Goal: Task Accomplishment & Management: Use online tool/utility

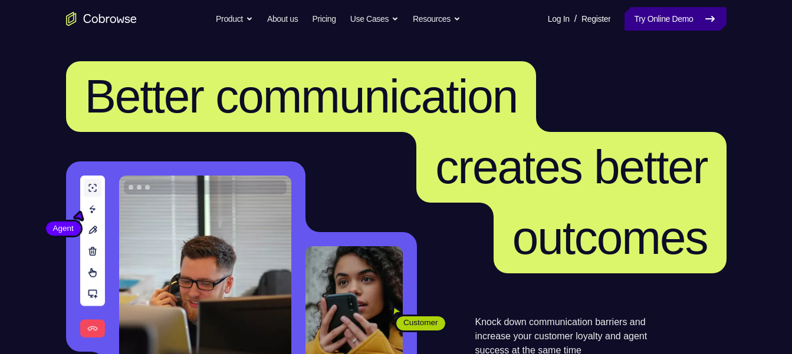
click at [668, 17] on link "Try Online Demo" at bounding box center [674, 19] width 101 height 24
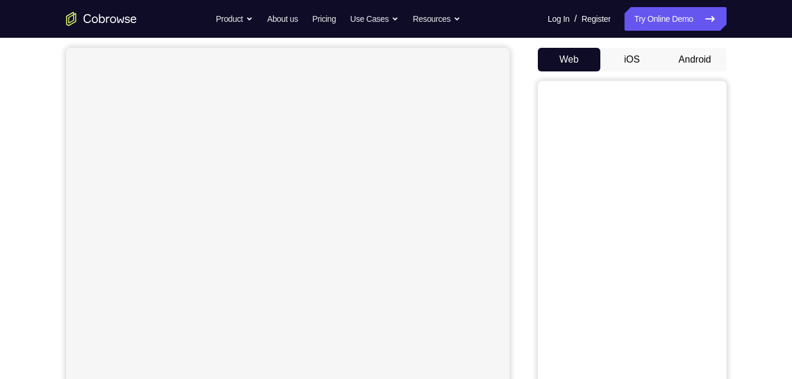
click at [701, 67] on button "Android" at bounding box center [694, 60] width 63 height 24
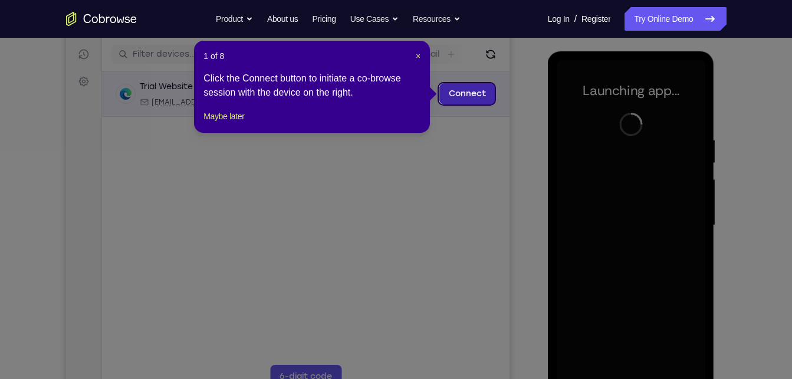
click at [453, 90] on link "Connect" at bounding box center [467, 93] width 56 height 21
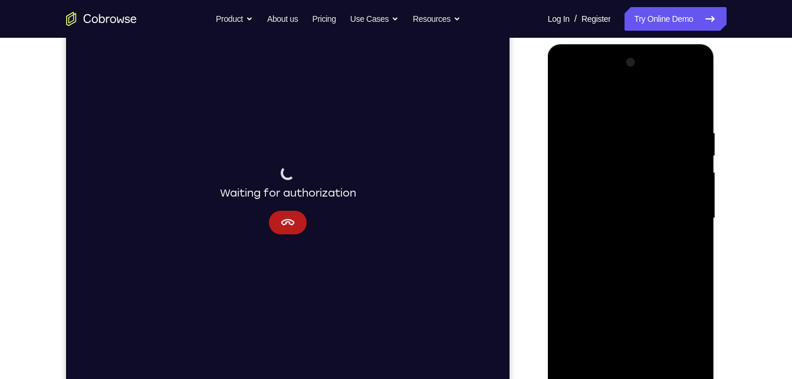
scroll to position [152, 0]
click at [626, 372] on div at bounding box center [631, 217] width 149 height 330
click at [686, 328] on div at bounding box center [631, 217] width 149 height 330
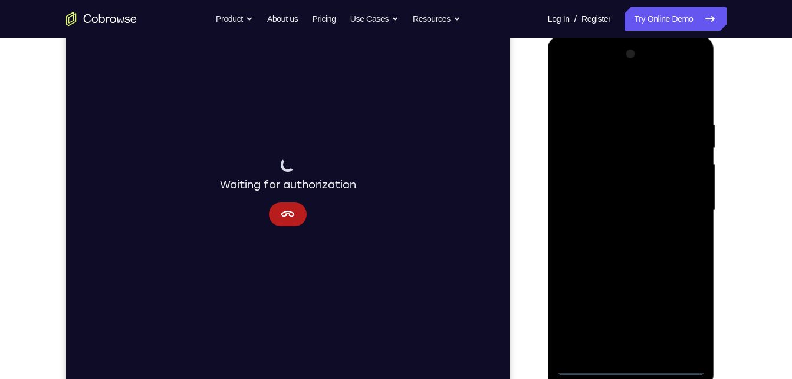
scroll to position [160, 0]
click at [619, 96] on div at bounding box center [631, 209] width 149 height 330
click at [681, 208] on div at bounding box center [631, 209] width 149 height 330
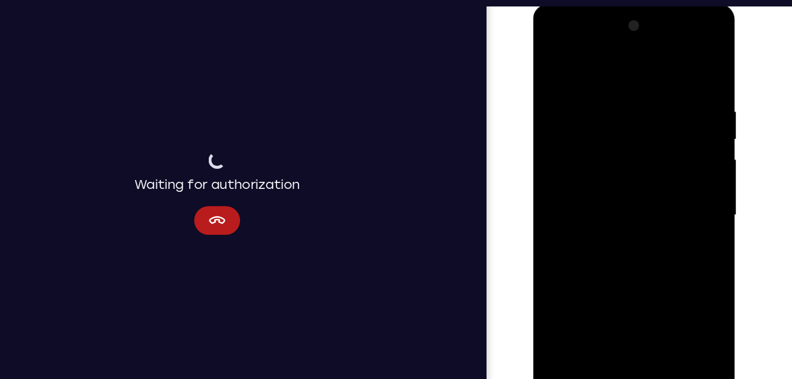
click at [599, 200] on div at bounding box center [616, 177] width 149 height 330
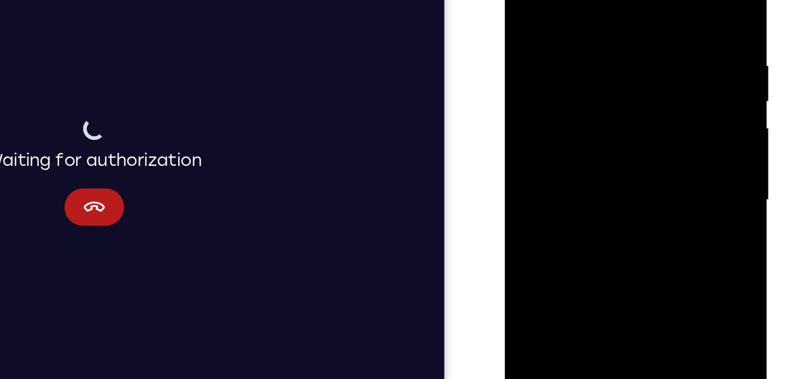
click at [559, 90] on div at bounding box center [588, 100] width 149 height 330
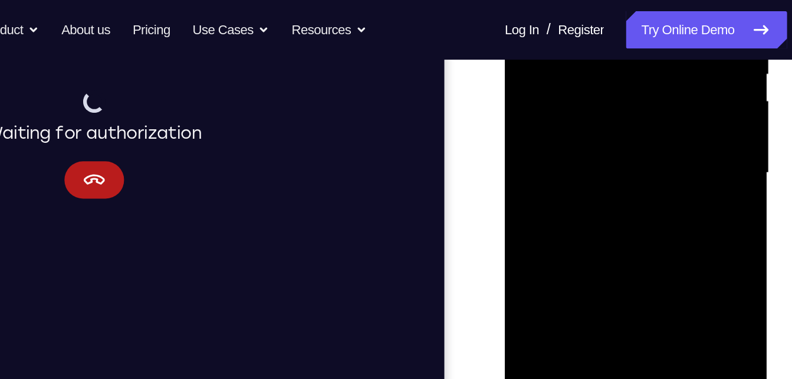
scroll to position [240, 0]
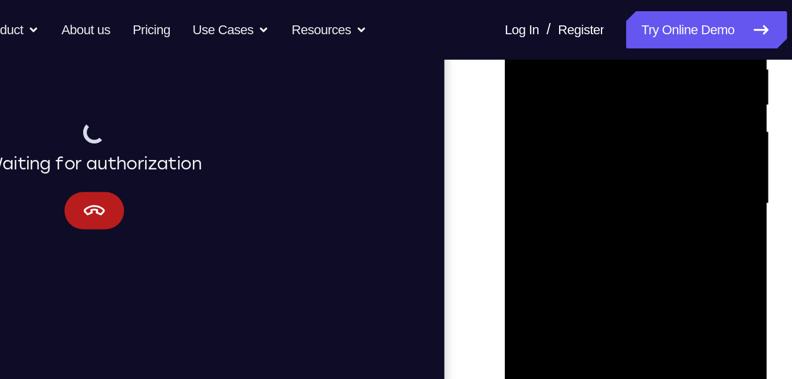
click at [561, 77] on div at bounding box center [588, 103] width 149 height 330
click at [544, 75] on div at bounding box center [588, 103] width 149 height 330
click at [574, 108] on div at bounding box center [588, 103] width 149 height 330
click at [590, 150] on div at bounding box center [588, 103] width 149 height 330
click at [582, 138] on div at bounding box center [588, 103] width 149 height 330
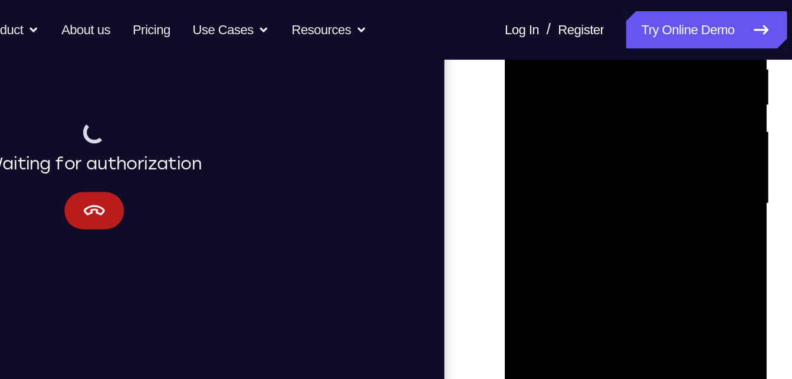
click at [595, 152] on div at bounding box center [588, 103] width 149 height 330
click at [596, 162] on div at bounding box center [588, 103] width 149 height 330
click at [570, 44] on div at bounding box center [588, 103] width 149 height 330
click at [581, 71] on div at bounding box center [588, 103] width 149 height 330
click at [585, 155] on div at bounding box center [588, 103] width 149 height 330
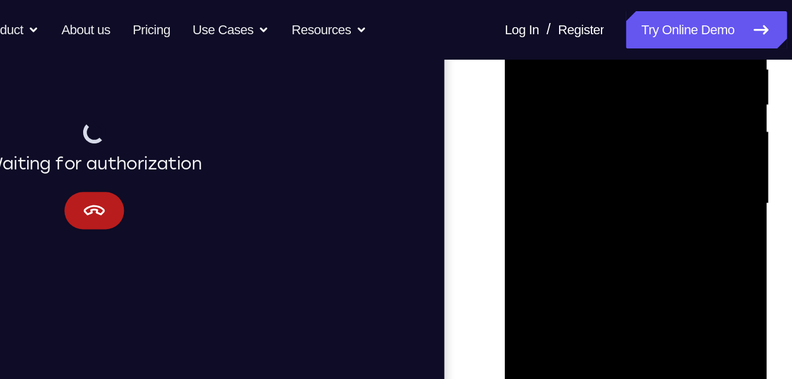
click at [596, 70] on div at bounding box center [588, 103] width 149 height 330
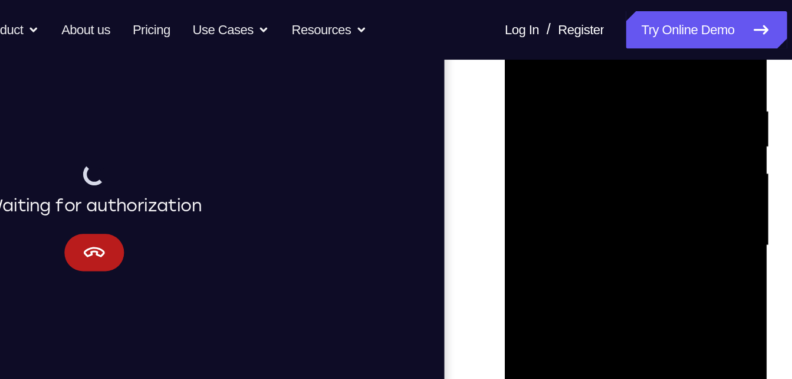
scroll to position [212, 0]
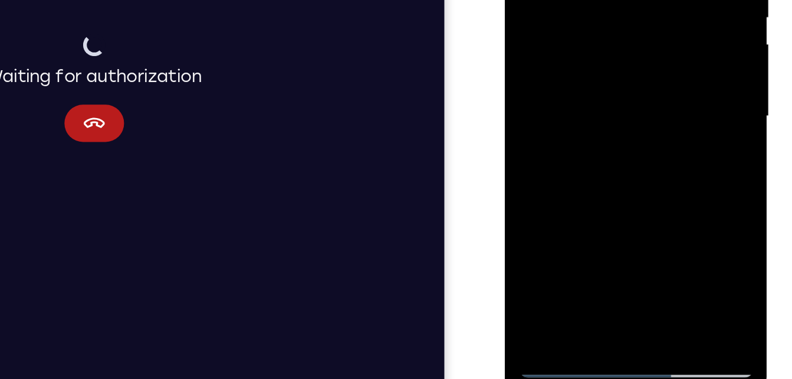
click at [601, 156] on div at bounding box center [588, 16] width 149 height 330
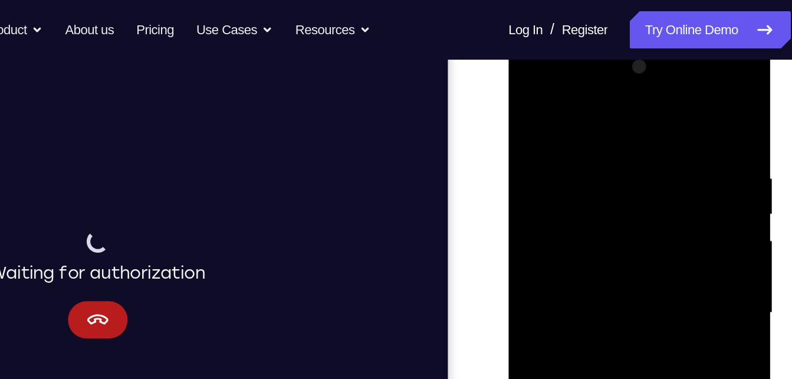
scroll to position [166, 0]
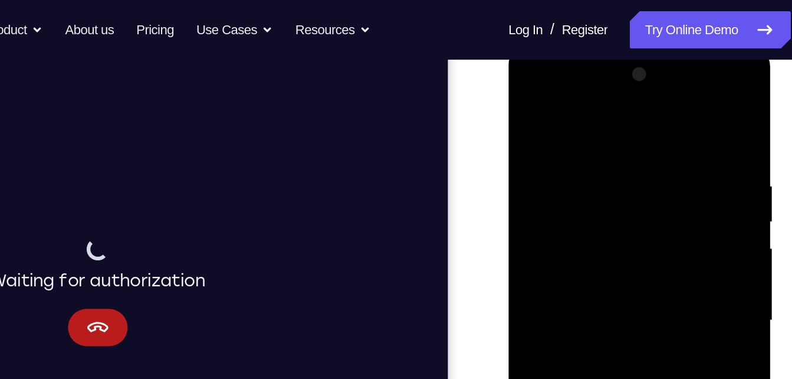
click at [526, 101] on div at bounding box center [591, 219] width 149 height 330
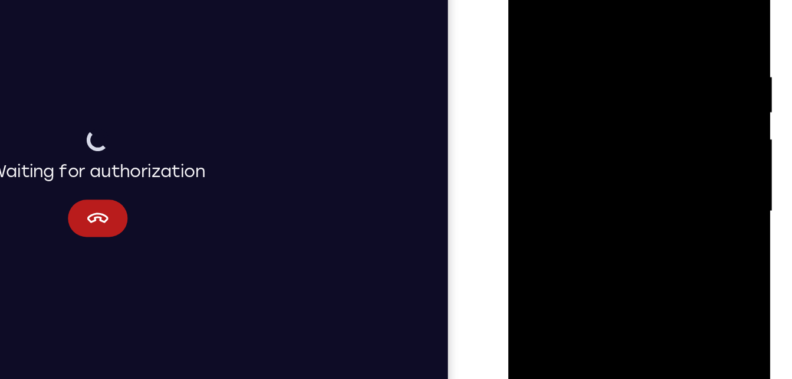
click at [643, 149] on div at bounding box center [591, 111] width 149 height 330
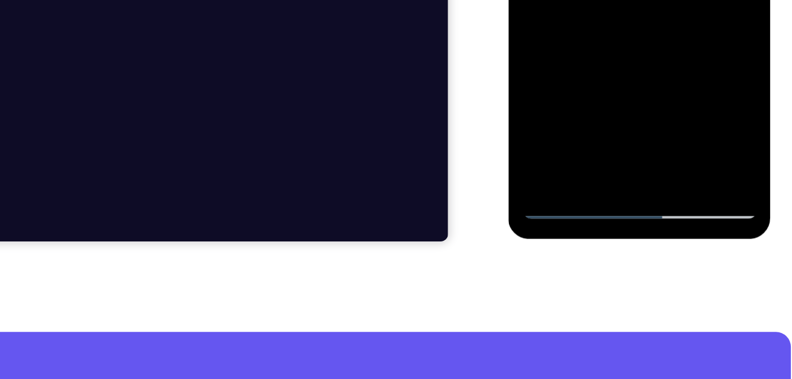
scroll to position [268, 0]
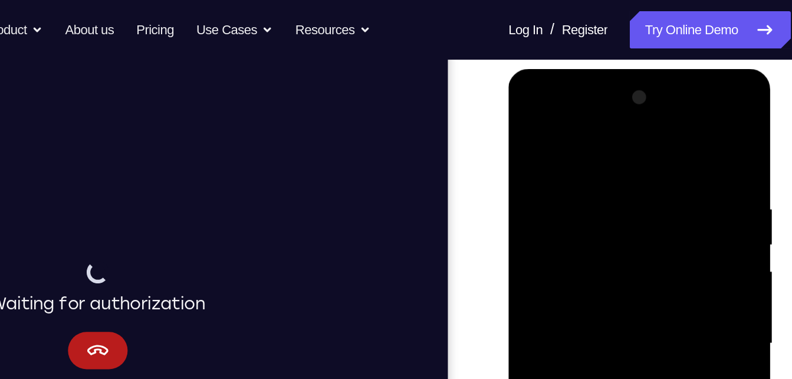
scroll to position [150, 0]
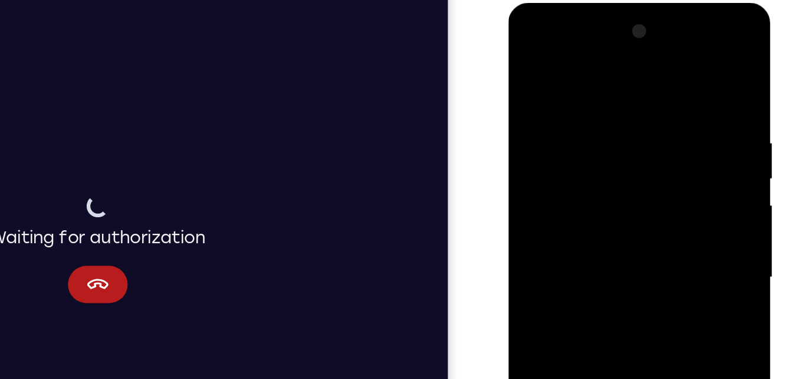
click at [582, 144] on div at bounding box center [591, 176] width 149 height 330
click at [586, 178] on div at bounding box center [591, 176] width 149 height 330
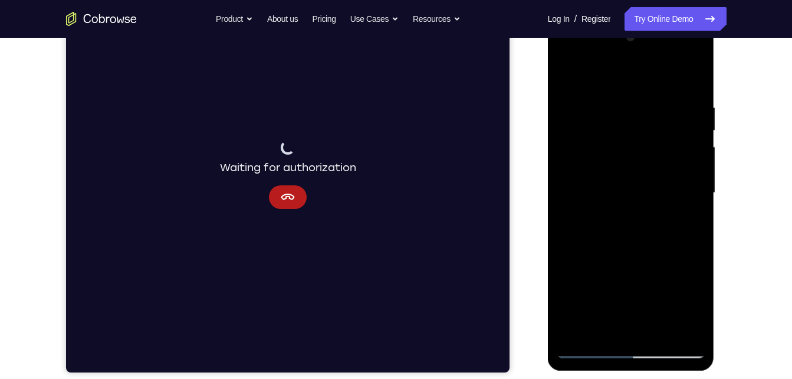
scroll to position [175, 0]
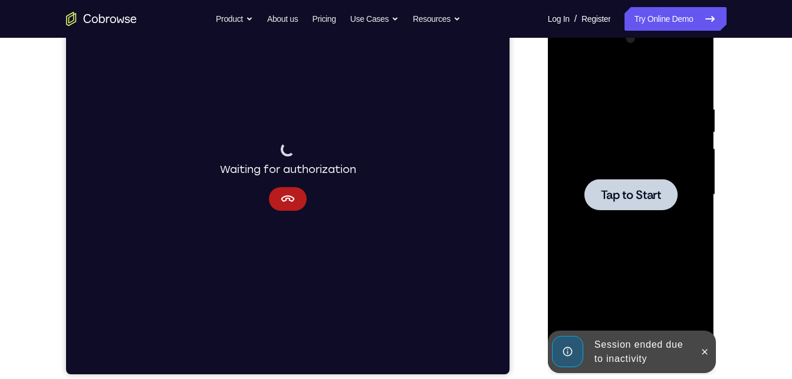
click at [631, 203] on div at bounding box center [630, 194] width 93 height 31
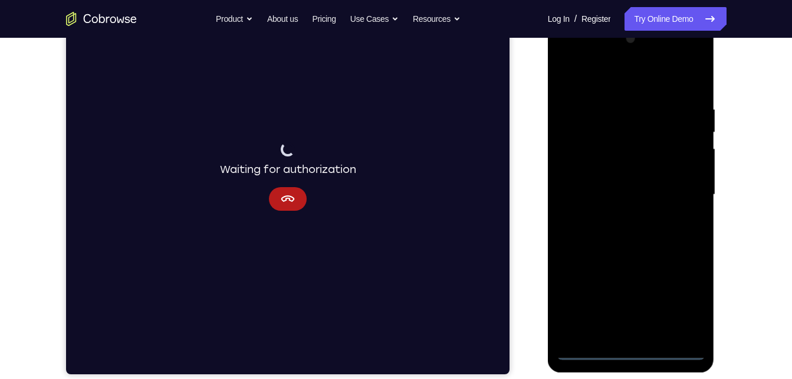
click at [663, 349] on div at bounding box center [631, 194] width 149 height 330
click at [639, 347] on div at bounding box center [631, 194] width 149 height 330
click at [627, 351] on div at bounding box center [631, 194] width 149 height 330
drag, startPoint x: 566, startPoint y: 200, endPoint x: 687, endPoint y: 235, distance: 126.2
click at [687, 235] on div at bounding box center [631, 194] width 149 height 330
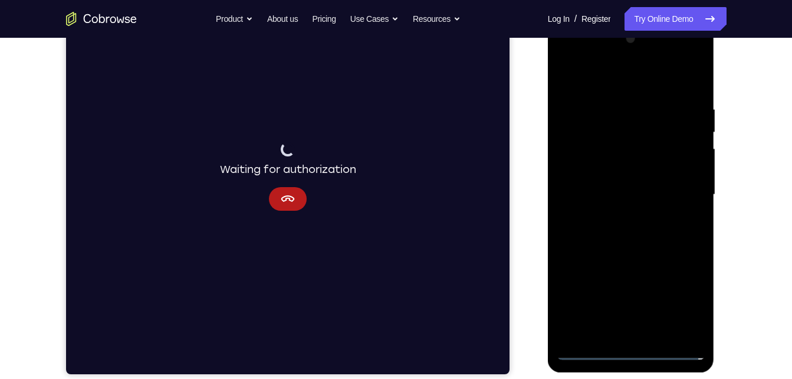
drag, startPoint x: 691, startPoint y: 216, endPoint x: 471, endPoint y: 189, distance: 222.2
click at [548, 189] on html "Online web based iOS Simulators and Android Emulators. Run iPhone, iPad, Mobile…" at bounding box center [632, 198] width 168 height 354
drag, startPoint x: 643, startPoint y: 245, endPoint x: 610, endPoint y: -33, distance: 280.2
click at [610, 21] on html "Online web based iOS Simulators and Android Emulators. Run iPhone, iPad, Mobile…" at bounding box center [632, 198] width 168 height 354
click at [655, 220] on div at bounding box center [631, 194] width 149 height 330
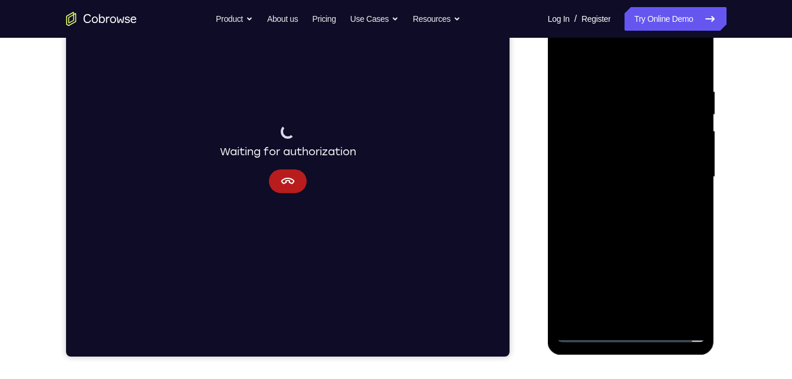
scroll to position [185, 0]
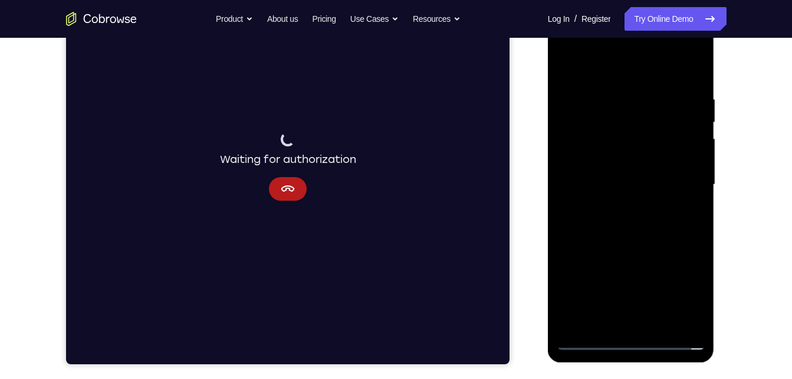
drag, startPoint x: 639, startPoint y: 167, endPoint x: 660, endPoint y: 58, distance: 110.6
click at [660, 58] on div at bounding box center [631, 184] width 149 height 330
drag, startPoint x: 625, startPoint y: 264, endPoint x: 646, endPoint y: 87, distance: 178.2
click at [646, 87] on div at bounding box center [631, 184] width 149 height 330
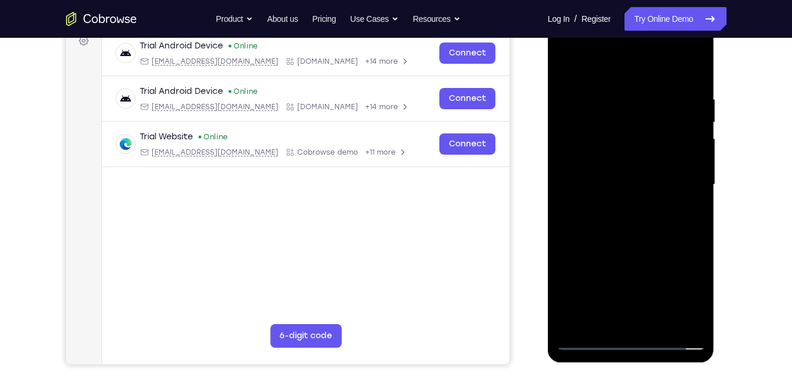
drag, startPoint x: 637, startPoint y: 249, endPoint x: 648, endPoint y: 119, distance: 130.8
click at [648, 119] on div at bounding box center [631, 184] width 149 height 330
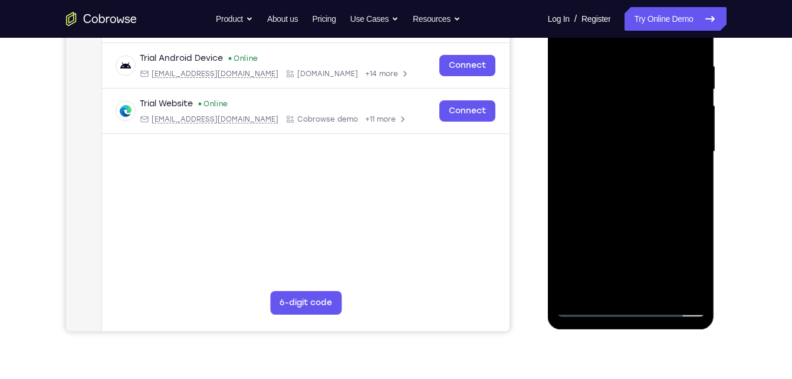
scroll to position [222, 0]
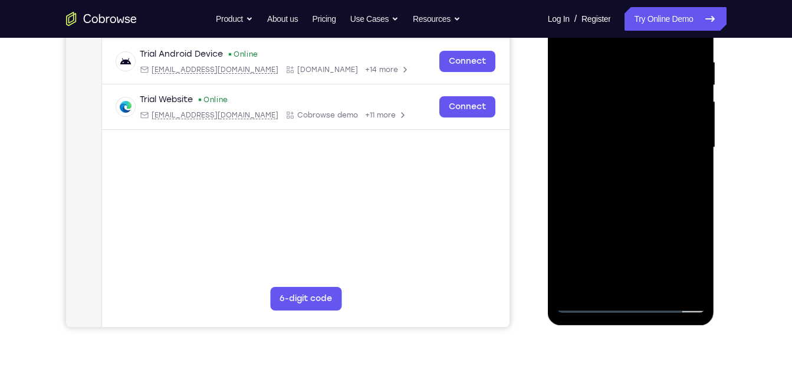
click at [616, 261] on div at bounding box center [631, 147] width 149 height 330
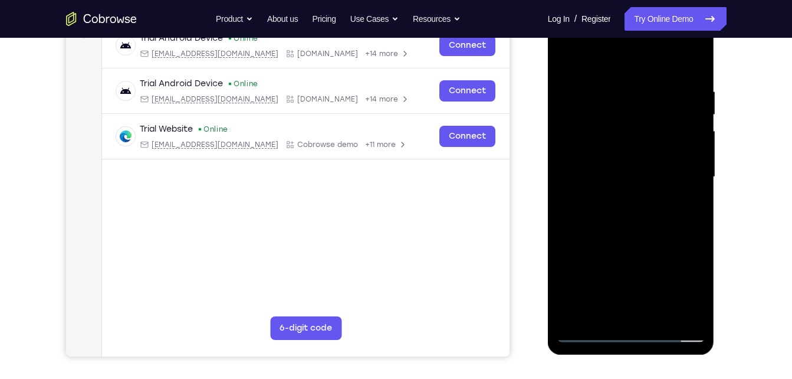
scroll to position [192, 0]
click at [627, 114] on div at bounding box center [631, 177] width 149 height 330
click at [616, 134] on div at bounding box center [631, 177] width 149 height 330
click at [617, 189] on div at bounding box center [631, 177] width 149 height 330
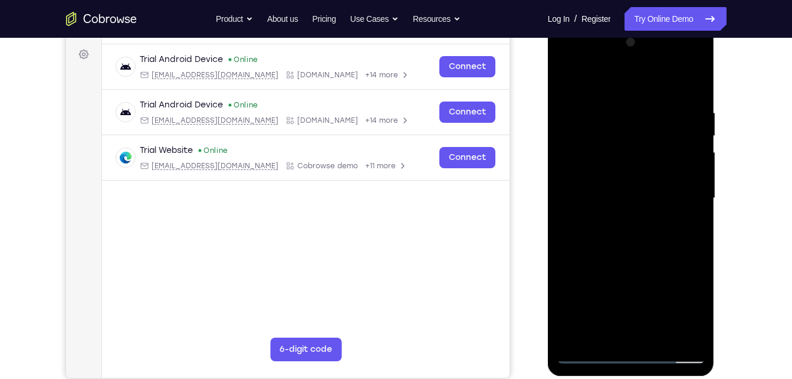
scroll to position [165, 0]
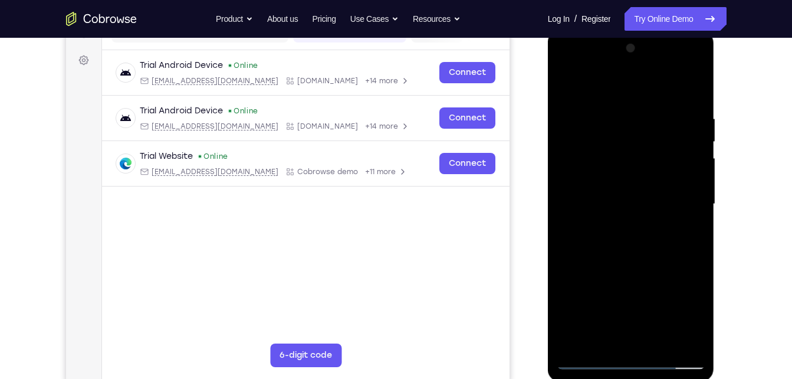
drag, startPoint x: 653, startPoint y: 218, endPoint x: 679, endPoint y: 92, distance: 128.8
click at [679, 92] on div at bounding box center [631, 204] width 149 height 330
drag, startPoint x: 642, startPoint y: 252, endPoint x: 668, endPoint y: 58, distance: 196.4
click at [668, 58] on div at bounding box center [631, 204] width 149 height 330
drag, startPoint x: 640, startPoint y: 230, endPoint x: 646, endPoint y: 121, distance: 108.7
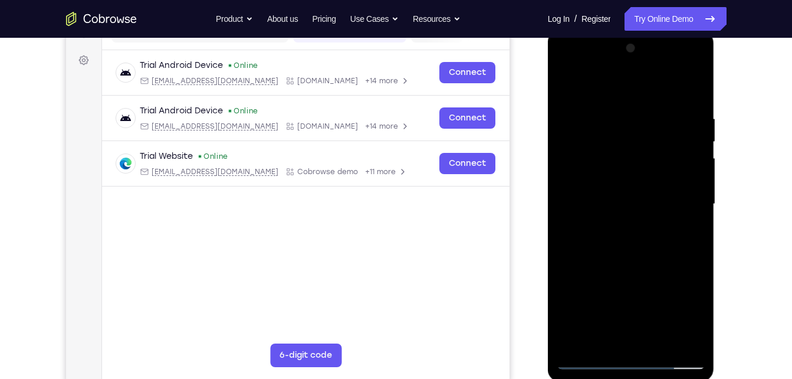
click at [646, 121] on div at bounding box center [631, 204] width 149 height 330
drag, startPoint x: 636, startPoint y: 288, endPoint x: 639, endPoint y: 107, distance: 181.7
click at [639, 107] on div at bounding box center [631, 204] width 149 height 330
drag, startPoint x: 639, startPoint y: 284, endPoint x: 651, endPoint y: 124, distance: 160.3
click at [651, 124] on div at bounding box center [631, 204] width 149 height 330
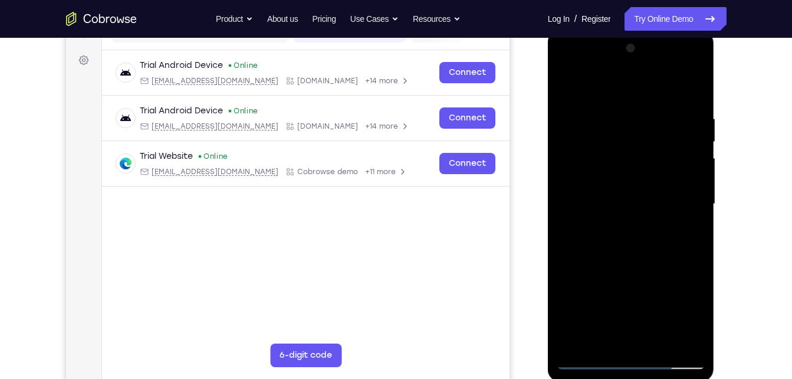
drag, startPoint x: 632, startPoint y: 292, endPoint x: 639, endPoint y: 83, distance: 209.5
click at [639, 83] on div at bounding box center [631, 204] width 149 height 330
drag, startPoint x: 630, startPoint y: 264, endPoint x: 643, endPoint y: 93, distance: 170.9
click at [643, 93] on div at bounding box center [631, 204] width 149 height 330
drag, startPoint x: 638, startPoint y: 238, endPoint x: 646, endPoint y: 99, distance: 139.4
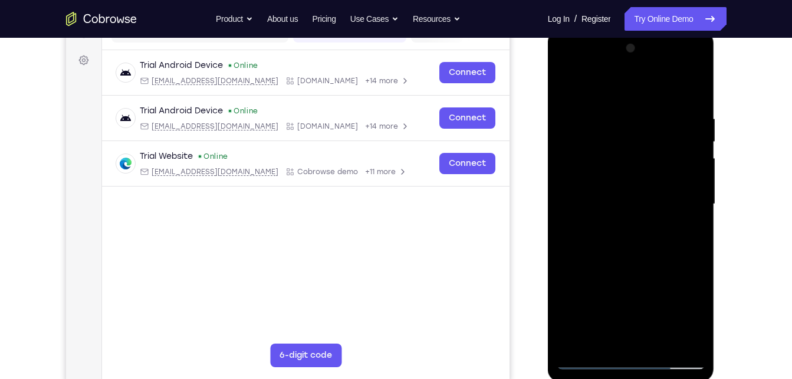
click at [646, 99] on div at bounding box center [631, 204] width 149 height 330
drag, startPoint x: 636, startPoint y: 293, endPoint x: 657, endPoint y: 95, distance: 199.3
click at [657, 95] on div at bounding box center [631, 204] width 149 height 330
drag, startPoint x: 650, startPoint y: 301, endPoint x: 665, endPoint y: 90, distance: 211.0
click at [665, 90] on div at bounding box center [631, 204] width 149 height 330
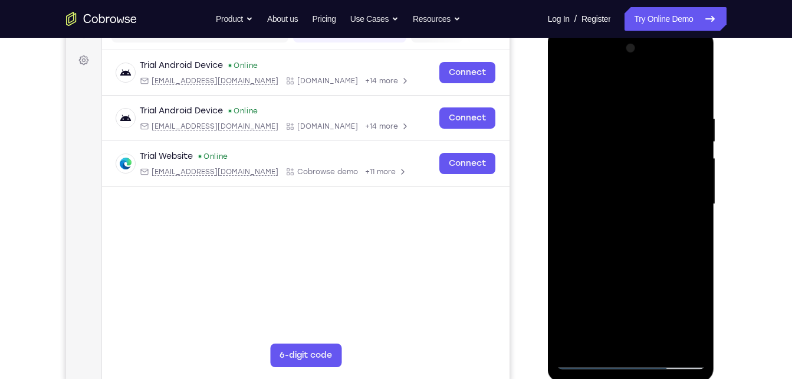
drag, startPoint x: 649, startPoint y: 308, endPoint x: 659, endPoint y: 96, distance: 212.0
click at [659, 96] on div at bounding box center [631, 204] width 149 height 330
drag, startPoint x: 637, startPoint y: 294, endPoint x: 664, endPoint y: 50, distance: 245.6
click at [664, 50] on div at bounding box center [631, 204] width 149 height 330
drag, startPoint x: 635, startPoint y: 291, endPoint x: 660, endPoint y: 51, distance: 241.9
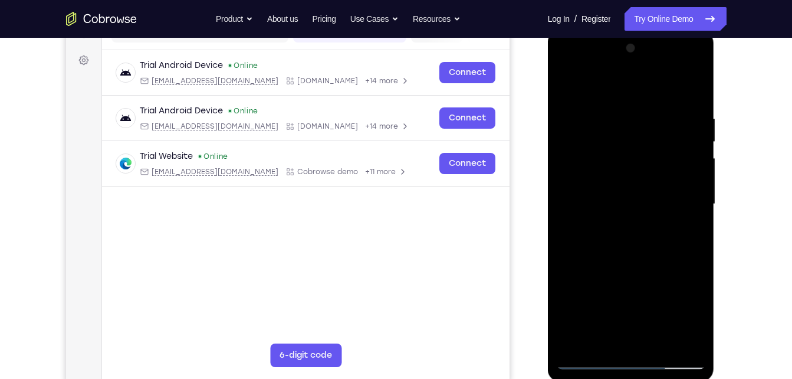
click at [660, 51] on div at bounding box center [631, 204] width 149 height 330
drag, startPoint x: 625, startPoint y: 297, endPoint x: 651, endPoint y: 64, distance: 235.0
click at [651, 64] on div at bounding box center [631, 204] width 149 height 330
drag, startPoint x: 627, startPoint y: 323, endPoint x: 612, endPoint y: -35, distance: 358.9
click at [612, 30] on html "Online web based iOS Simulators and Android Emulators. Run iPhone, iPad, Mobile…" at bounding box center [632, 207] width 168 height 354
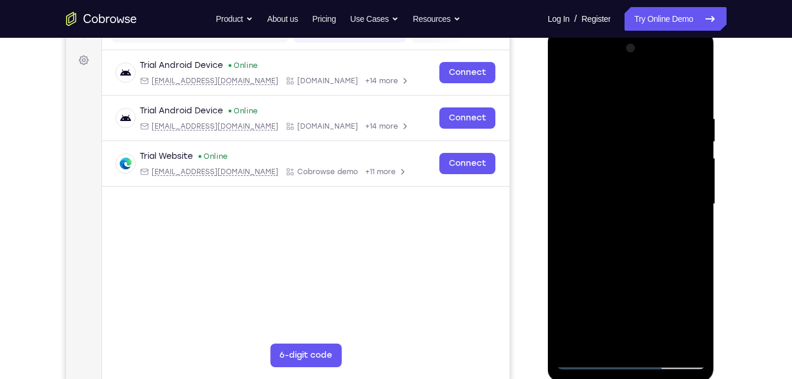
drag, startPoint x: 597, startPoint y: 311, endPoint x: 630, endPoint y: 31, distance: 282.1
click at [630, 31] on div at bounding box center [631, 205] width 167 height 351
drag, startPoint x: 616, startPoint y: 307, endPoint x: 635, endPoint y: 65, distance: 242.6
click at [635, 65] on div at bounding box center [631, 204] width 149 height 330
drag, startPoint x: 609, startPoint y: 288, endPoint x: 612, endPoint y: 95, distance: 193.4
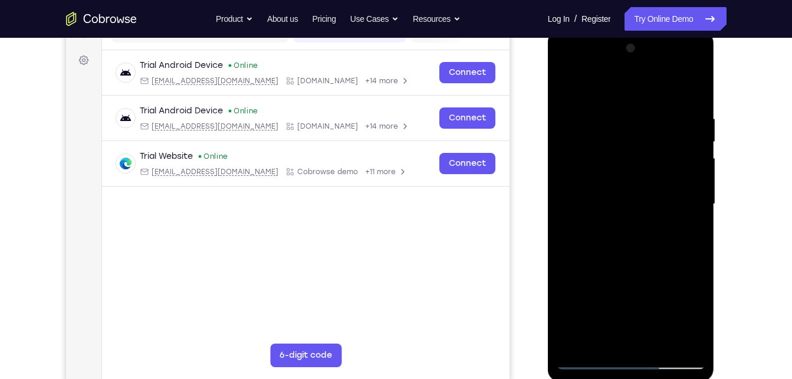
click at [612, 95] on div at bounding box center [631, 204] width 149 height 330
drag, startPoint x: 616, startPoint y: 314, endPoint x: 628, endPoint y: 116, distance: 198.5
click at [628, 116] on div at bounding box center [631, 204] width 149 height 330
drag, startPoint x: 608, startPoint y: 329, endPoint x: 645, endPoint y: 52, distance: 279.6
click at [645, 52] on div at bounding box center [631, 204] width 149 height 330
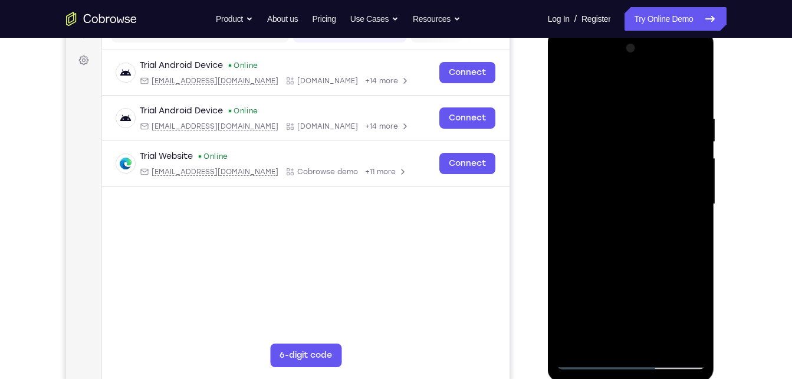
click at [583, 300] on div at bounding box center [631, 204] width 149 height 330
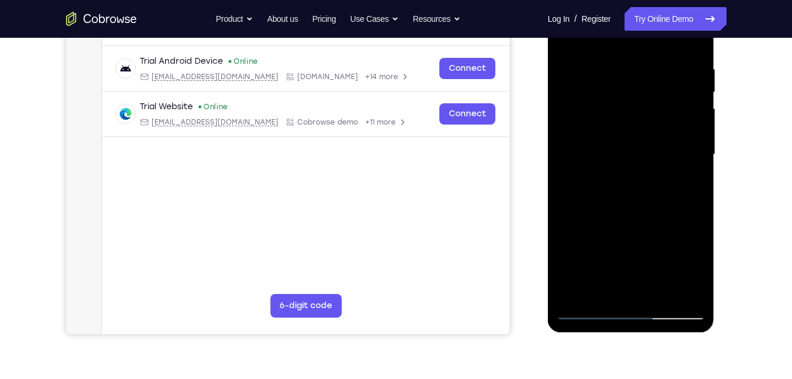
scroll to position [216, 0]
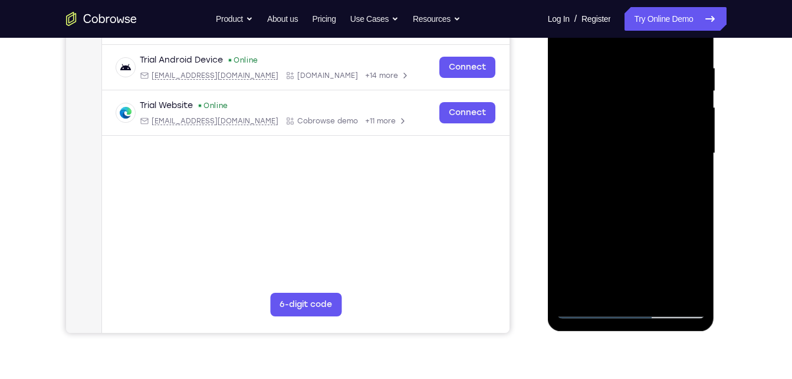
drag, startPoint x: 642, startPoint y: 117, endPoint x: 616, endPoint y: 255, distance: 139.7
click at [616, 255] on div at bounding box center [631, 153] width 149 height 330
click at [660, 91] on div at bounding box center [631, 153] width 149 height 330
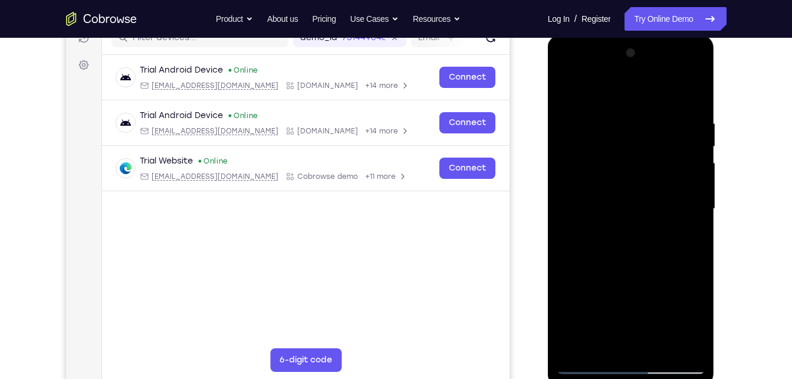
scroll to position [159, 0]
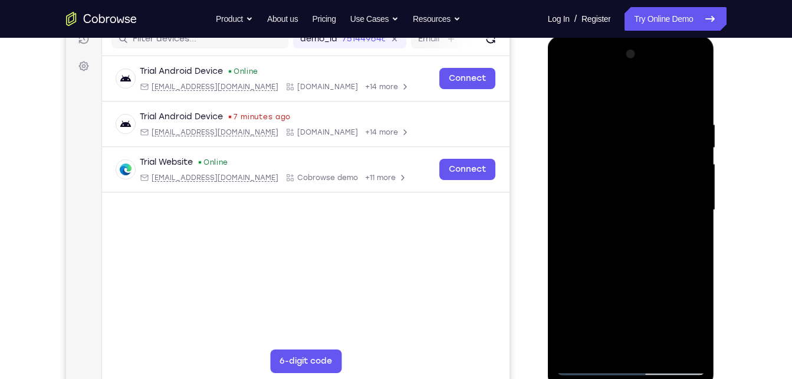
click at [695, 77] on div at bounding box center [631, 210] width 149 height 330
click at [694, 179] on div at bounding box center [631, 210] width 149 height 330
click at [693, 182] on div at bounding box center [631, 210] width 149 height 330
click at [701, 78] on div at bounding box center [631, 210] width 149 height 330
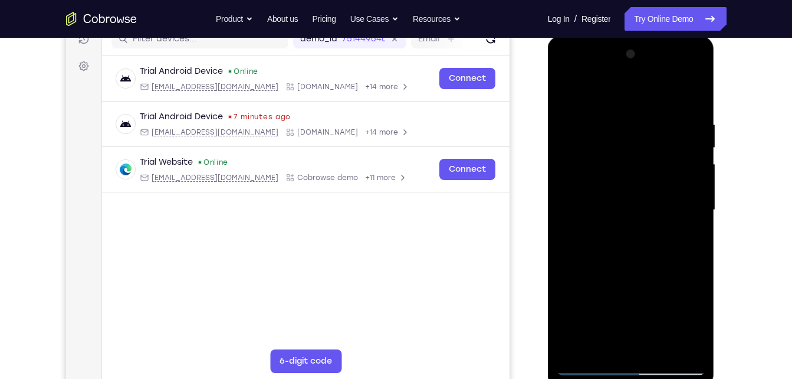
click at [674, 72] on div at bounding box center [631, 210] width 149 height 330
click at [570, 176] on div at bounding box center [631, 210] width 149 height 330
click at [695, 71] on div at bounding box center [631, 210] width 149 height 330
click at [675, 227] on div at bounding box center [631, 210] width 149 height 330
click at [628, 364] on div at bounding box center [631, 210] width 149 height 330
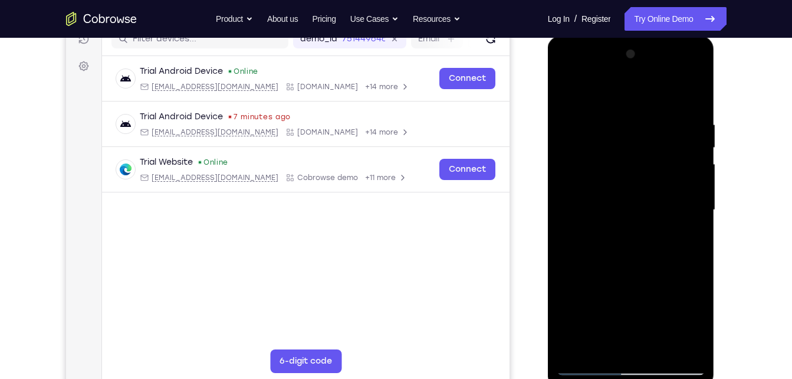
drag, startPoint x: 643, startPoint y: 257, endPoint x: 669, endPoint y: 110, distance: 149.8
click at [669, 110] on div at bounding box center [631, 210] width 149 height 330
click at [647, 202] on div at bounding box center [631, 210] width 149 height 330
click at [698, 75] on div at bounding box center [631, 210] width 149 height 330
click at [658, 140] on div at bounding box center [631, 210] width 149 height 330
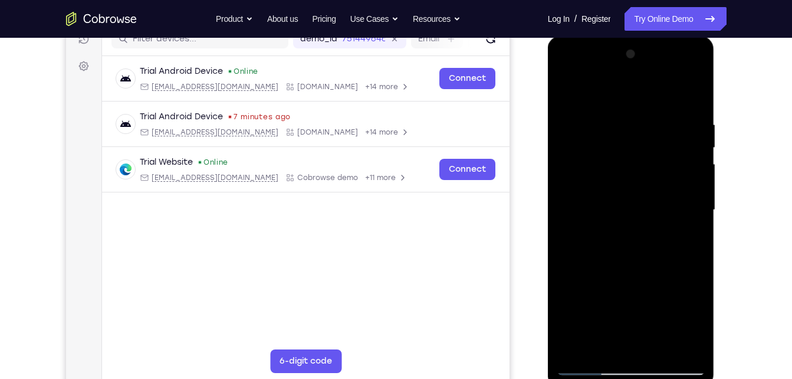
click at [631, 302] on div at bounding box center [631, 210] width 149 height 330
click at [653, 307] on div at bounding box center [631, 210] width 149 height 330
click at [578, 300] on div at bounding box center [631, 210] width 149 height 330
click at [643, 304] on div at bounding box center [631, 210] width 149 height 330
click at [626, 297] on div at bounding box center [631, 210] width 149 height 330
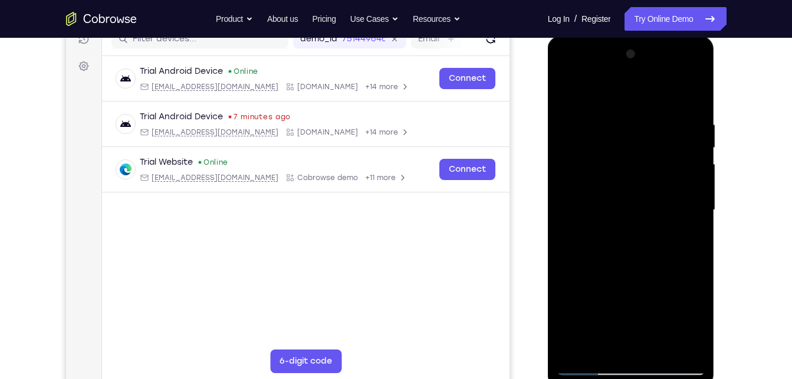
click at [696, 338] on div at bounding box center [631, 210] width 149 height 330
click at [593, 110] on div at bounding box center [631, 210] width 149 height 330
click at [675, 107] on div at bounding box center [631, 210] width 149 height 330
click at [673, 159] on div at bounding box center [631, 210] width 149 height 330
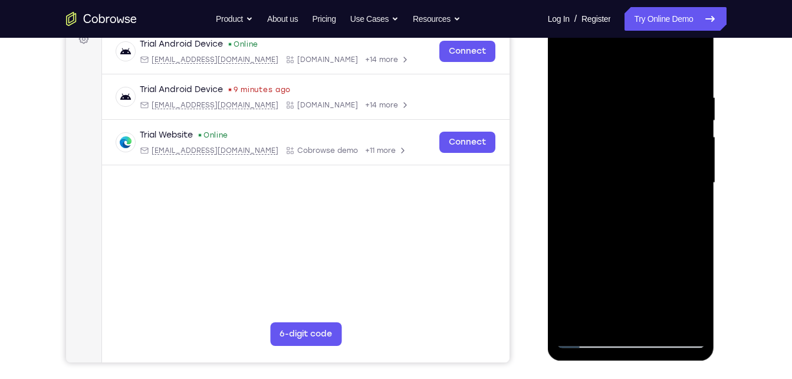
scroll to position [185, 0]
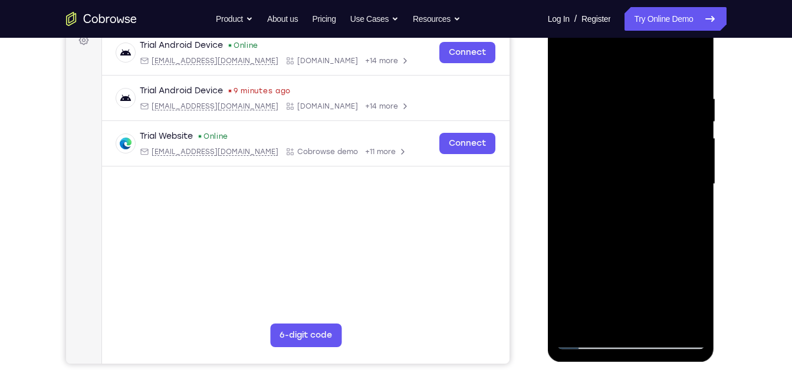
drag, startPoint x: 656, startPoint y: 218, endPoint x: 663, endPoint y: 103, distance: 114.7
click at [663, 103] on div at bounding box center [631, 184] width 149 height 330
click at [642, 196] on div at bounding box center [631, 184] width 149 height 330
drag, startPoint x: 647, startPoint y: 221, endPoint x: 651, endPoint y: 103, distance: 118.0
click at [651, 103] on div at bounding box center [631, 184] width 149 height 330
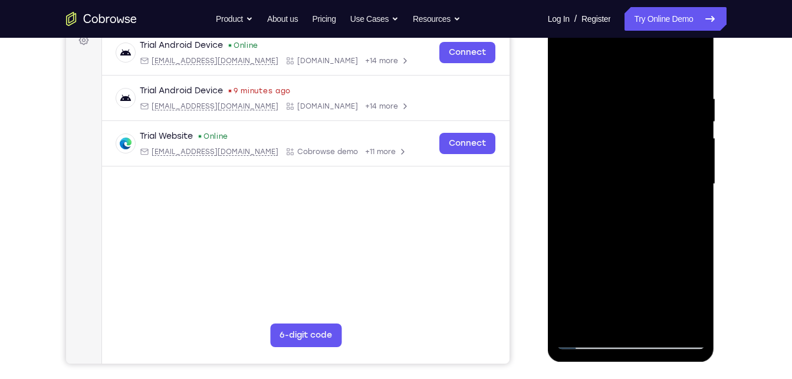
drag, startPoint x: 631, startPoint y: 242, endPoint x: 640, endPoint y: 96, distance: 145.9
click at [640, 96] on div at bounding box center [631, 184] width 149 height 330
drag, startPoint x: 640, startPoint y: 234, endPoint x: 650, endPoint y: 90, distance: 144.2
click at [650, 90] on div at bounding box center [631, 184] width 149 height 330
drag, startPoint x: 645, startPoint y: 244, endPoint x: 650, endPoint y: 91, distance: 152.8
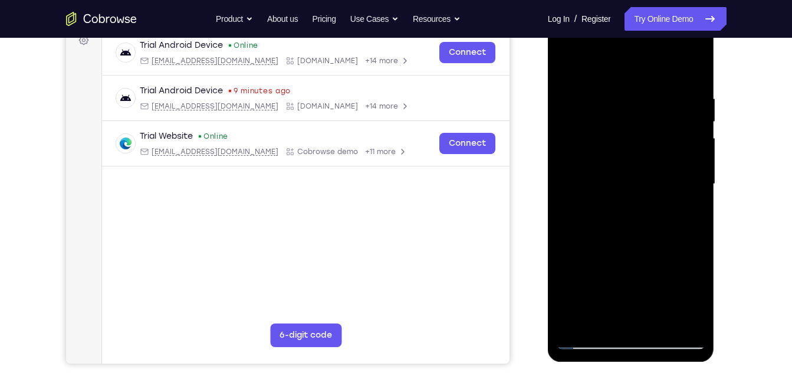
click at [650, 91] on div at bounding box center [631, 184] width 149 height 330
drag, startPoint x: 652, startPoint y: 166, endPoint x: 663, endPoint y: -25, distance: 192.0
click at [663, 10] on html "Online web based iOS Simulators and Android Emulators. Run iPhone, iPad, Mobile…" at bounding box center [632, 187] width 168 height 354
drag, startPoint x: 671, startPoint y: 195, endPoint x: 666, endPoint y: 99, distance: 96.2
click at [666, 99] on div at bounding box center [631, 184] width 149 height 330
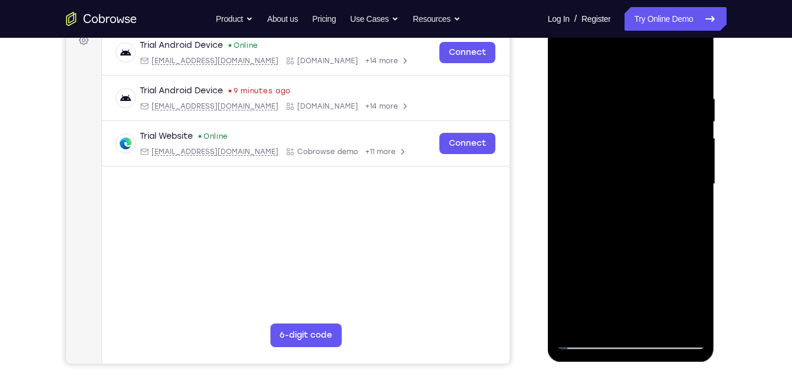
drag, startPoint x: 650, startPoint y: 107, endPoint x: 641, endPoint y: 207, distance: 100.6
click at [641, 207] on div at bounding box center [631, 184] width 149 height 330
click at [648, 109] on div at bounding box center [631, 184] width 149 height 330
click at [643, 340] on div at bounding box center [631, 184] width 149 height 330
click at [690, 287] on div at bounding box center [631, 184] width 149 height 330
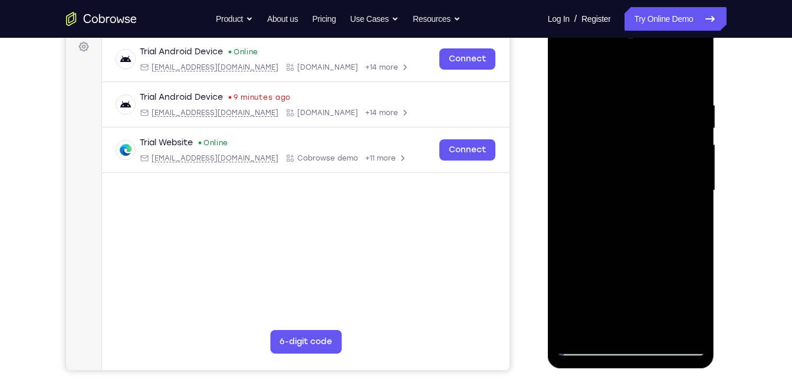
scroll to position [172, 0]
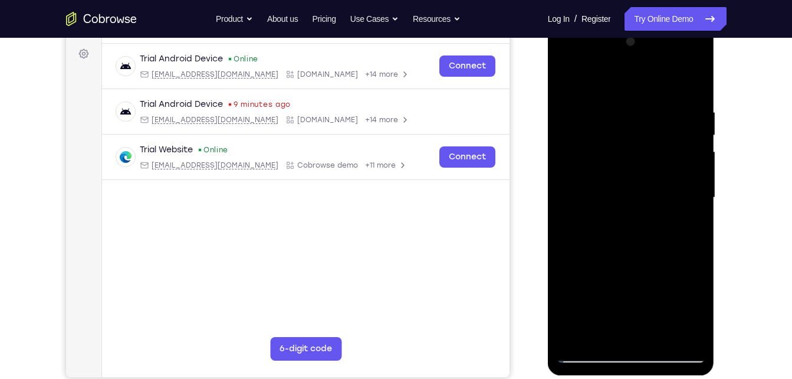
click at [579, 58] on div at bounding box center [631, 197] width 149 height 330
click at [697, 60] on div at bounding box center [631, 197] width 149 height 330
click at [685, 165] on div at bounding box center [631, 197] width 149 height 330
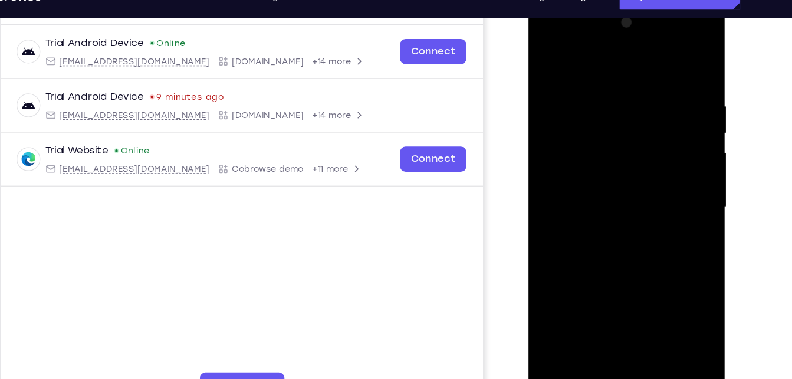
click at [643, 177] on div at bounding box center [611, 175] width 149 height 330
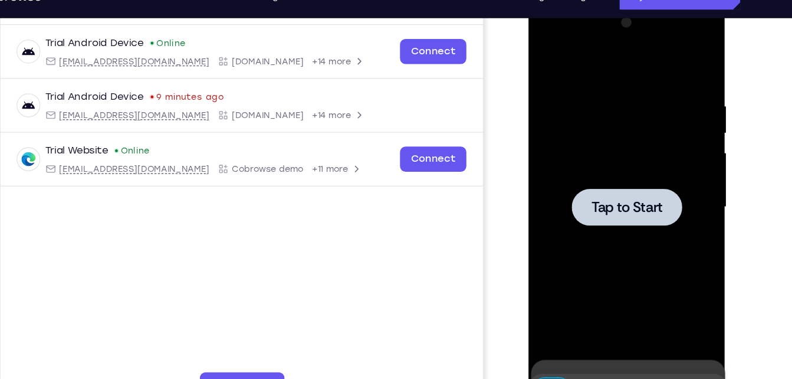
click at [643, 177] on div at bounding box center [611, 174] width 93 height 31
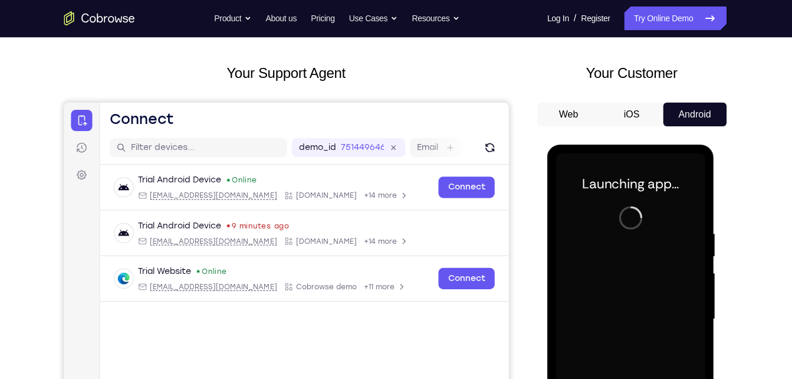
scroll to position [51, 0]
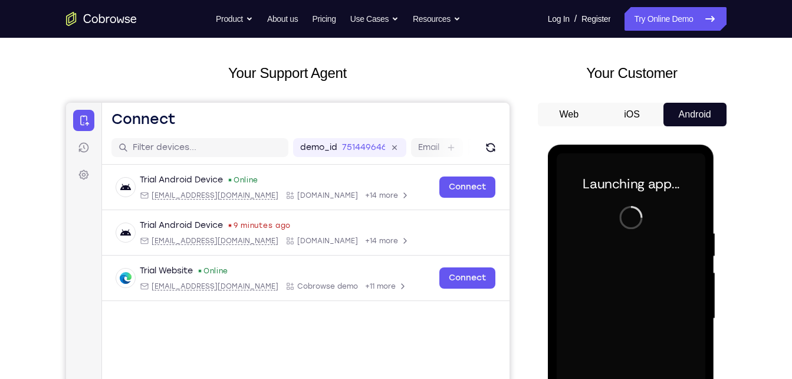
click at [645, 109] on button "iOS" at bounding box center [631, 115] width 63 height 24
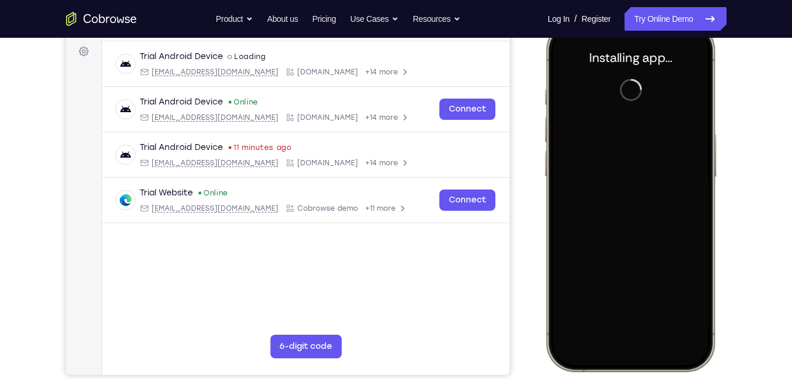
scroll to position [0, 0]
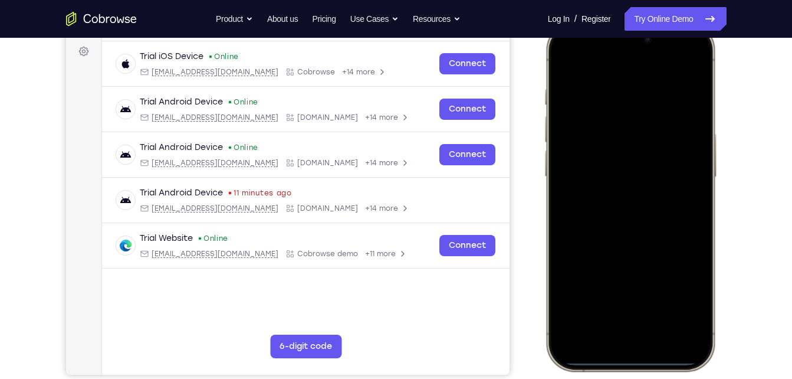
drag, startPoint x: 632, startPoint y: 361, endPoint x: 630, endPoint y: 239, distance: 122.1
click at [630, 239] on div at bounding box center [629, 196] width 155 height 337
click at [642, 358] on div at bounding box center [629, 196] width 155 height 337
drag, startPoint x: 636, startPoint y: 351, endPoint x: 593, endPoint y: 111, distance: 244.4
click at [593, 111] on div at bounding box center [629, 196] width 155 height 337
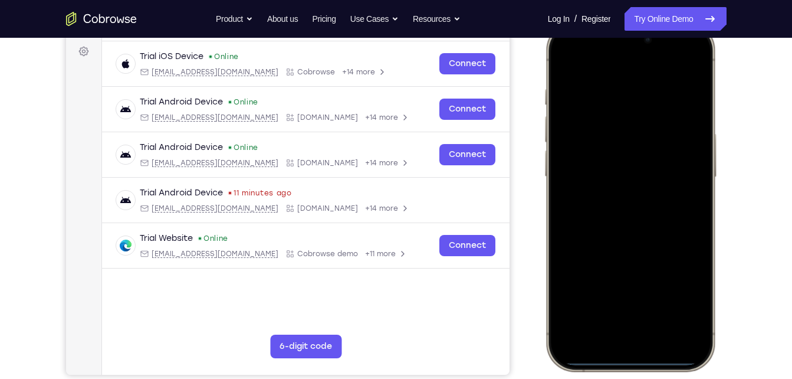
drag, startPoint x: 629, startPoint y: 361, endPoint x: 618, endPoint y: 222, distance: 140.2
click at [618, 222] on div at bounding box center [629, 196] width 155 height 337
drag, startPoint x: 650, startPoint y: 361, endPoint x: 656, endPoint y: 307, distance: 54.0
click at [656, 307] on div at bounding box center [629, 196] width 155 height 337
click at [649, 363] on div at bounding box center [629, 196] width 155 height 337
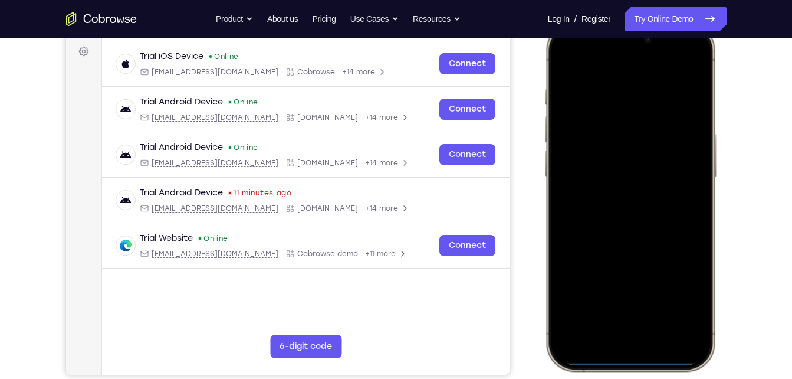
click at [649, 363] on div at bounding box center [629, 196] width 155 height 337
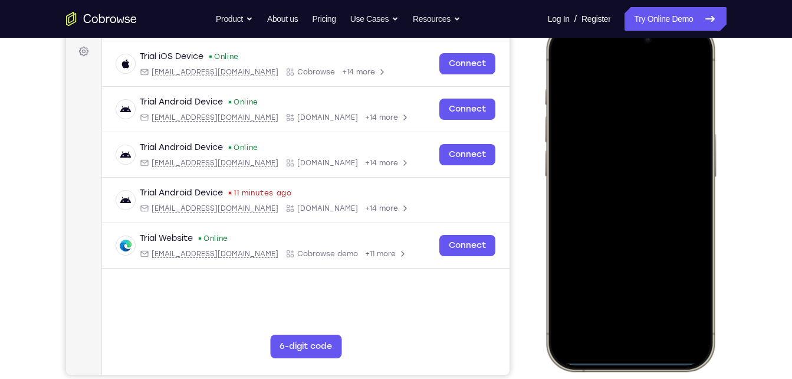
click at [649, 363] on div at bounding box center [629, 196] width 155 height 337
drag, startPoint x: 649, startPoint y: 363, endPoint x: 637, endPoint y: 317, distance: 47.6
click at [637, 317] on div at bounding box center [629, 196] width 155 height 337
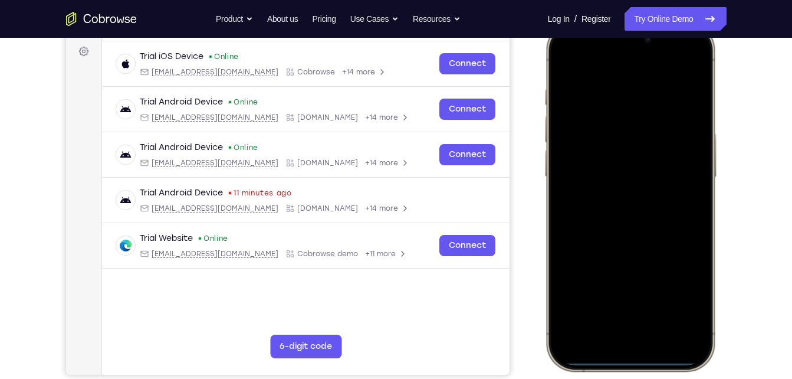
drag, startPoint x: 638, startPoint y: 360, endPoint x: 667, endPoint y: 184, distance: 178.1
click at [667, 184] on div at bounding box center [629, 196] width 155 height 337
drag, startPoint x: 650, startPoint y: 359, endPoint x: 629, endPoint y: 147, distance: 213.4
click at [629, 147] on div at bounding box center [629, 196] width 155 height 337
drag, startPoint x: 633, startPoint y: 52, endPoint x: 650, endPoint y: 368, distance: 316.0
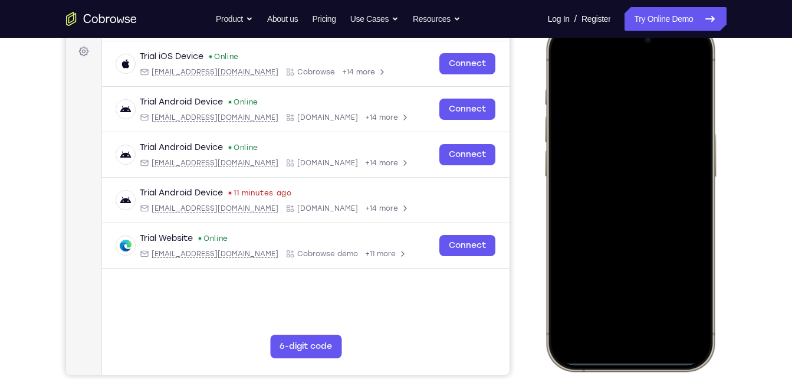
click at [650, 368] on div at bounding box center [629, 196] width 173 height 350
drag, startPoint x: 681, startPoint y: 41, endPoint x: 655, endPoint y: 229, distance: 190.5
click at [655, 229] on div at bounding box center [629, 196] width 155 height 337
drag, startPoint x: 636, startPoint y: 285, endPoint x: 600, endPoint y: 35, distance: 252.7
click at [600, 35] on div at bounding box center [629, 196] width 155 height 337
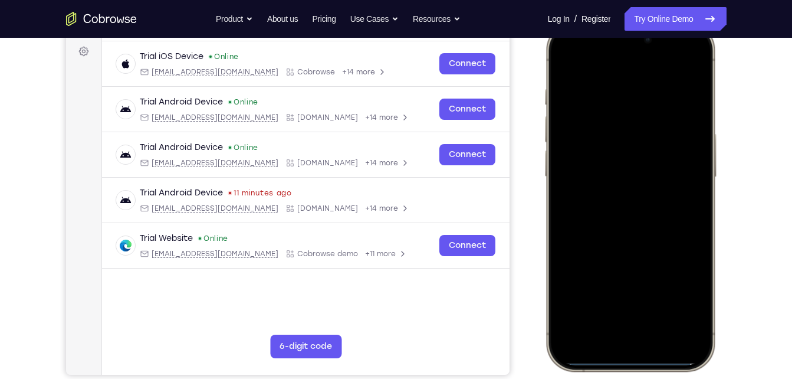
drag, startPoint x: 707, startPoint y: 239, endPoint x: 412, endPoint y: 202, distance: 297.2
click at [543, 202] on html "Online web based iOS Simulators and Android Emulators. Run iPhone, iPad, Mobile…" at bounding box center [631, 198] width 177 height 354
drag, startPoint x: 555, startPoint y: 167, endPoint x: 802, endPoint y: 190, distance: 248.1
click at [720, 190] on html "Online web based iOS Simulators and Android Emulators. Run iPhone, iPad, Mobile…" at bounding box center [631, 198] width 177 height 354
drag, startPoint x: 646, startPoint y: 360, endPoint x: 708, endPoint y: -28, distance: 392.4
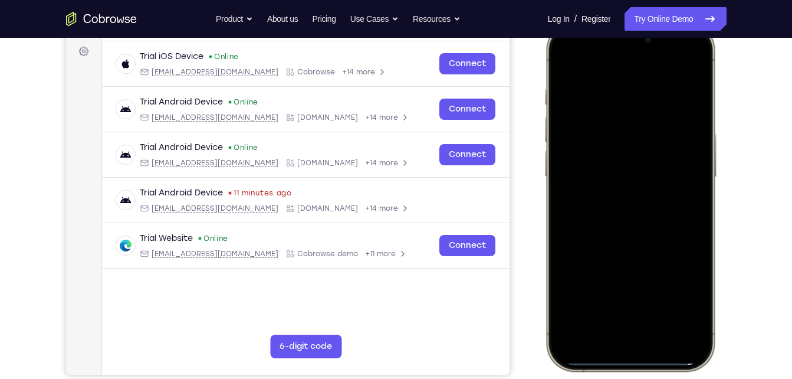
click at [708, 21] on html "Online web based iOS Simulators and Android Emulators. Run iPhone, iPad, Mobile…" at bounding box center [631, 198] width 177 height 354
drag, startPoint x: 640, startPoint y: 355, endPoint x: 671, endPoint y: 12, distance: 344.0
click at [671, 21] on html "Online web based iOS Simulators and Android Emulators. Run iPhone, iPad, Mobile…" at bounding box center [631, 198] width 177 height 354
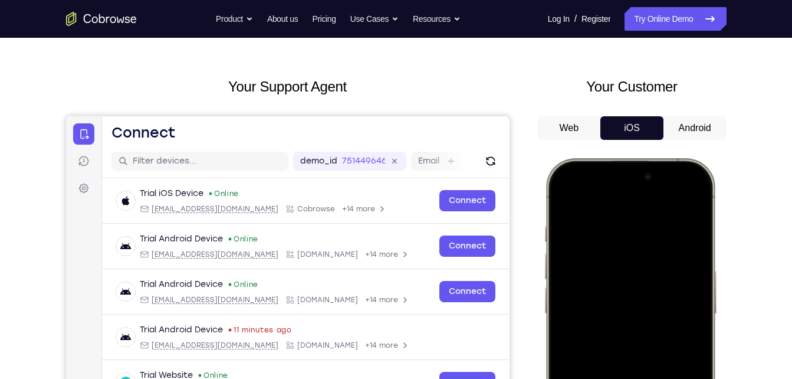
click at [712, 124] on button "Android" at bounding box center [694, 128] width 63 height 24
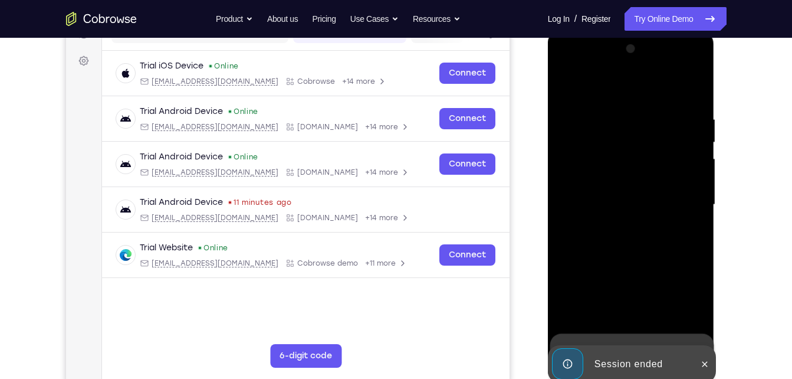
scroll to position [193, 0]
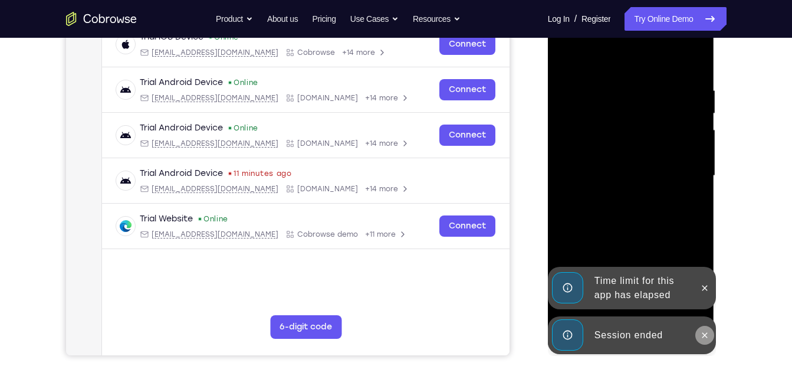
click at [710, 330] on button at bounding box center [704, 335] width 19 height 19
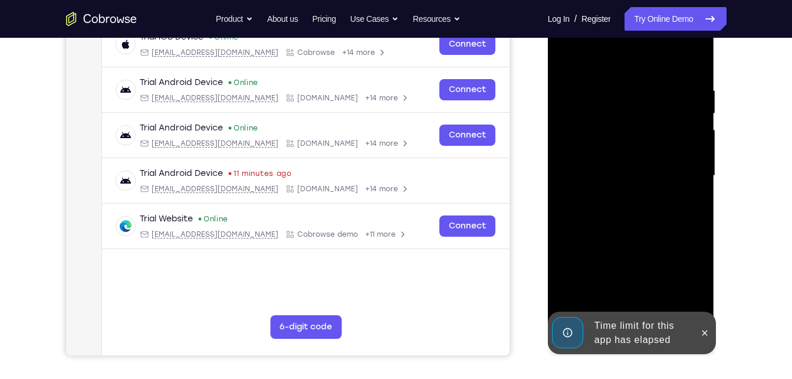
click at [700, 287] on div at bounding box center [631, 176] width 149 height 330
click at [708, 333] on icon at bounding box center [704, 332] width 9 height 9
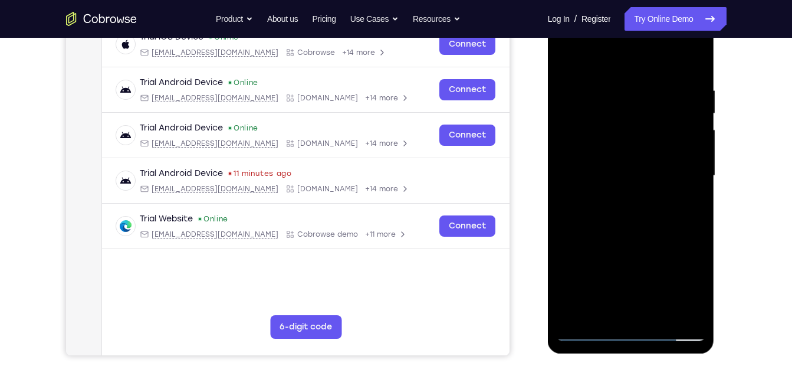
click at [629, 330] on div at bounding box center [631, 176] width 149 height 330
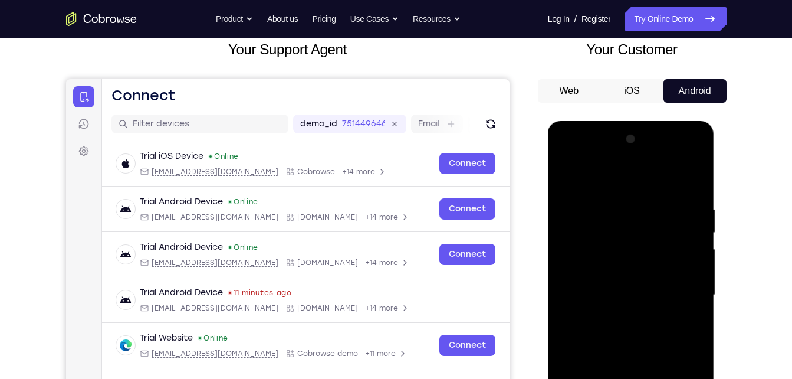
scroll to position [74, 0]
click at [564, 87] on button "Web" at bounding box center [569, 92] width 63 height 24
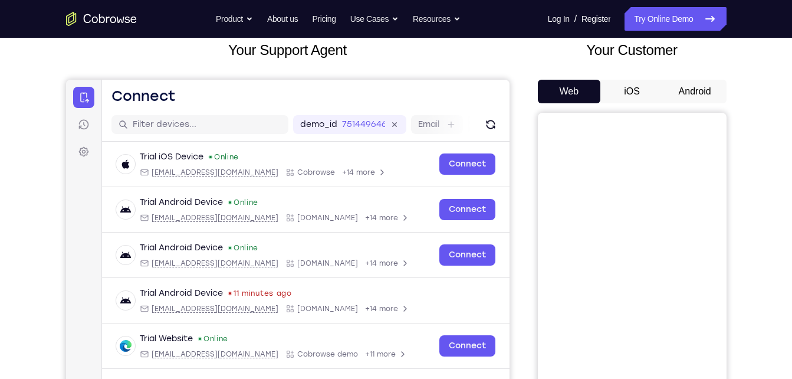
click at [687, 83] on button "Android" at bounding box center [694, 92] width 63 height 24
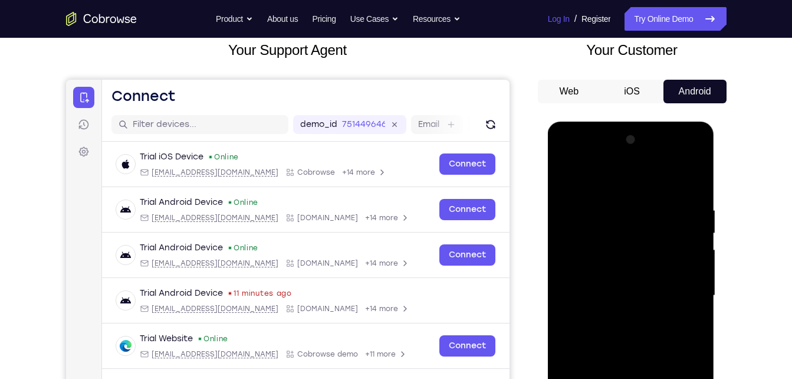
drag, startPoint x: 562, startPoint y: 12, endPoint x: 553, endPoint y: 13, distance: 8.9
click at [553, 13] on div "Log In / Register" at bounding box center [575, 19] width 71 height 24
click at [553, 13] on link "Log In" at bounding box center [559, 19] width 22 height 24
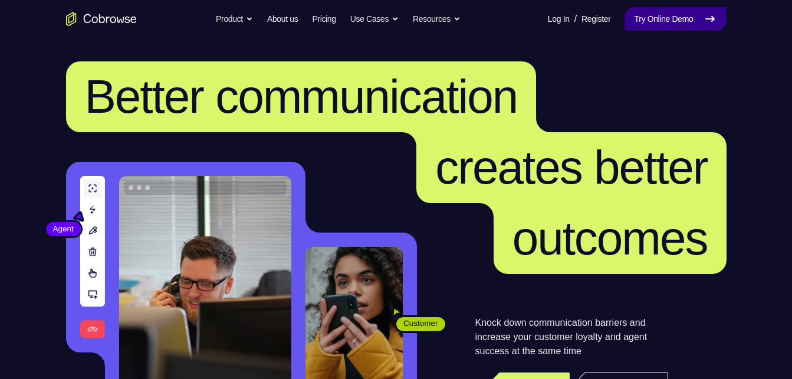
click at [661, 15] on link "Try Online Demo" at bounding box center [674, 19] width 101 height 24
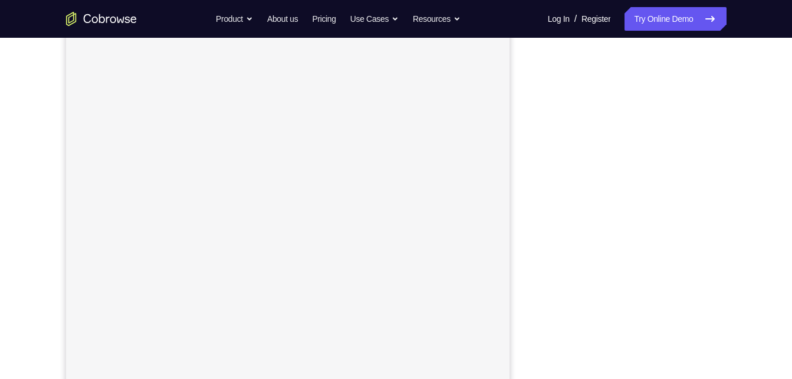
scroll to position [159, 0]
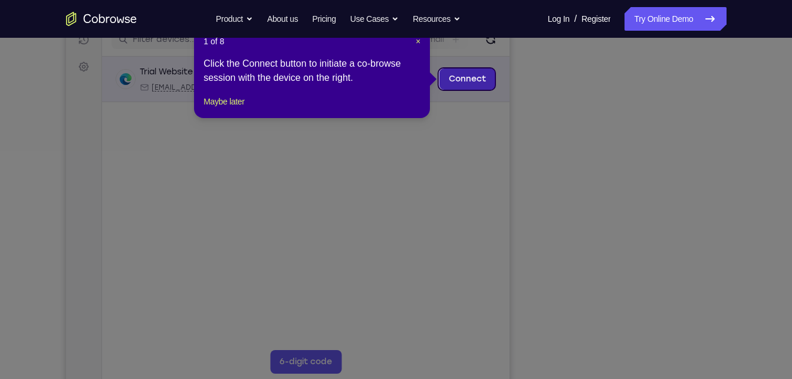
click at [467, 72] on link "Connect" at bounding box center [467, 78] width 56 height 21
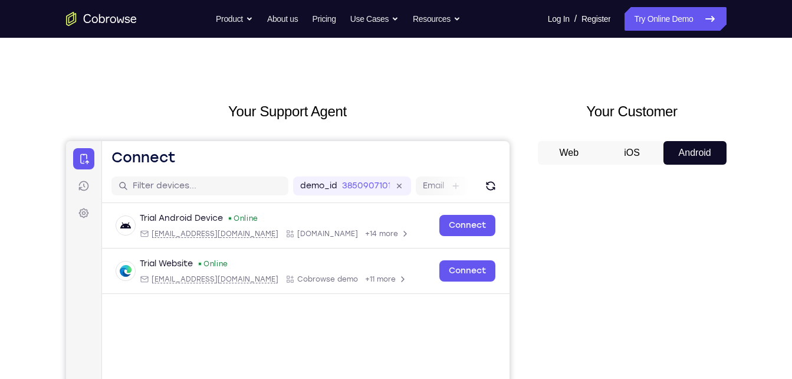
scroll to position [8, 0]
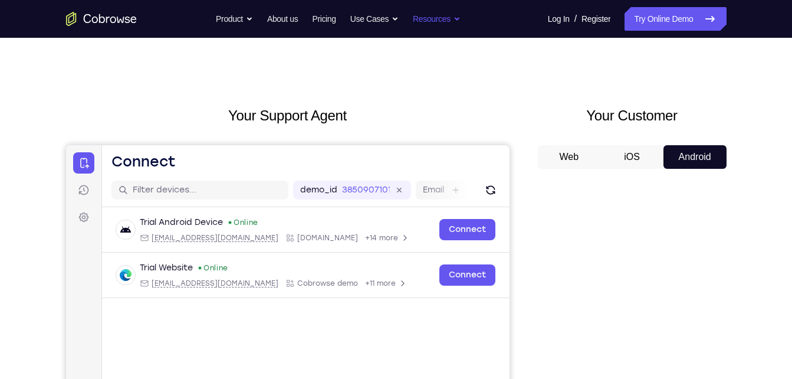
click at [453, 15] on button "Resources" at bounding box center [437, 19] width 48 height 24
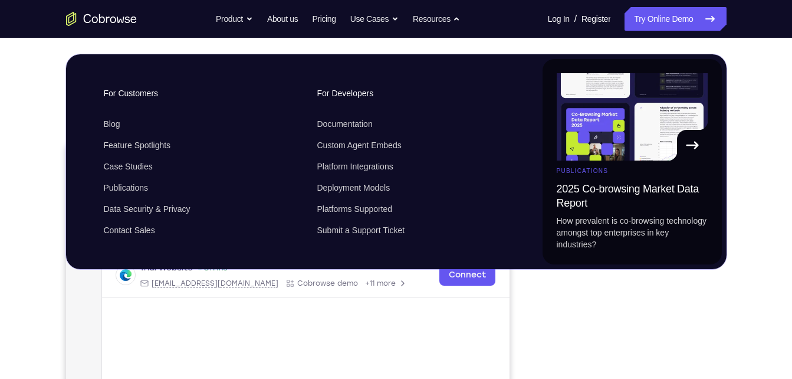
click at [347, 56] on div "Go back For Customers Blog Feature Spotlights Case Studies Publications Data Se…" at bounding box center [396, 161] width 660 height 215
click at [476, 336] on div "Trial Android Device Online android@example.com Cobrowse.io +14 more android@ex…" at bounding box center [304, 280] width 407 height 147
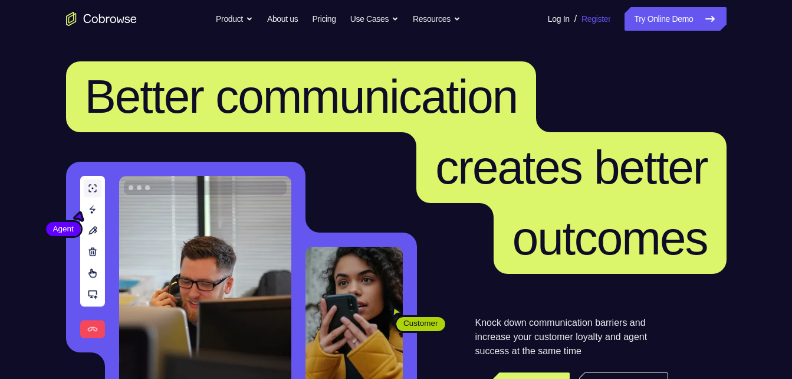
click at [593, 14] on link "Register" at bounding box center [595, 19] width 29 height 24
click at [688, 28] on link "Try Online Demo" at bounding box center [674, 19] width 101 height 24
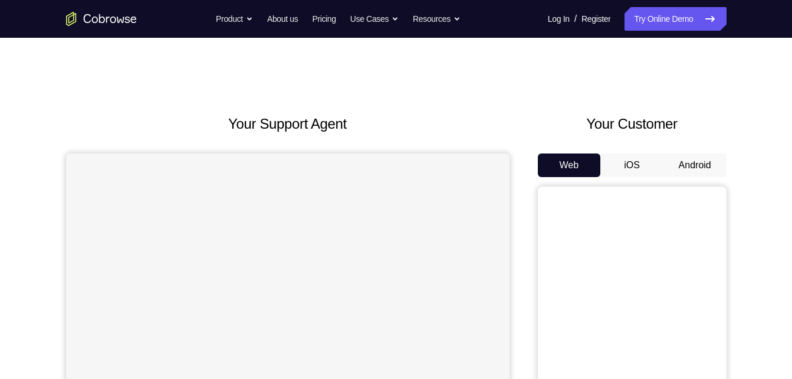
click at [688, 166] on button "Android" at bounding box center [694, 165] width 63 height 24
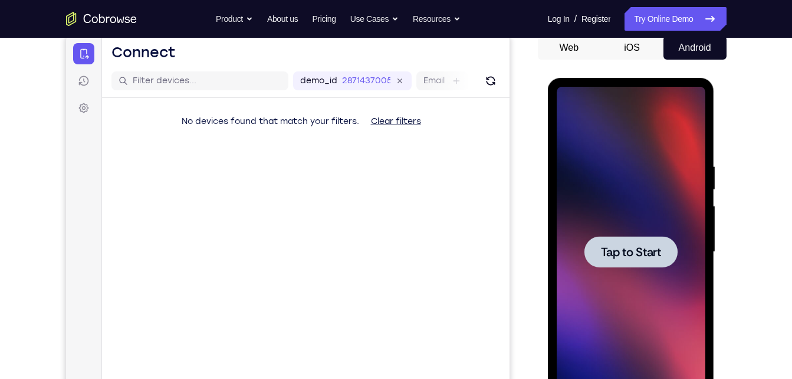
scroll to position [118, 0]
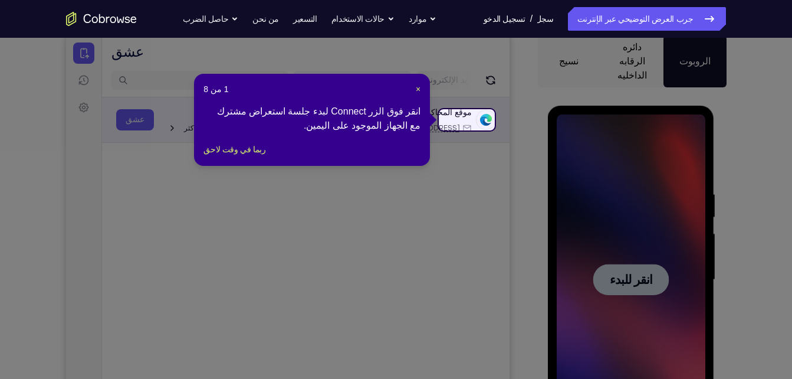
click at [469, 114] on div "موقع المحاكمة" at bounding box center [446, 113] width 50 height 12
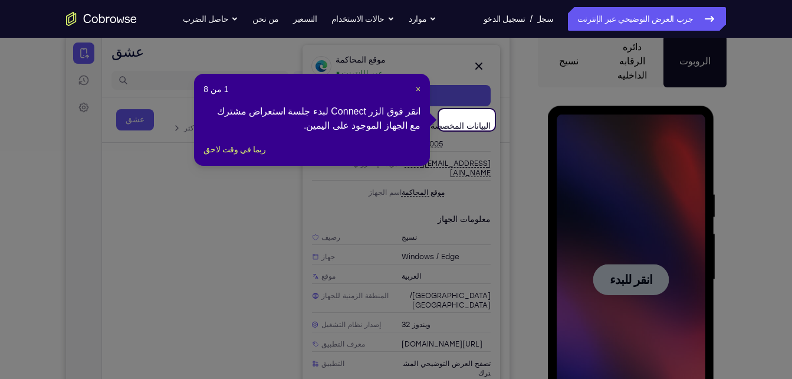
click at [200, 221] on icon at bounding box center [400, 189] width 801 height 379
click at [130, 127] on icon at bounding box center [400, 189] width 801 height 379
click at [149, 116] on icon at bounding box center [400, 189] width 801 height 379
click at [419, 84] on span "×" at bounding box center [418, 88] width 5 height 9
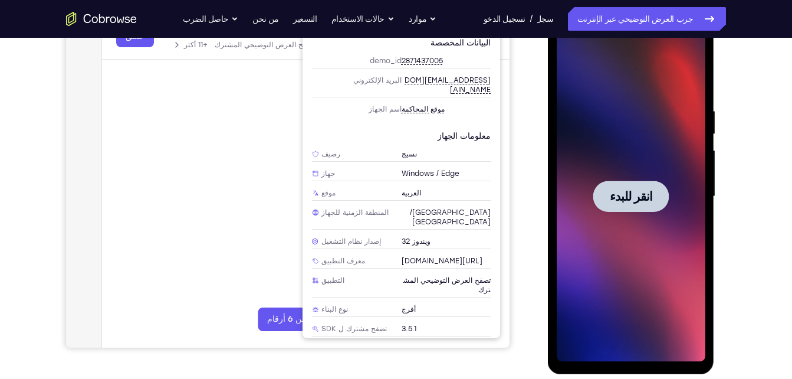
scroll to position [120, 0]
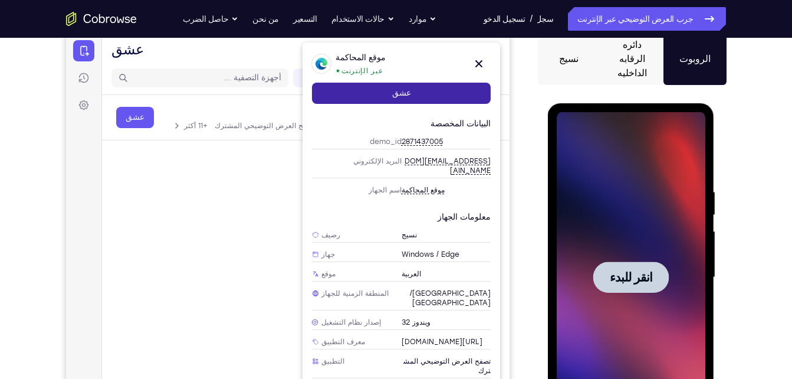
click at [370, 86] on link "عشق" at bounding box center [400, 93] width 179 height 21
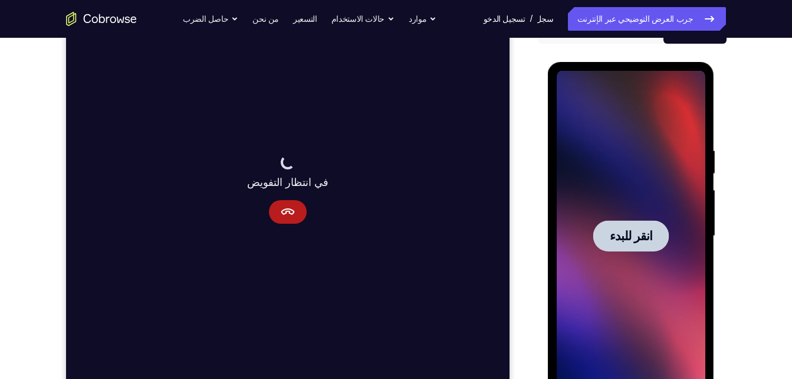
scroll to position [235, 0]
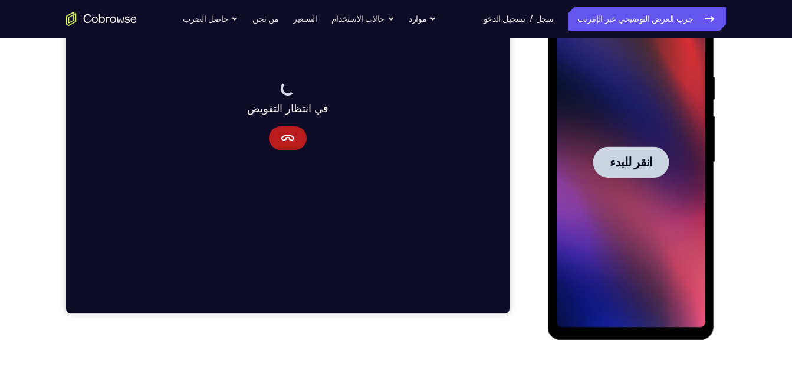
click at [645, 180] on div at bounding box center [631, 162] width 149 height 330
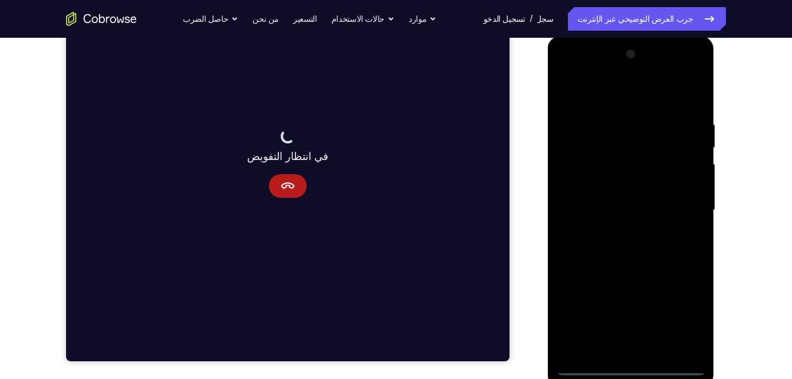
scroll to position [188, 0]
drag, startPoint x: 672, startPoint y: 229, endPoint x: 679, endPoint y: 47, distance: 181.7
click at [679, 47] on div at bounding box center [631, 209] width 149 height 330
drag, startPoint x: 695, startPoint y: 235, endPoint x: 690, endPoint y: 109, distance: 125.7
click at [690, 109] on div at bounding box center [631, 209] width 149 height 330
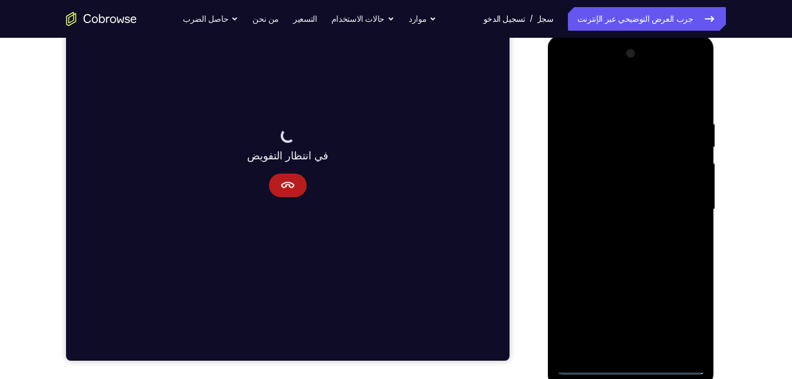
drag, startPoint x: 632, startPoint y: 243, endPoint x: 641, endPoint y: 71, distance: 172.4
click at [641, 71] on div at bounding box center [631, 209] width 149 height 330
drag, startPoint x: 623, startPoint y: 243, endPoint x: 1173, endPoint y: 61, distance: 578.8
click at [625, 40] on div at bounding box center [631, 210] width 167 height 351
click at [638, 362] on div at bounding box center [631, 209] width 149 height 330
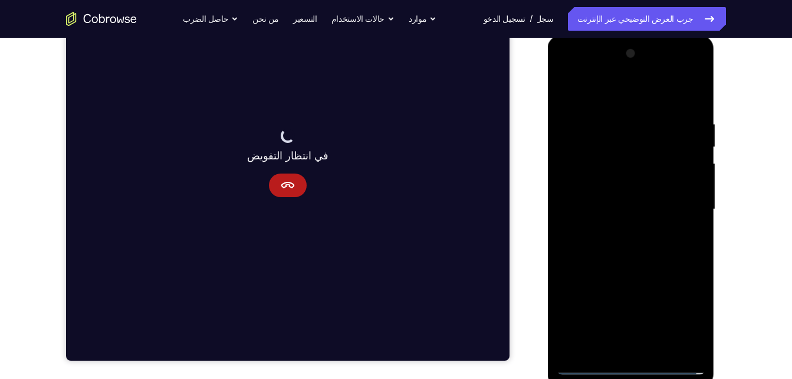
click at [681, 311] on div at bounding box center [631, 209] width 149 height 330
click at [640, 95] on div at bounding box center [631, 209] width 149 height 330
click at [685, 203] on div at bounding box center [631, 209] width 149 height 330
click at [653, 210] on div at bounding box center [631, 209] width 149 height 330
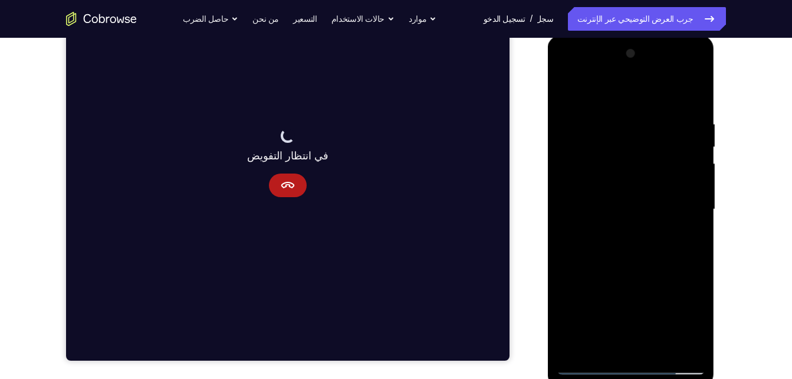
click at [621, 228] on div at bounding box center [631, 209] width 149 height 330
click at [633, 196] on div at bounding box center [631, 209] width 149 height 330
click at [629, 184] on div at bounding box center [631, 209] width 149 height 330
click at [627, 203] on div at bounding box center [631, 209] width 149 height 330
click at [635, 248] on div at bounding box center [631, 209] width 149 height 330
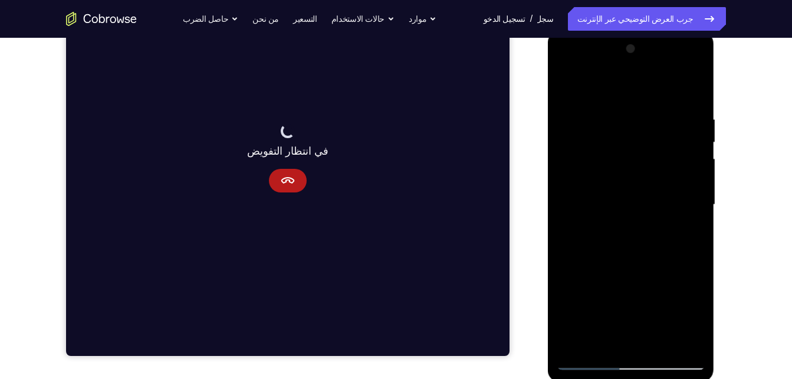
scroll to position [192, 0]
click at [633, 268] on div at bounding box center [631, 205] width 149 height 330
click at [638, 215] on div at bounding box center [631, 205] width 149 height 330
click at [563, 89] on div at bounding box center [631, 205] width 149 height 330
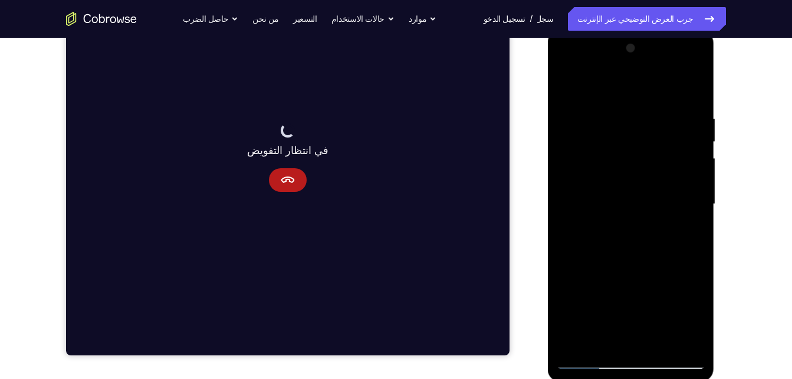
scroll to position [193, 0]
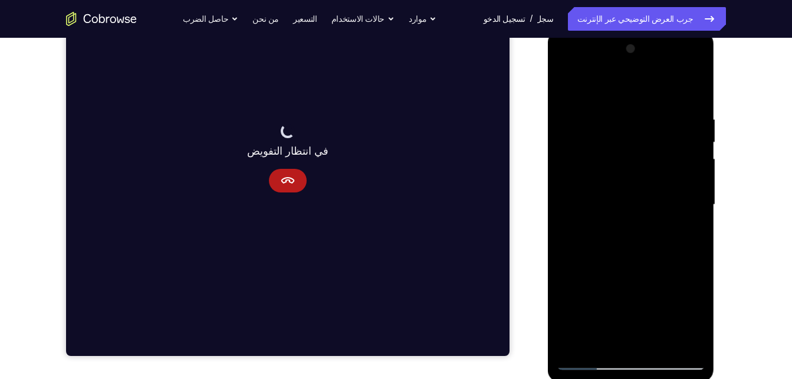
click at [388, 104] on div "في انتظار التفويض" at bounding box center [286, 157] width 443 height 395
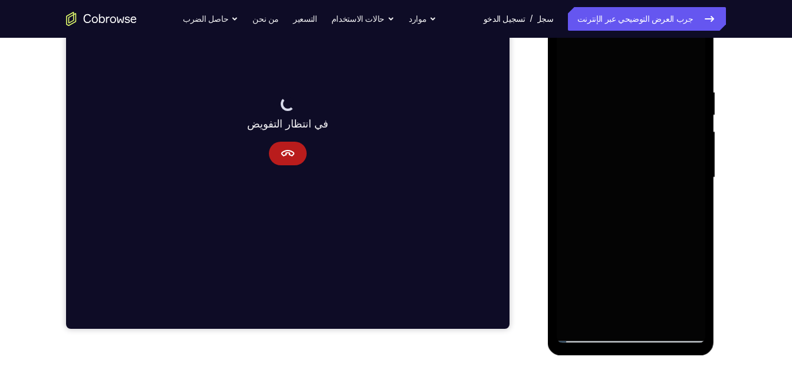
scroll to position [221, 0]
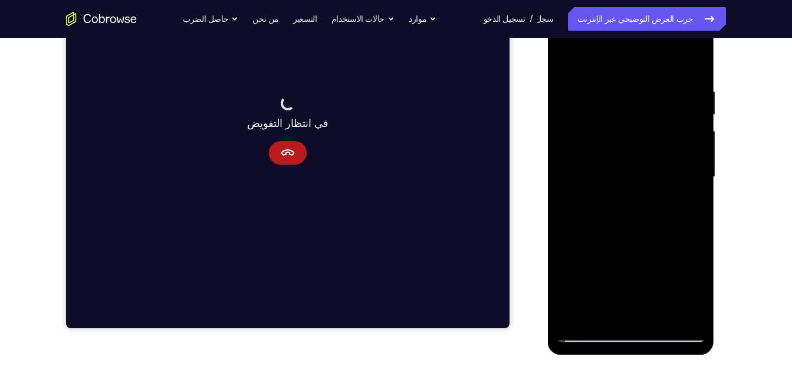
click at [640, 180] on div at bounding box center [631, 177] width 149 height 330
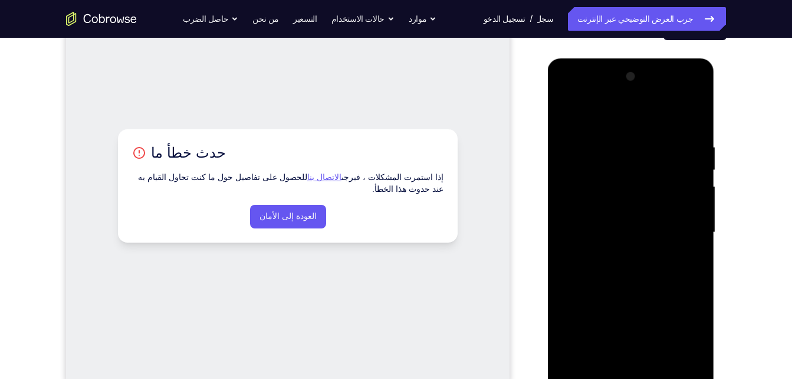
scroll to position [158, 0]
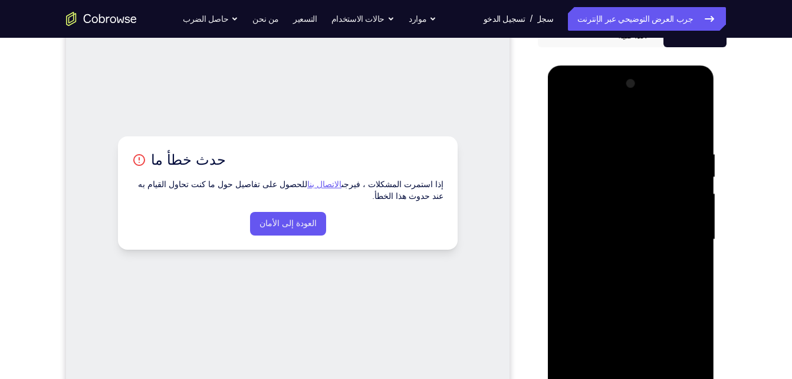
click at [645, 197] on div at bounding box center [631, 239] width 149 height 330
click at [613, 239] on div at bounding box center [631, 239] width 149 height 330
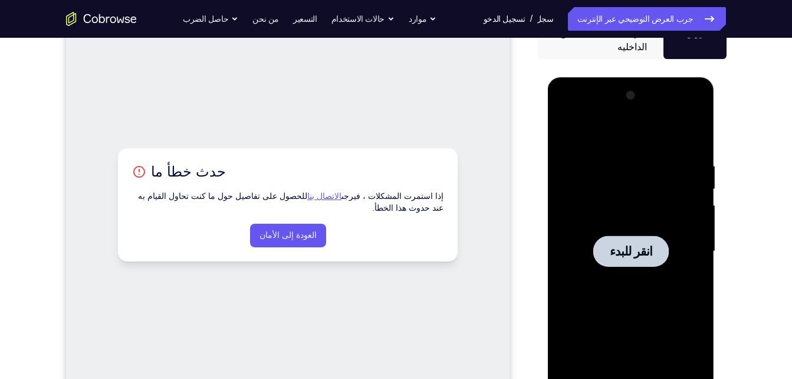
scroll to position [146, 0]
click at [341, 197] on link "الاتصال بنا" at bounding box center [324, 197] width 34 height 10
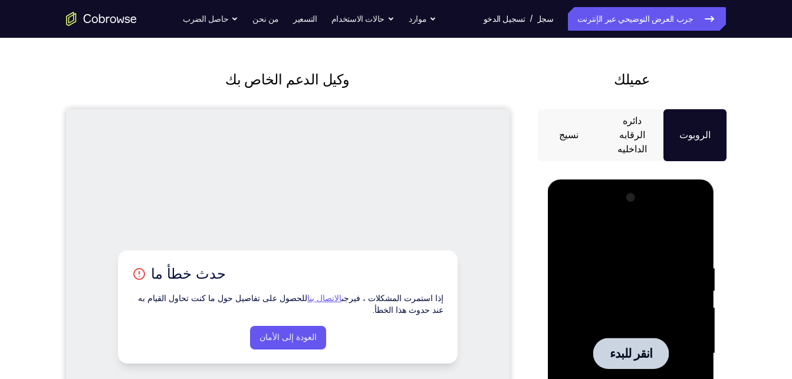
scroll to position [0, 0]
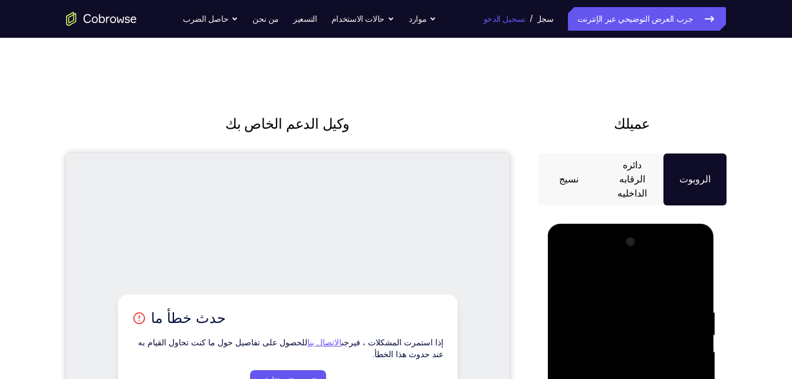
click at [525, 18] on link "تسجيل الدخول" at bounding box center [504, 19] width 42 height 24
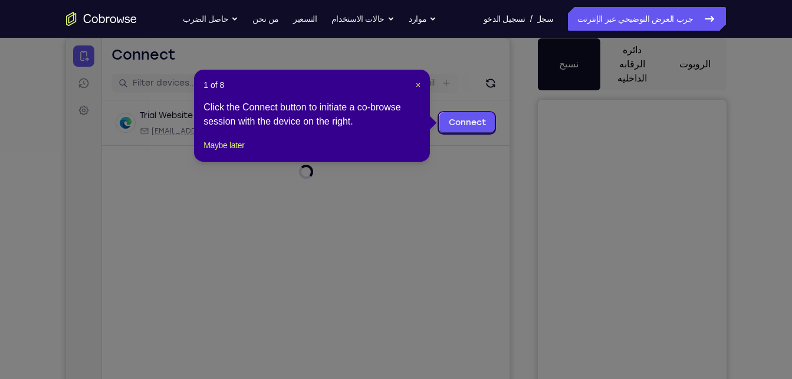
scroll to position [114, 0]
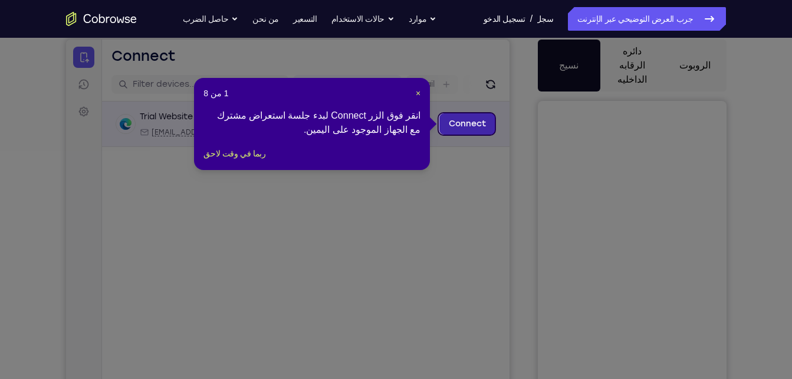
click at [475, 125] on link "Connect" at bounding box center [467, 123] width 56 height 21
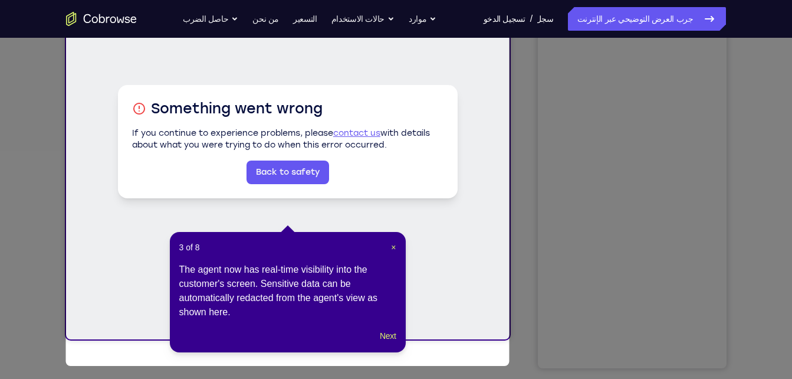
scroll to position [215, 0]
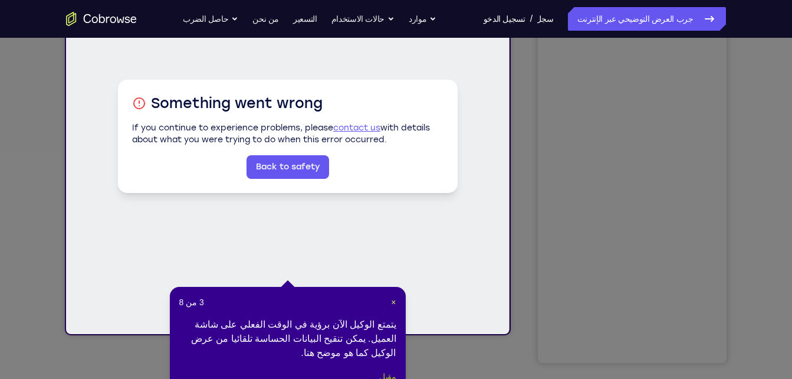
click at [387, 369] on button "مقبل" at bounding box center [387, 376] width 17 height 14
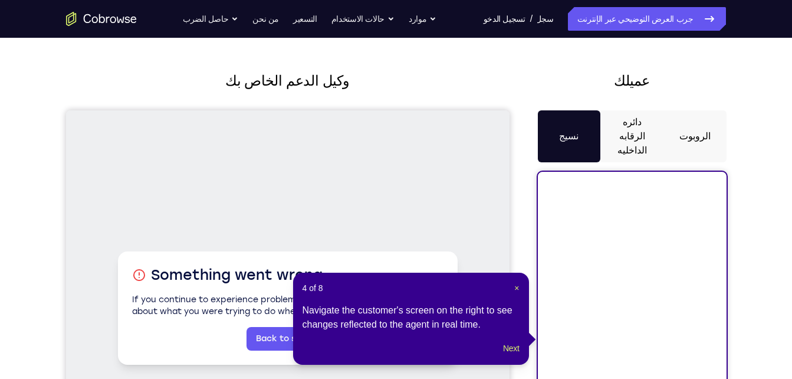
scroll to position [17, 0]
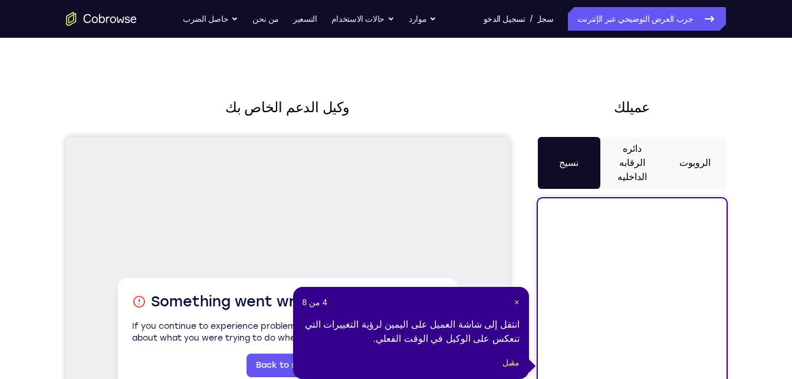
click at [694, 161] on button "الروبوت" at bounding box center [694, 163] width 63 height 52
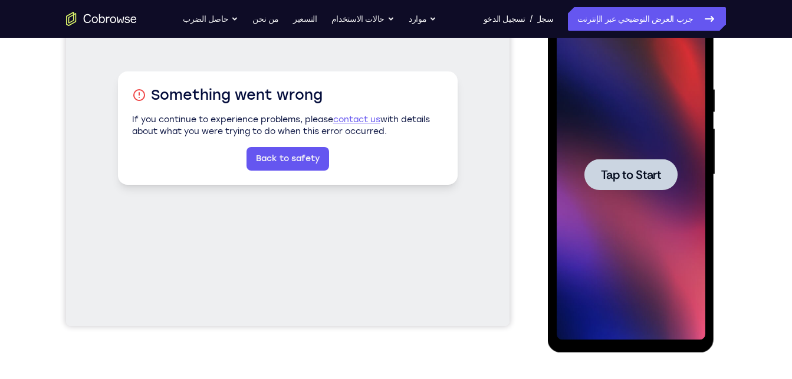
scroll to position [0, 0]
click at [627, 171] on span "Tap to Start" at bounding box center [631, 175] width 60 height 12
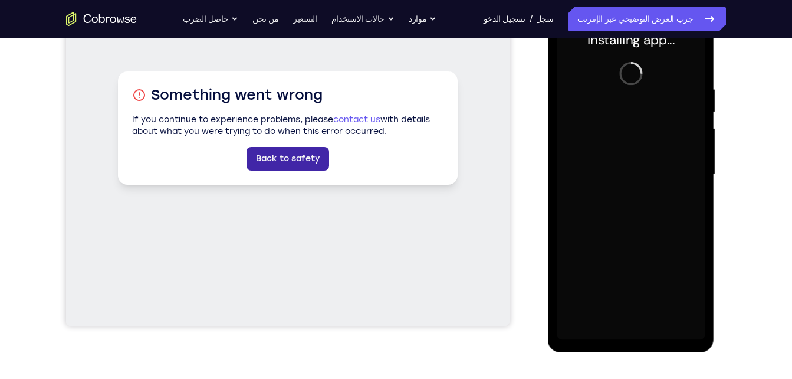
click at [301, 156] on link "Back to safety" at bounding box center [287, 159] width 83 height 24
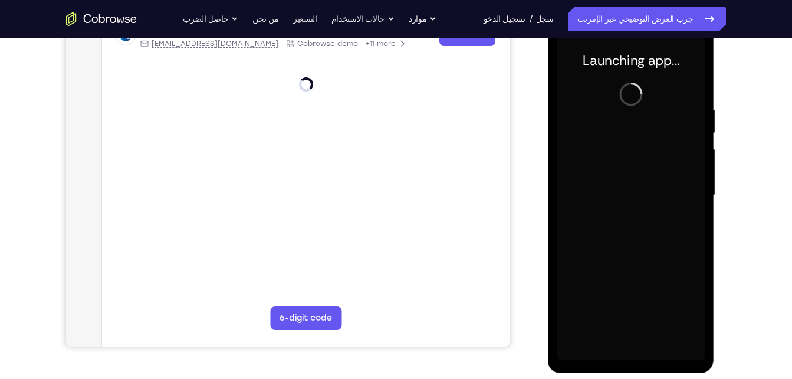
scroll to position [202, 0]
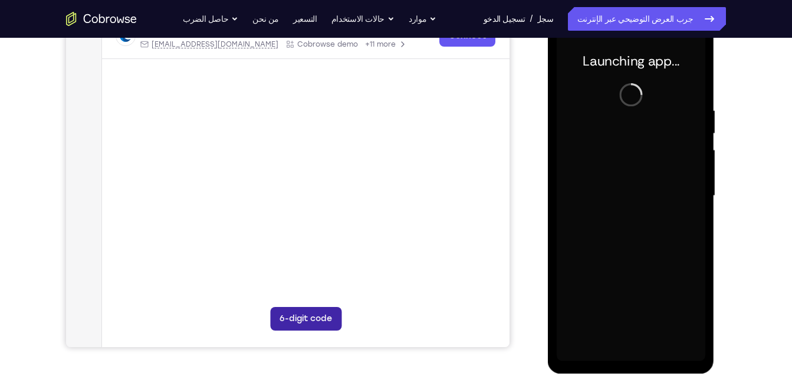
click at [324, 316] on button "6-digit code" at bounding box center [304, 319] width 71 height 24
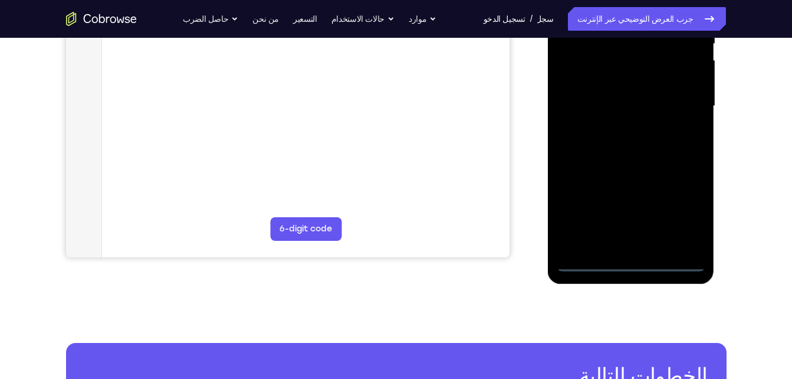
scroll to position [294, 0]
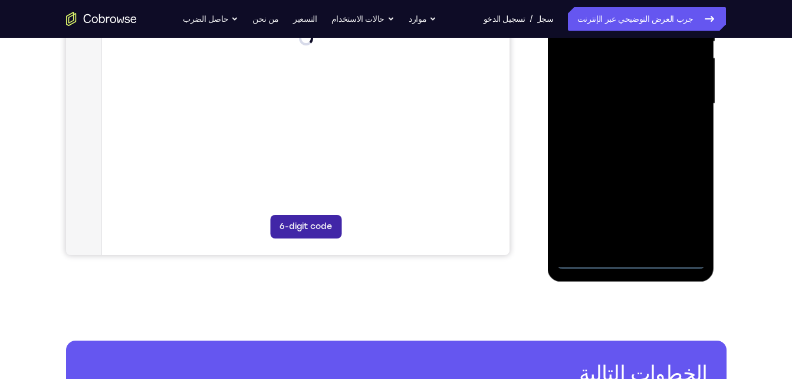
click at [323, 225] on button "6-digit code" at bounding box center [304, 227] width 71 height 24
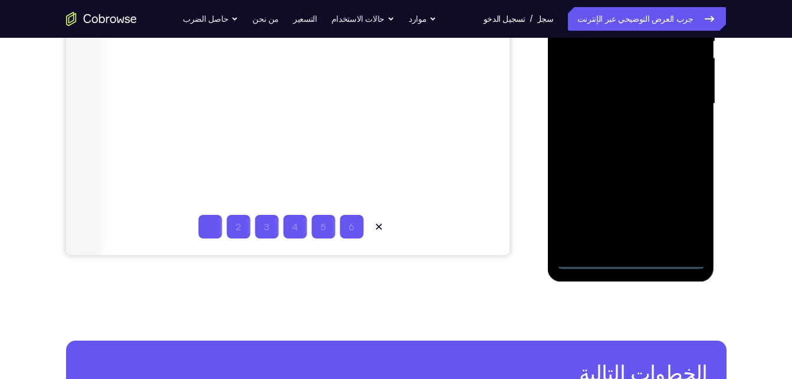
type input "1"
type input "2"
type input "3"
type input "4"
type input "5"
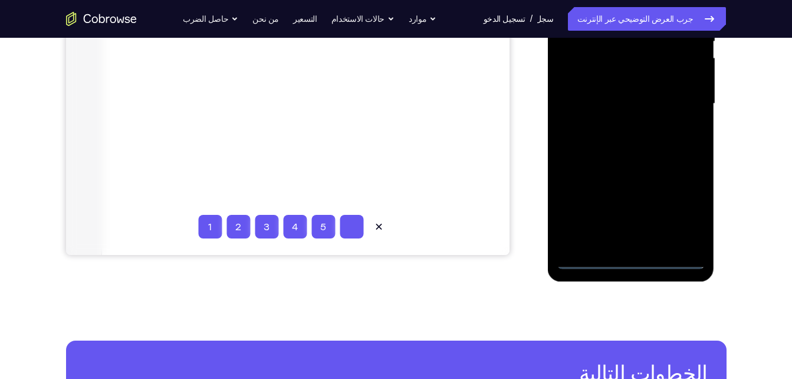
type input "6"
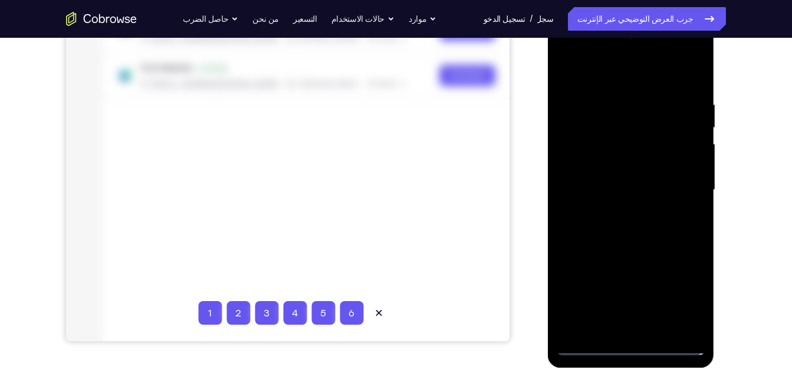
scroll to position [214, 0]
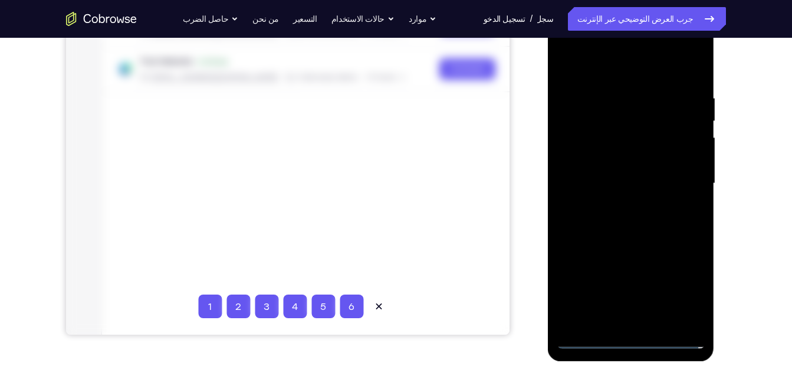
click at [635, 341] on div at bounding box center [631, 183] width 149 height 330
click at [377, 302] on icon at bounding box center [378, 306] width 12 height 12
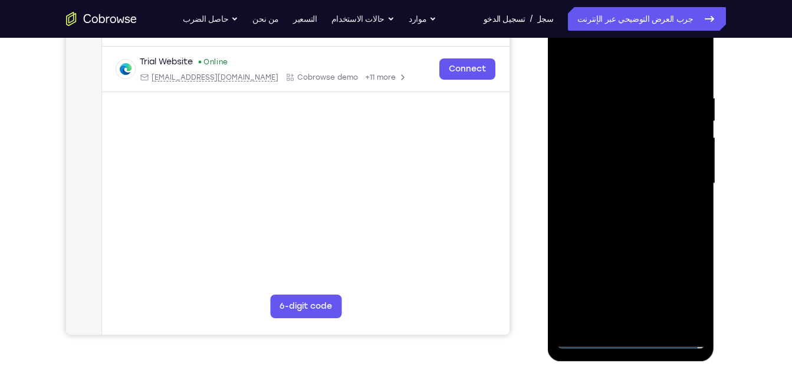
click at [575, 289] on div at bounding box center [631, 183] width 149 height 330
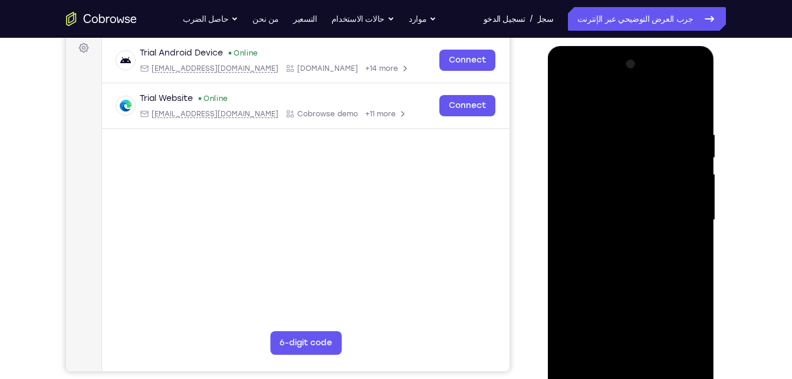
scroll to position [180, 0]
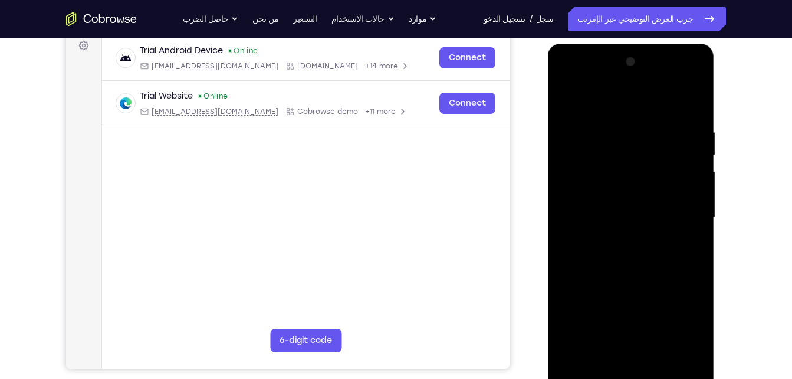
click at [679, 318] on div at bounding box center [631, 217] width 149 height 330
click at [632, 320] on div at bounding box center [631, 217] width 149 height 330
click at [636, 351] on div at bounding box center [631, 217] width 149 height 330
click at [679, 206] on div at bounding box center [631, 217] width 149 height 330
click at [679, 202] on div at bounding box center [631, 217] width 149 height 330
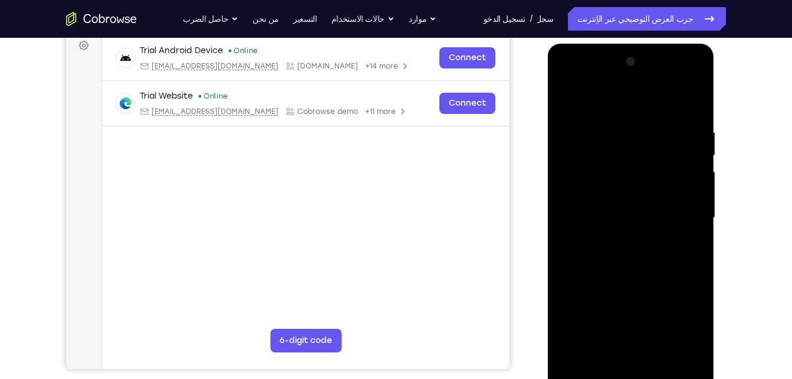
click at [679, 202] on div at bounding box center [631, 217] width 149 height 330
click at [685, 202] on div at bounding box center [631, 217] width 149 height 330
click at [636, 335] on div at bounding box center [631, 217] width 149 height 330
click at [632, 368] on div at bounding box center [631, 217] width 149 height 330
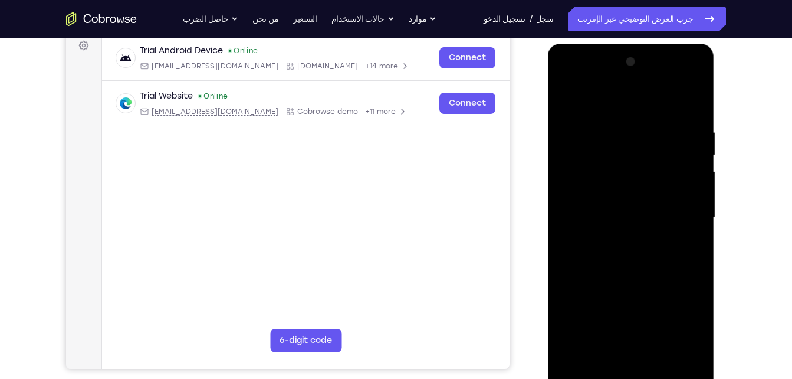
click at [632, 371] on div at bounding box center [631, 217] width 149 height 330
drag, startPoint x: 632, startPoint y: 254, endPoint x: 640, endPoint y: 75, distance: 178.3
click at [640, 75] on div at bounding box center [631, 217] width 149 height 330
click at [618, 120] on div at bounding box center [631, 217] width 149 height 330
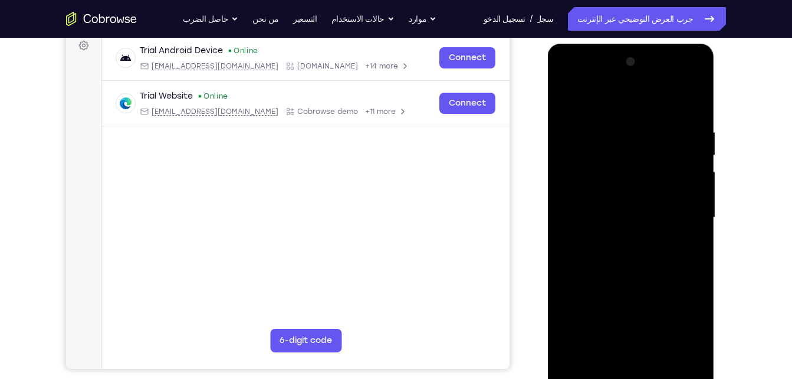
click at [634, 345] on div at bounding box center [631, 217] width 149 height 330
click at [645, 252] on div at bounding box center [631, 217] width 149 height 330
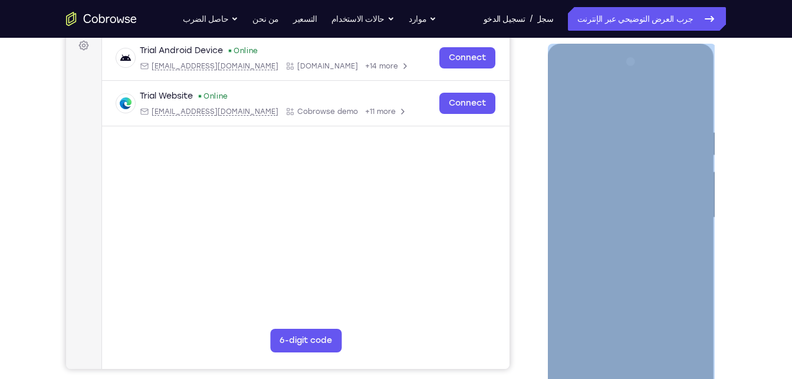
drag, startPoint x: 554, startPoint y: 216, endPoint x: 564, endPoint y: 221, distance: 10.8
click at [564, 221] on div at bounding box center [631, 219] width 167 height 351
click at [564, 221] on div at bounding box center [631, 217] width 149 height 330
click at [636, 218] on div at bounding box center [631, 217] width 149 height 330
click at [635, 343] on div at bounding box center [631, 217] width 149 height 330
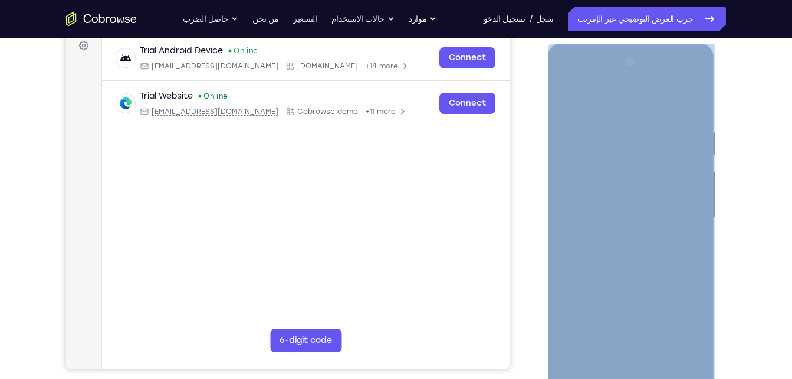
click at [635, 374] on div at bounding box center [631, 217] width 149 height 330
click at [580, 291] on div at bounding box center [631, 217] width 149 height 330
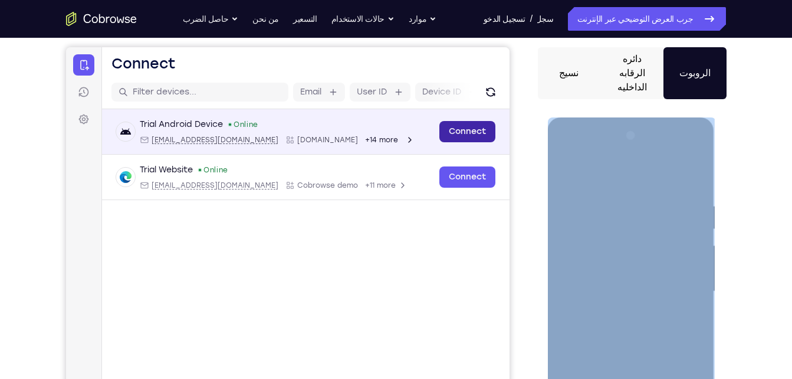
scroll to position [105, 0]
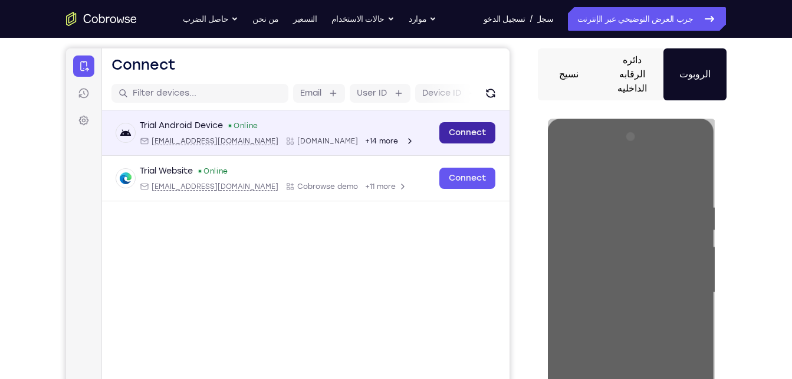
click at [456, 131] on link "Connect" at bounding box center [467, 132] width 56 height 21
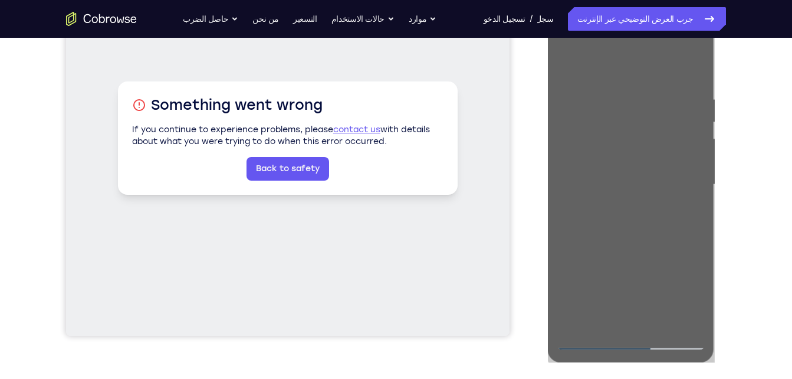
scroll to position [213, 0]
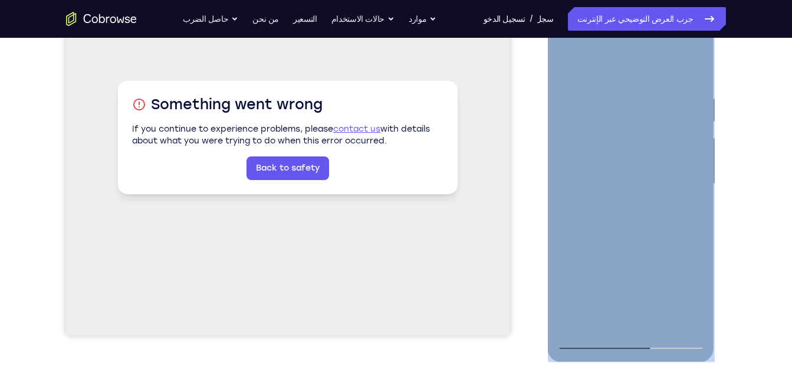
click at [629, 336] on div at bounding box center [631, 184] width 149 height 330
click at [636, 341] on div at bounding box center [631, 184] width 149 height 330
click at [675, 335] on div at bounding box center [631, 184] width 149 height 330
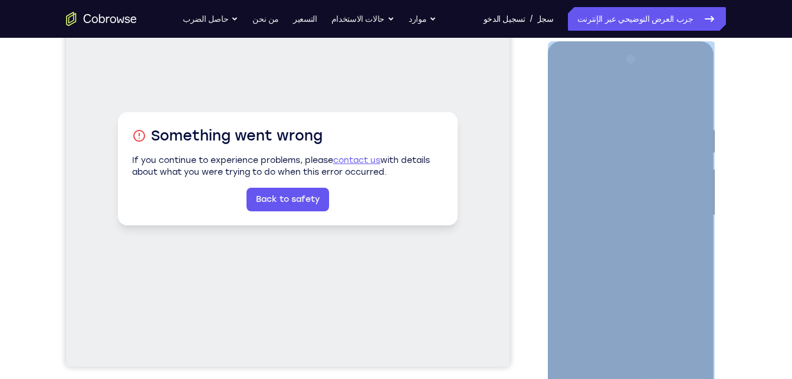
scroll to position [182, 0]
click at [668, 368] on div at bounding box center [631, 216] width 149 height 330
click at [675, 373] on div at bounding box center [631, 216] width 149 height 330
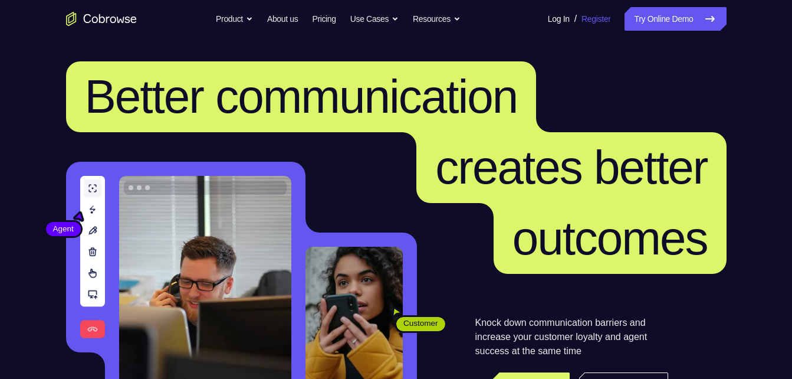
click at [581, 18] on link "Register" at bounding box center [595, 19] width 29 height 24
click at [657, 28] on link "Try Online Demo" at bounding box center [674, 19] width 101 height 24
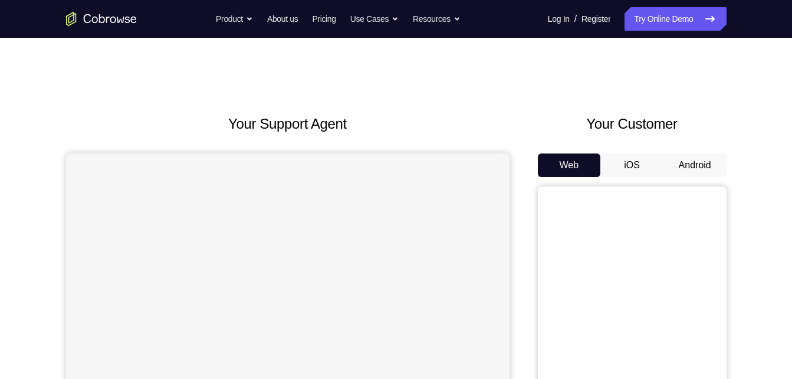
click at [702, 155] on button "Android" at bounding box center [694, 165] width 63 height 24
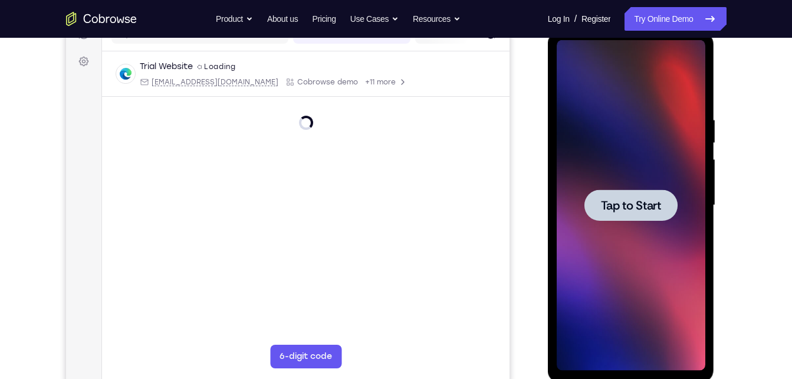
click at [658, 195] on div at bounding box center [630, 204] width 93 height 31
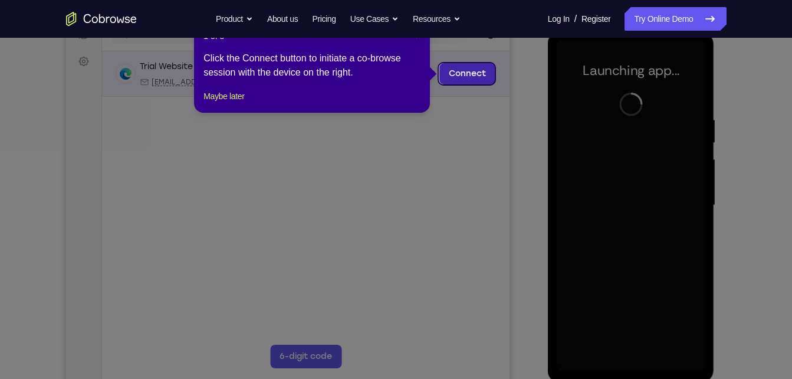
click at [481, 68] on link "Connect" at bounding box center [467, 73] width 56 height 21
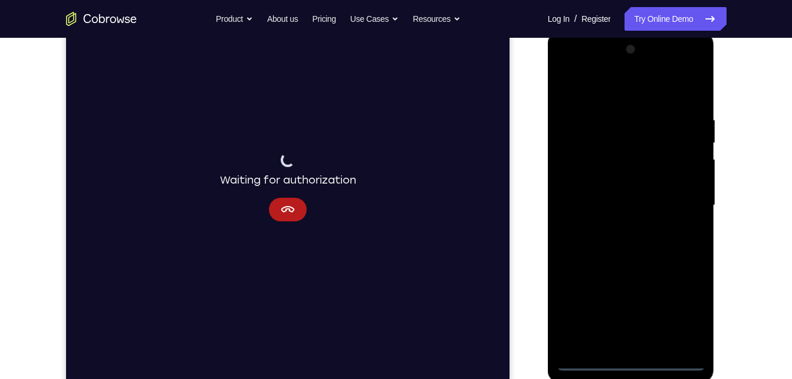
click at [631, 356] on div at bounding box center [631, 205] width 149 height 330
click at [629, 359] on div at bounding box center [631, 205] width 149 height 330
click at [679, 309] on div at bounding box center [631, 205] width 149 height 330
click at [670, 88] on div at bounding box center [631, 205] width 149 height 330
click at [681, 196] on div at bounding box center [631, 205] width 149 height 330
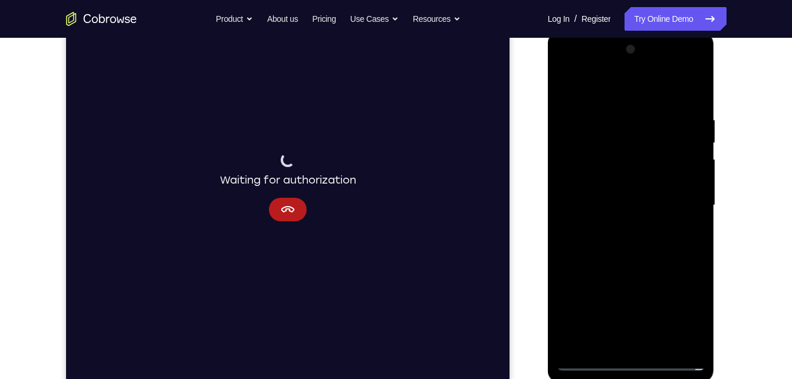
click at [642, 225] on div at bounding box center [631, 205] width 149 height 330
click at [636, 213] on div at bounding box center [631, 205] width 149 height 330
click at [570, 84] on div at bounding box center [631, 205] width 149 height 330
click at [589, 359] on div at bounding box center [631, 205] width 149 height 330
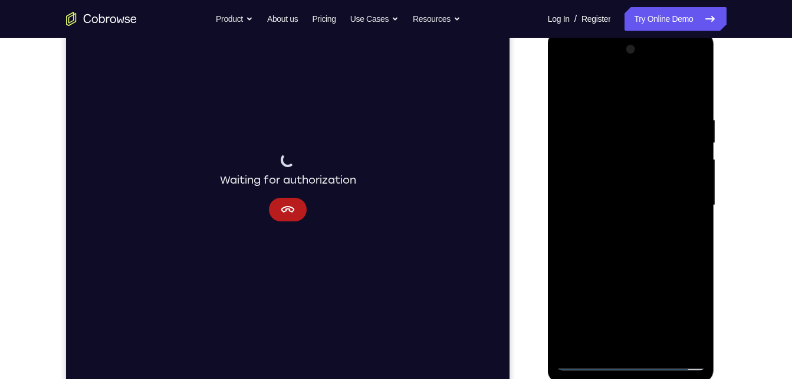
click at [617, 228] on div at bounding box center [631, 205] width 149 height 330
click at [630, 188] on div at bounding box center [631, 205] width 149 height 330
click at [617, 179] on div at bounding box center [631, 205] width 149 height 330
click at [618, 199] on div at bounding box center [631, 205] width 149 height 330
click at [640, 254] on div at bounding box center [631, 205] width 149 height 330
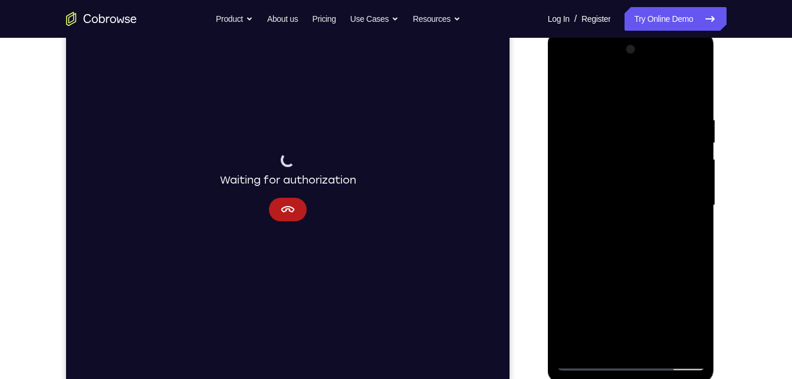
click at [641, 258] on div at bounding box center [631, 205] width 149 height 330
click at [636, 150] on div at bounding box center [631, 205] width 149 height 330
click at [639, 173] on div at bounding box center [631, 205] width 149 height 330
click at [652, 340] on div at bounding box center [631, 205] width 149 height 330
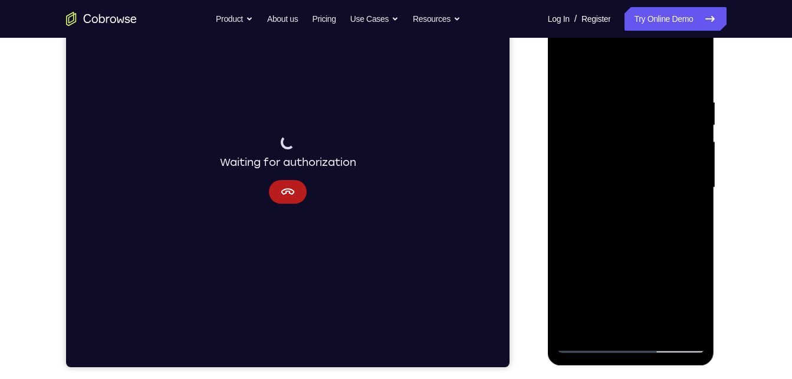
scroll to position [182, 0]
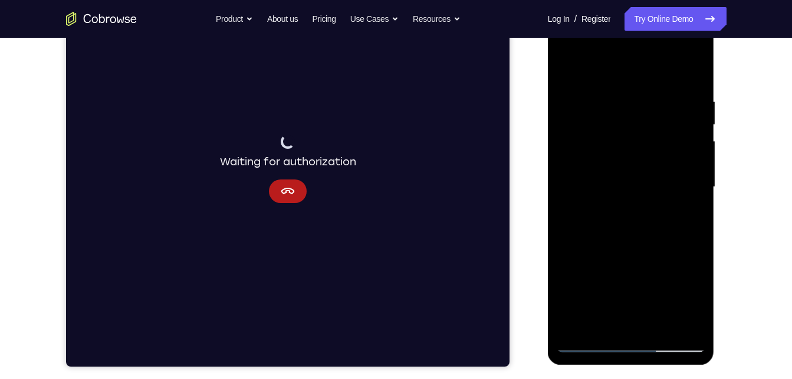
click at [660, 246] on div at bounding box center [631, 187] width 149 height 330
click at [589, 340] on div at bounding box center [631, 187] width 149 height 330
click at [632, 328] on div at bounding box center [631, 187] width 149 height 330
click at [629, 139] on div at bounding box center [631, 187] width 149 height 330
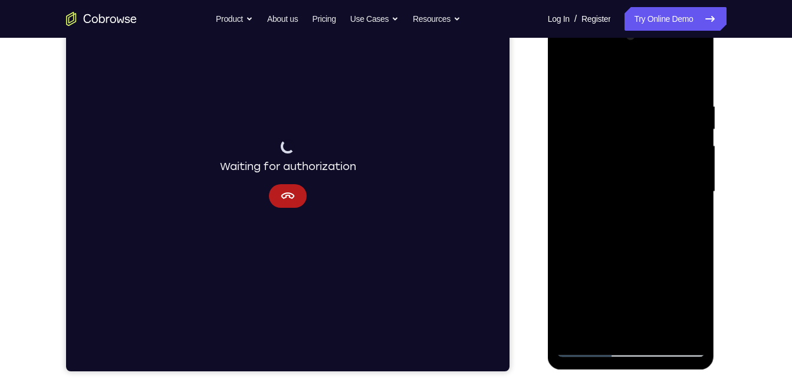
scroll to position [176, 0]
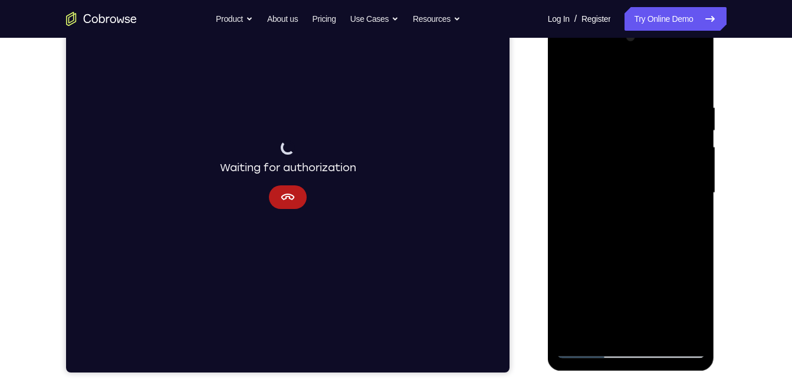
click at [613, 142] on div at bounding box center [631, 193] width 149 height 330
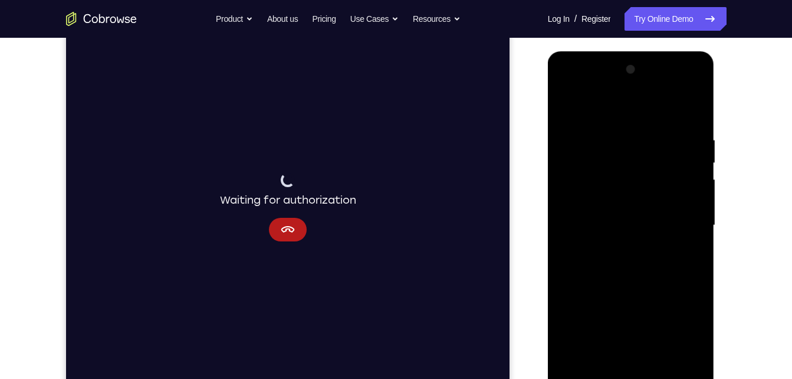
scroll to position [148, 0]
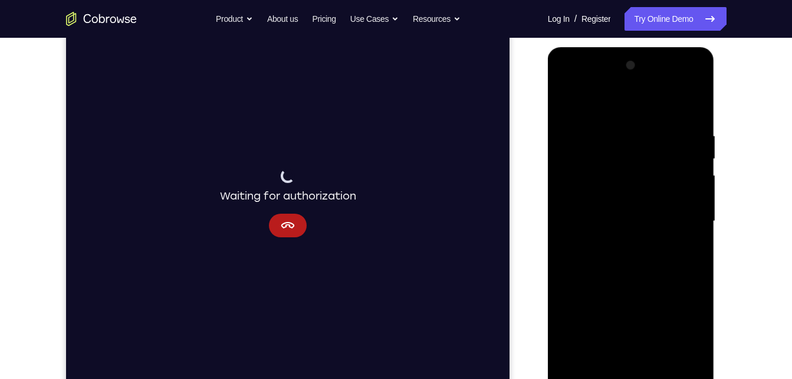
click at [389, 190] on div "Waiting for authorization" at bounding box center [286, 202] width 443 height 395
click at [629, 168] on div at bounding box center [631, 221] width 149 height 330
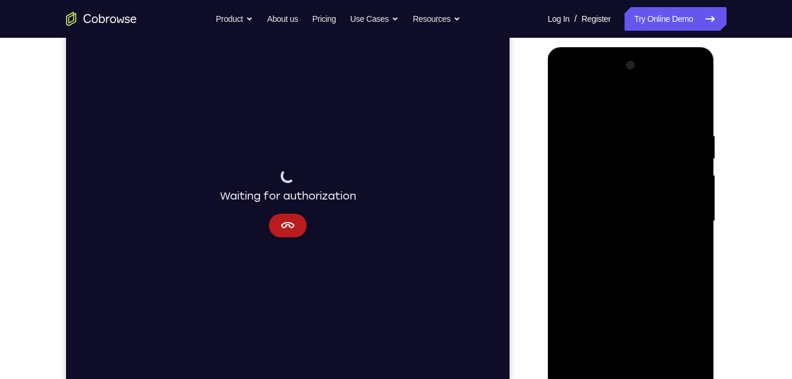
click at [629, 168] on div at bounding box center [631, 221] width 149 height 330
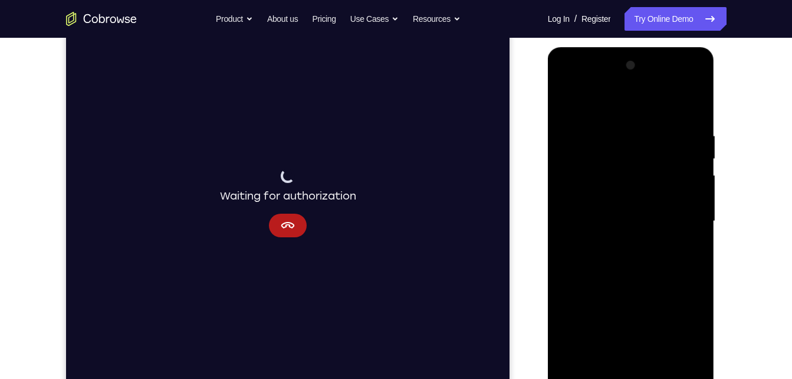
click at [629, 168] on div at bounding box center [631, 221] width 149 height 330
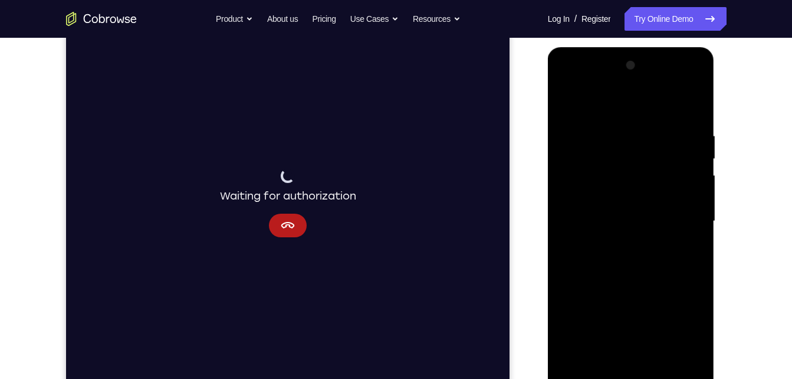
click at [629, 168] on div at bounding box center [631, 221] width 149 height 330
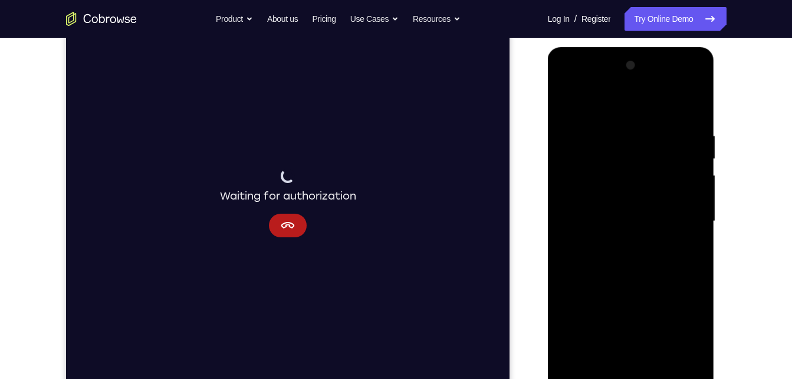
click at [629, 168] on div at bounding box center [631, 221] width 149 height 330
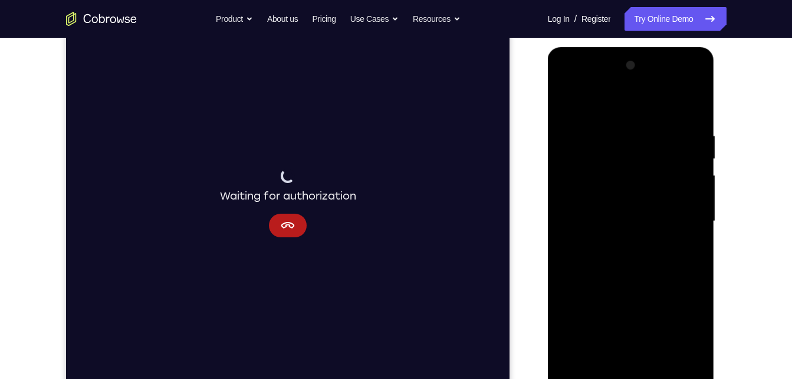
click at [629, 168] on div at bounding box center [631, 221] width 149 height 330
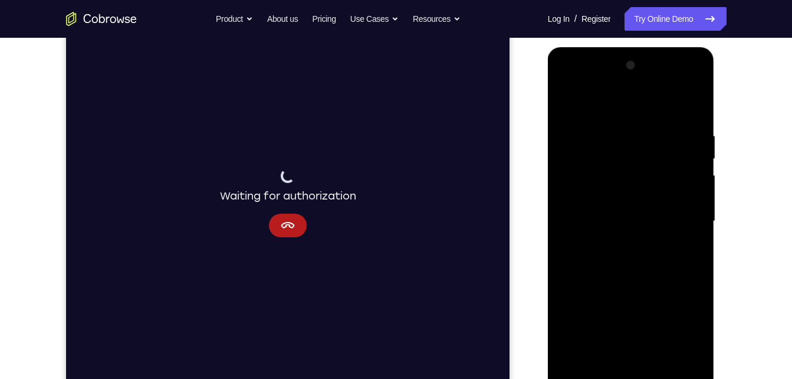
click at [629, 168] on div at bounding box center [631, 221] width 149 height 330
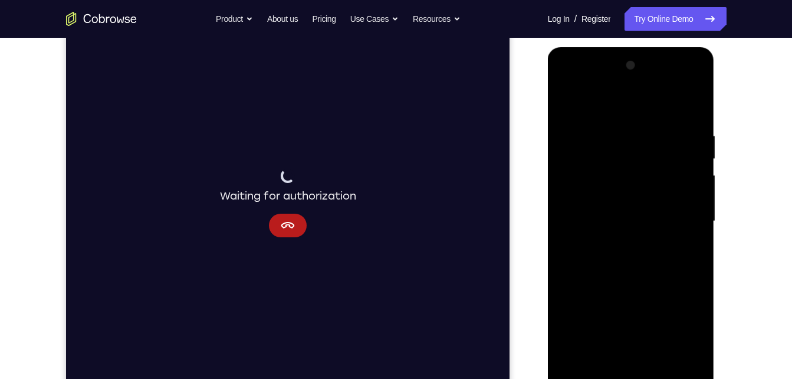
click at [629, 168] on div at bounding box center [631, 221] width 149 height 330
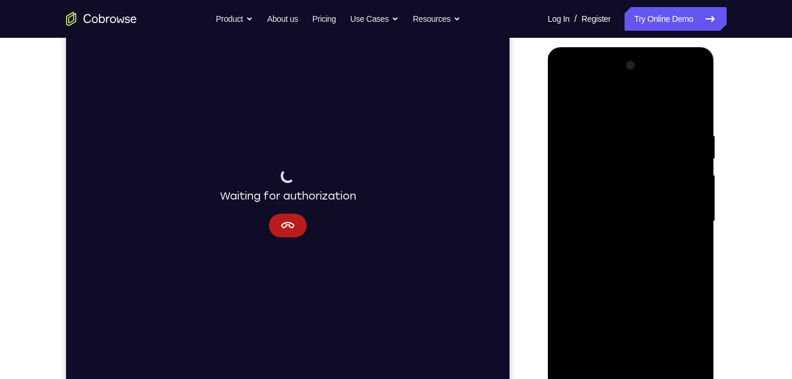
click at [629, 168] on div at bounding box center [631, 221] width 149 height 330
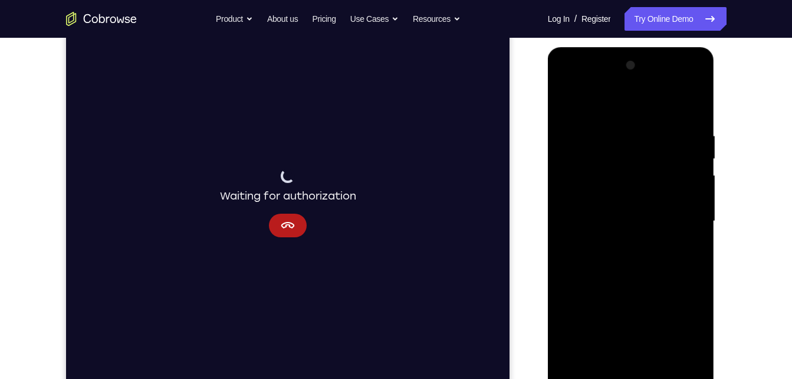
click at [629, 168] on div at bounding box center [631, 221] width 149 height 330
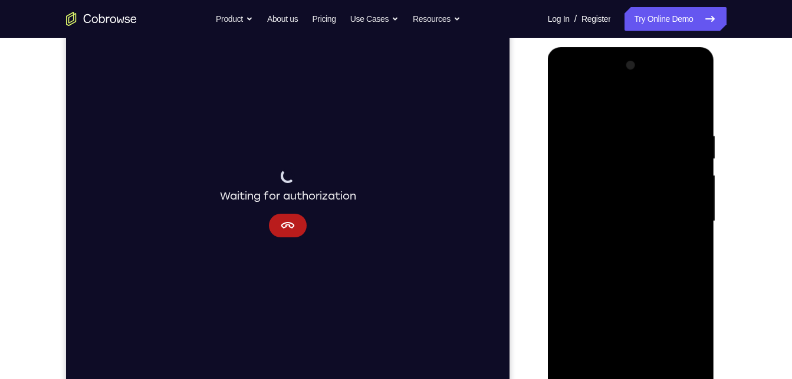
click at [629, 168] on div at bounding box center [631, 221] width 149 height 330
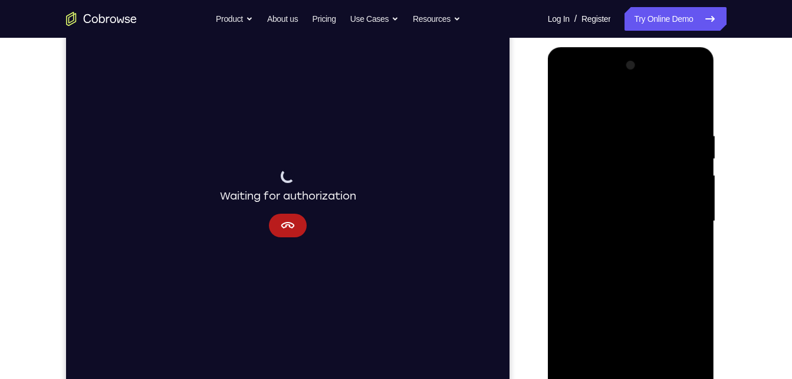
click at [629, 168] on div at bounding box center [631, 221] width 149 height 330
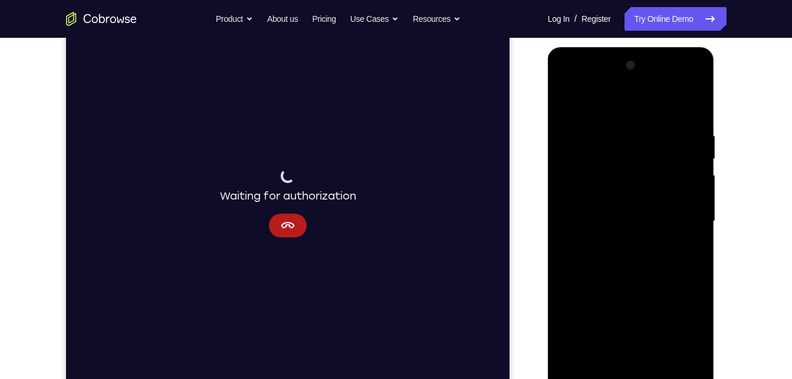
click at [629, 168] on div at bounding box center [631, 221] width 149 height 330
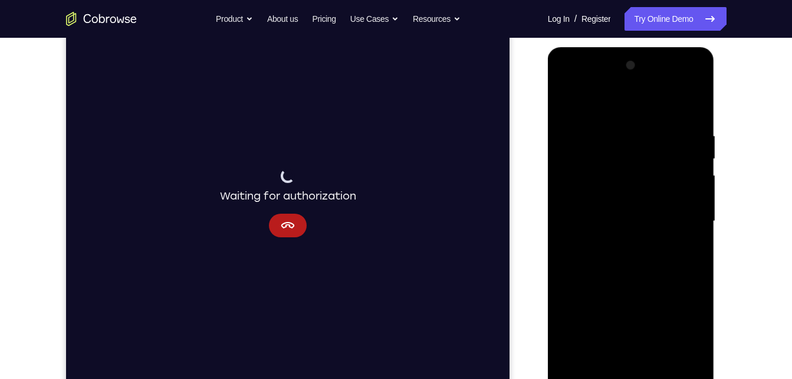
click at [629, 168] on div at bounding box center [631, 221] width 149 height 330
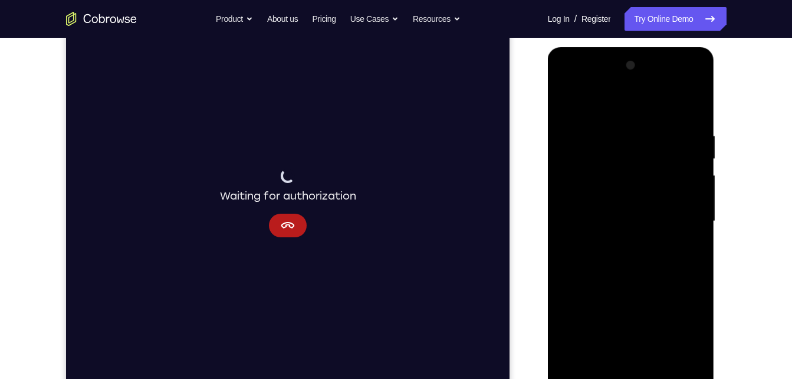
click at [629, 168] on div at bounding box center [631, 221] width 149 height 330
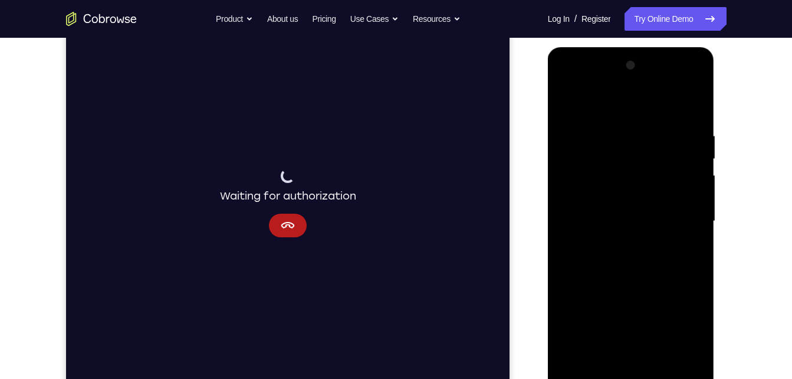
click at [629, 168] on div at bounding box center [631, 221] width 149 height 330
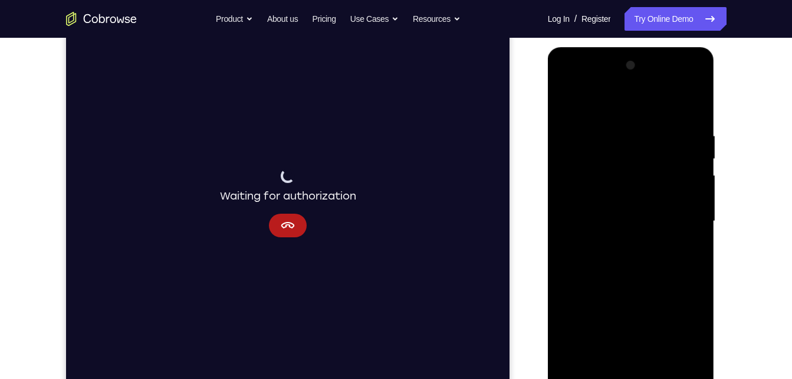
click at [629, 168] on div at bounding box center [631, 221] width 149 height 330
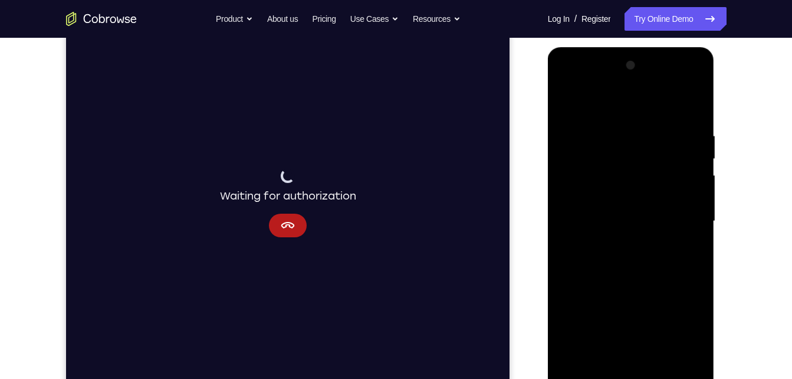
click at [629, 168] on div at bounding box center [631, 221] width 149 height 330
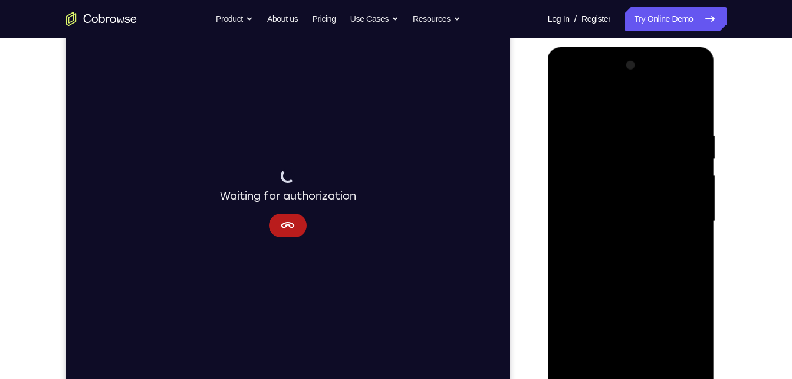
click at [629, 168] on div at bounding box center [631, 221] width 149 height 330
click at [607, 169] on div at bounding box center [631, 221] width 149 height 330
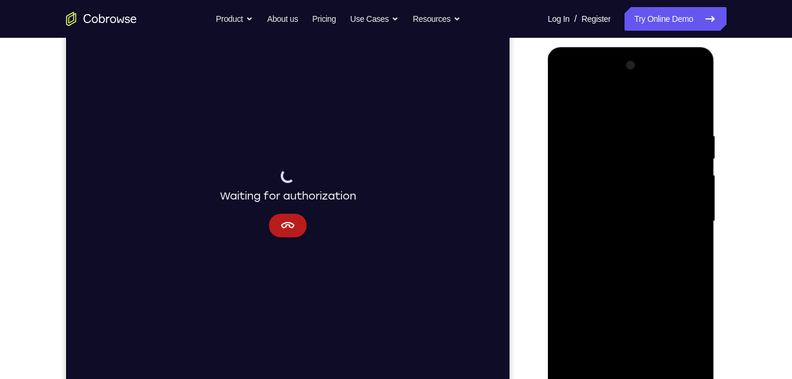
click at [607, 169] on div at bounding box center [631, 221] width 149 height 330
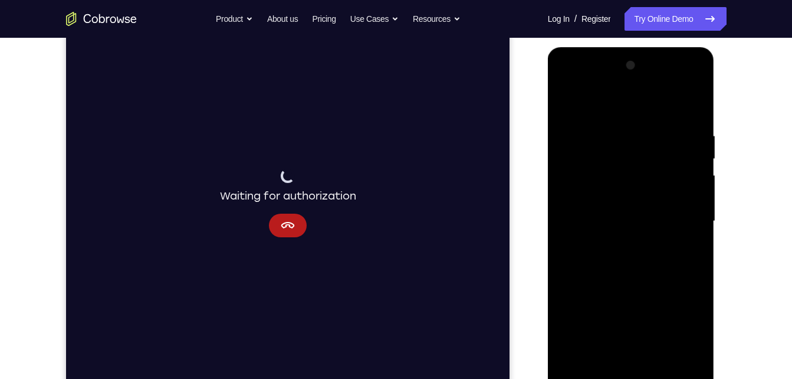
click at [607, 169] on div at bounding box center [631, 221] width 149 height 330
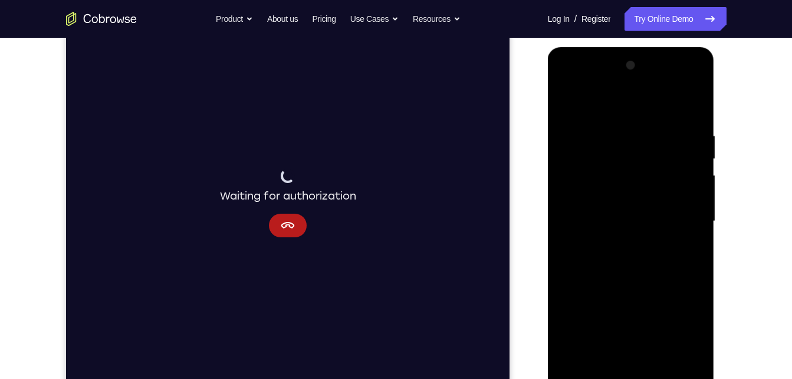
click at [607, 169] on div at bounding box center [631, 221] width 149 height 330
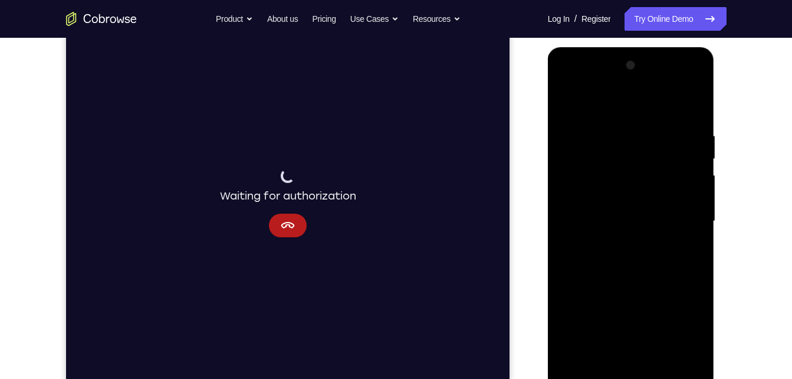
click at [607, 169] on div at bounding box center [631, 221] width 149 height 330
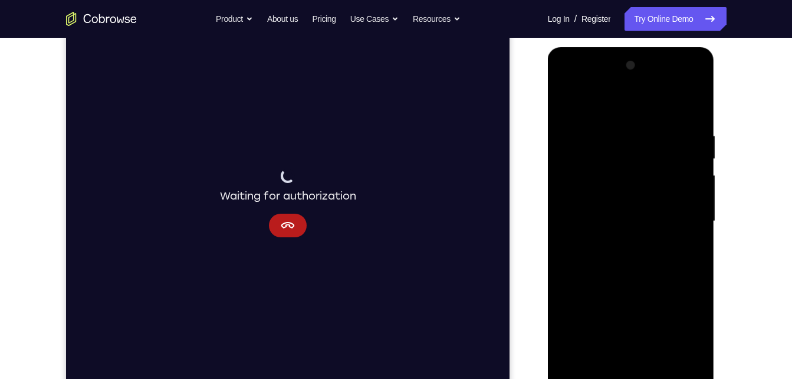
click at [607, 169] on div at bounding box center [631, 221] width 149 height 330
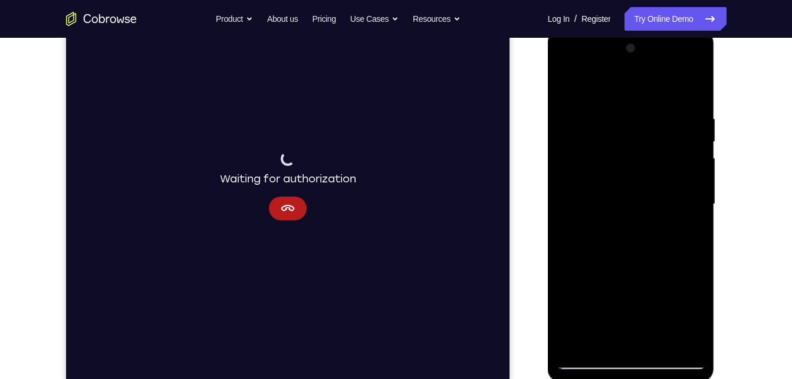
scroll to position [166, 0]
click at [582, 147] on div at bounding box center [631, 203] width 149 height 330
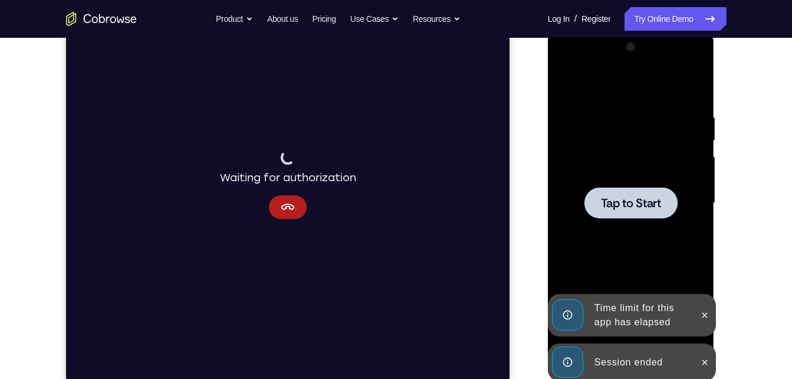
click at [635, 356] on div "Session ended" at bounding box center [641, 362] width 103 height 24
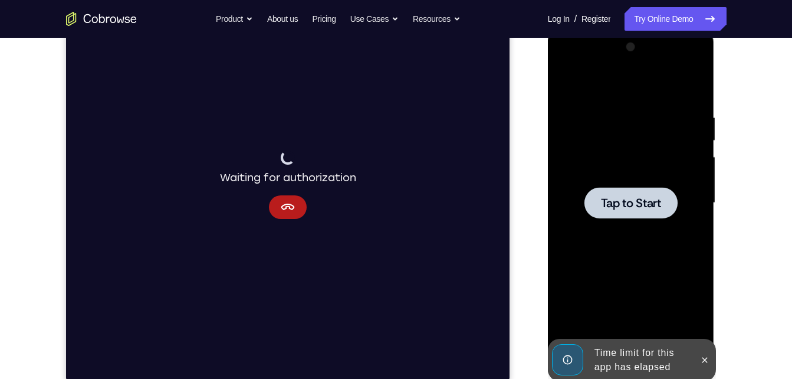
click at [636, 322] on div "Online web based iOS Simulators and Android Emulators. Run iPhone, iPad, Mobile…" at bounding box center [632, 206] width 168 height 354
click at [642, 203] on span "Tap to Start" at bounding box center [631, 203] width 60 height 12
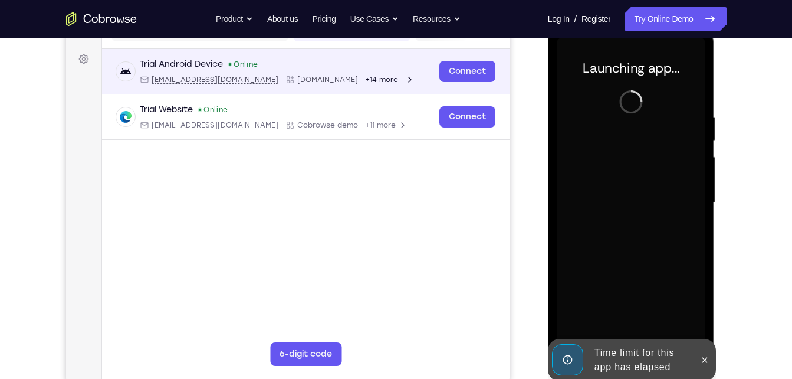
click at [469, 60] on div "Connect" at bounding box center [467, 71] width 56 height 26
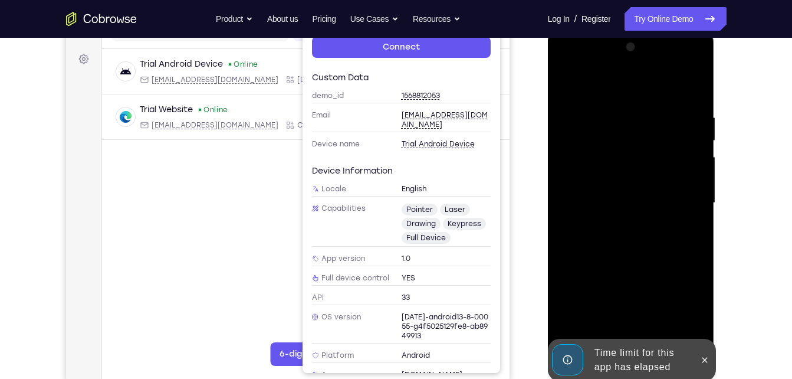
click at [198, 183] on div "Trial Android Device Online android@example.com Cobrowse.io +14 more android@ex…" at bounding box center [304, 122] width 407 height 147
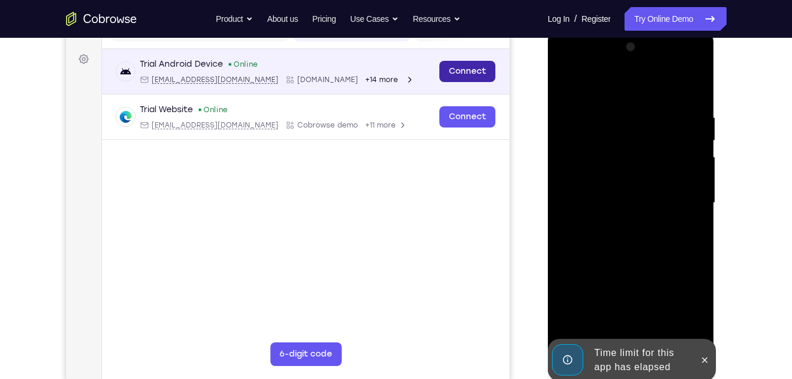
click at [469, 75] on link "Connect" at bounding box center [467, 71] width 56 height 21
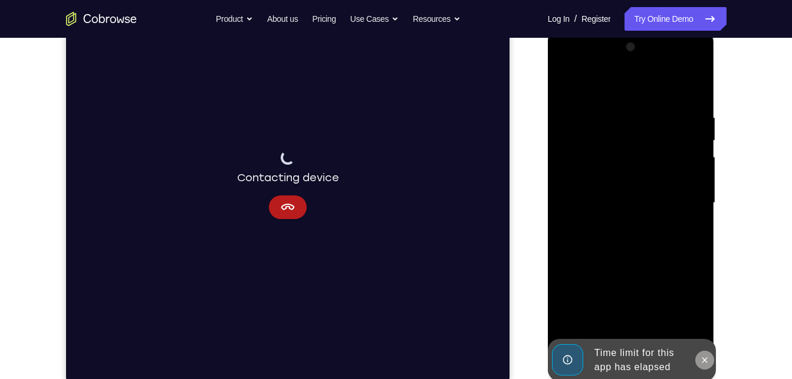
click at [708, 358] on icon at bounding box center [704, 359] width 9 height 9
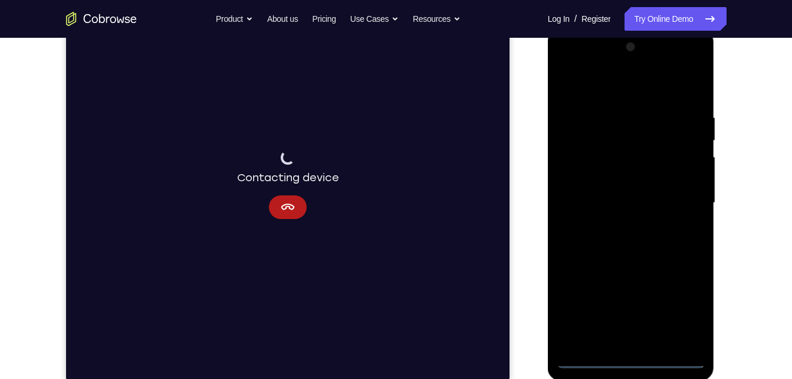
click at [630, 356] on div at bounding box center [631, 203] width 149 height 330
click at [684, 305] on div at bounding box center [631, 203] width 149 height 330
click at [693, 65] on div at bounding box center [631, 203] width 149 height 330
click at [656, 126] on div at bounding box center [631, 203] width 149 height 330
click at [568, 64] on div at bounding box center [631, 203] width 149 height 330
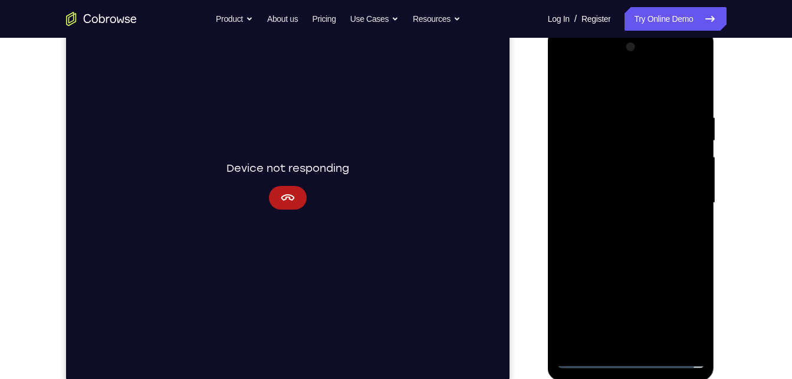
click at [636, 88] on div at bounding box center [631, 203] width 149 height 330
click at [697, 63] on div at bounding box center [631, 203] width 149 height 330
click at [660, 146] on div at bounding box center [631, 203] width 149 height 330
click at [643, 218] on div at bounding box center [631, 203] width 149 height 330
click at [696, 64] on div at bounding box center [631, 203] width 149 height 330
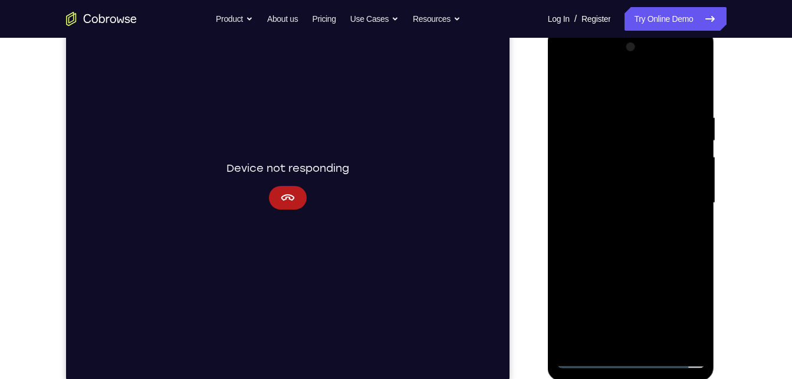
click at [680, 192] on div at bounding box center [631, 203] width 149 height 330
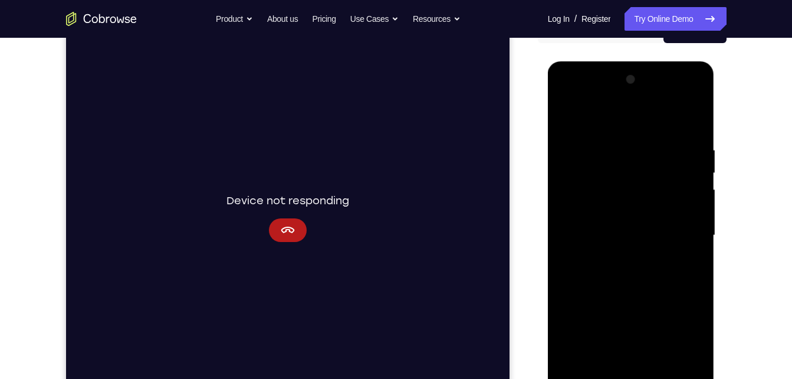
scroll to position [133, 0]
click at [618, 255] on div at bounding box center [631, 236] width 149 height 330
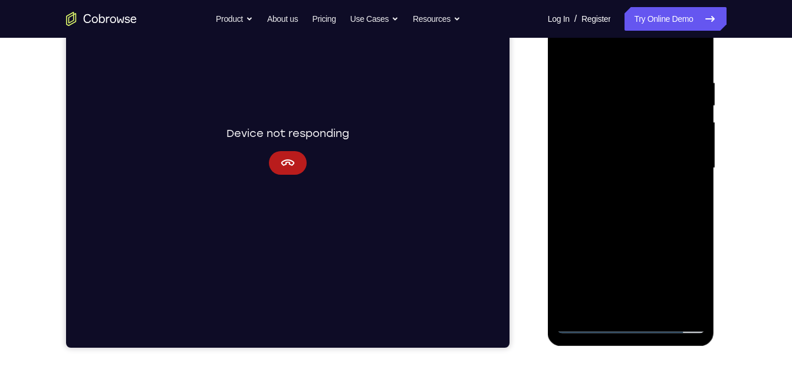
scroll to position [202, 0]
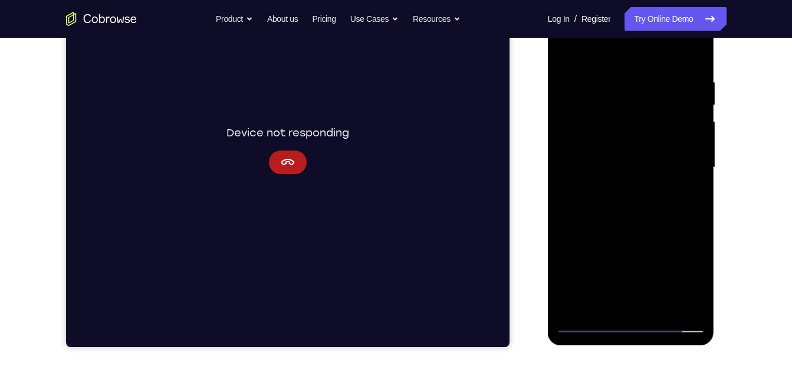
click at [639, 225] on div at bounding box center [631, 167] width 149 height 330
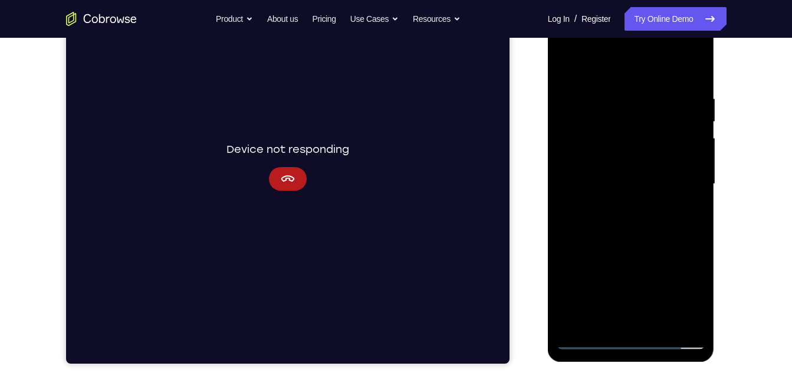
scroll to position [184, 0]
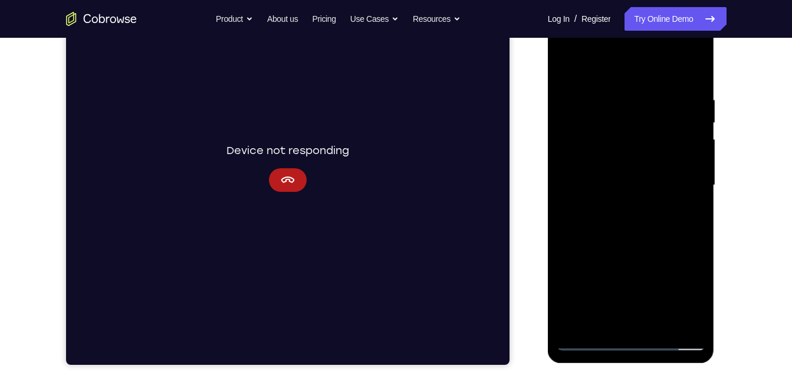
click at [627, 136] on div at bounding box center [631, 185] width 149 height 330
click at [626, 149] on div at bounding box center [631, 185] width 149 height 330
click at [658, 323] on div at bounding box center [631, 185] width 149 height 330
click at [628, 130] on div at bounding box center [631, 185] width 149 height 330
drag, startPoint x: 628, startPoint y: 130, endPoint x: 642, endPoint y: 130, distance: 13.6
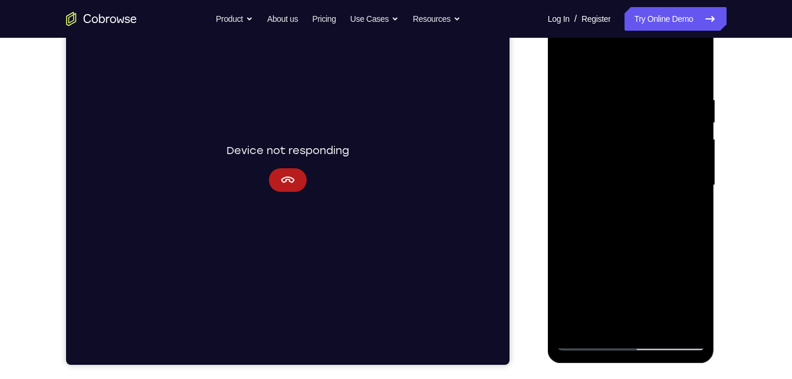
click at [642, 130] on div at bounding box center [631, 185] width 149 height 330
drag, startPoint x: 642, startPoint y: 130, endPoint x: 661, endPoint y: 137, distance: 20.7
click at [661, 137] on div at bounding box center [631, 185] width 149 height 330
drag, startPoint x: 596, startPoint y: 134, endPoint x: 642, endPoint y: 130, distance: 45.5
click at [642, 130] on div at bounding box center [631, 185] width 149 height 330
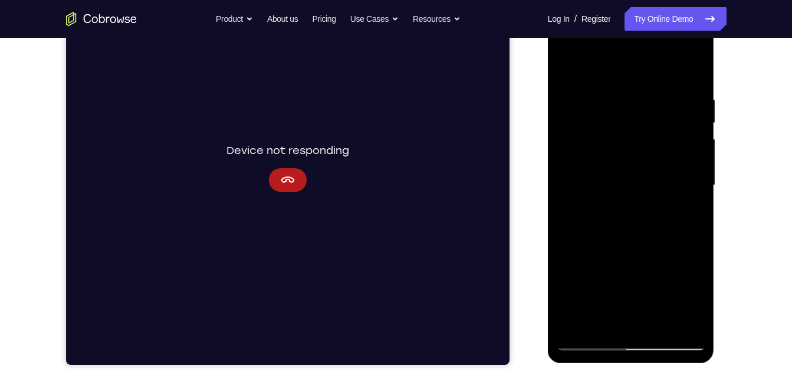
click at [649, 161] on div at bounding box center [631, 185] width 149 height 330
click at [641, 209] on div at bounding box center [631, 185] width 149 height 330
click at [630, 132] on div at bounding box center [631, 185] width 149 height 330
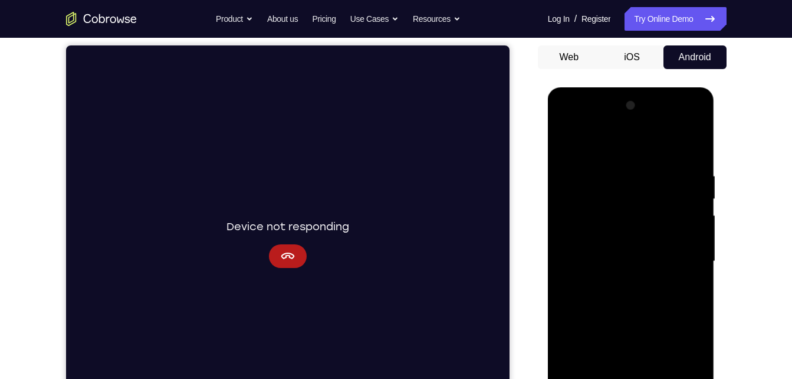
scroll to position [106, 0]
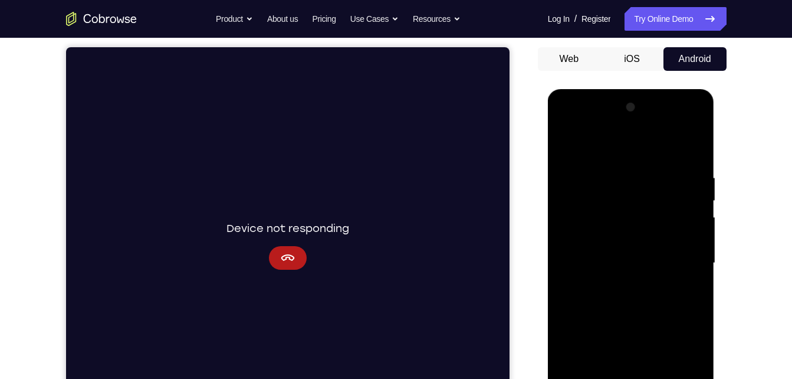
click at [594, 213] on div at bounding box center [631, 263] width 149 height 330
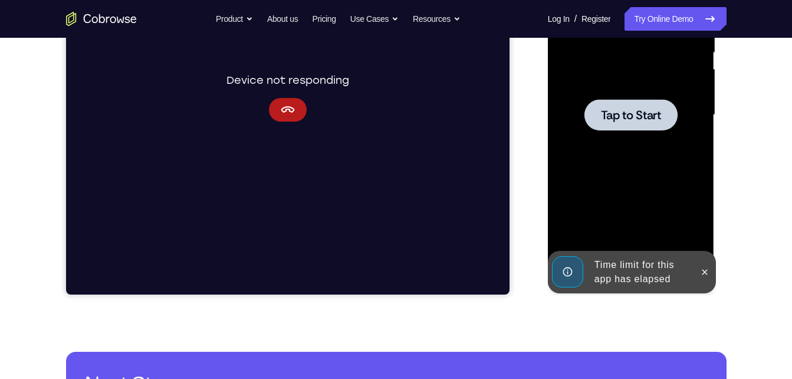
scroll to position [250, 0]
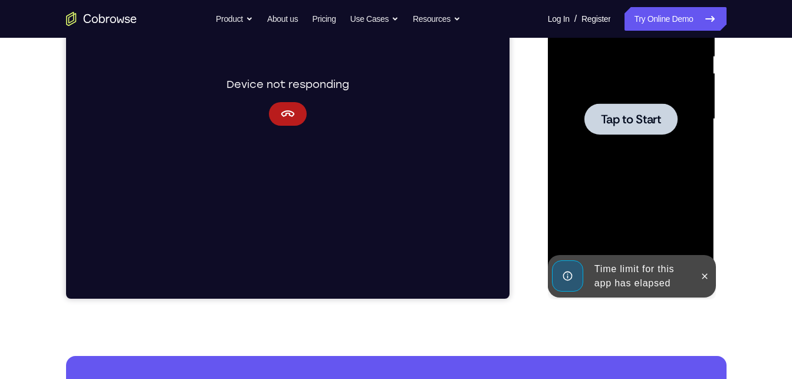
click at [626, 287] on div "Time limit for this app has elapsed" at bounding box center [641, 276] width 103 height 38
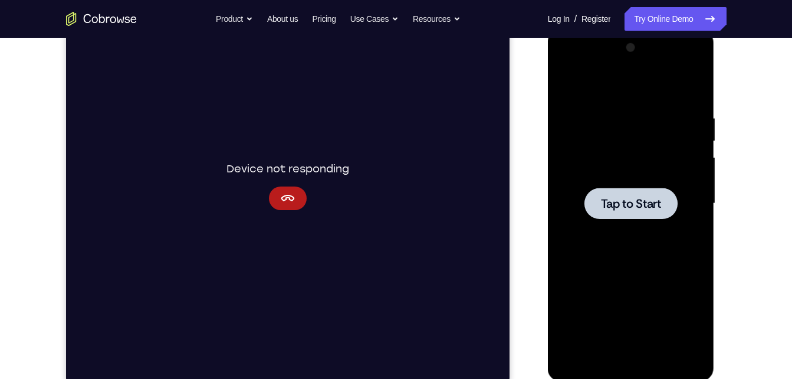
scroll to position [164, 0]
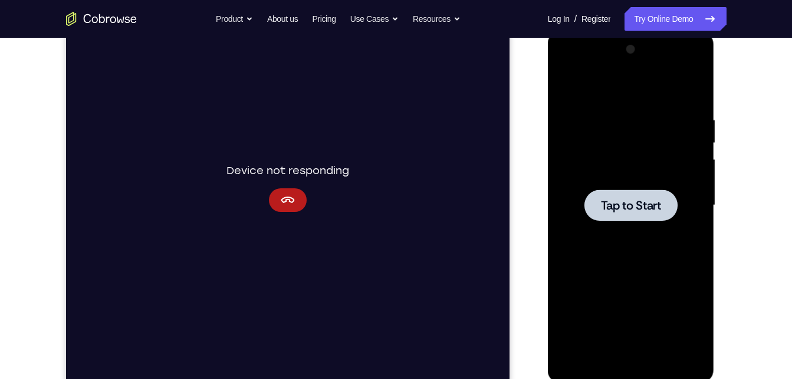
click at [645, 222] on div at bounding box center [631, 205] width 149 height 330
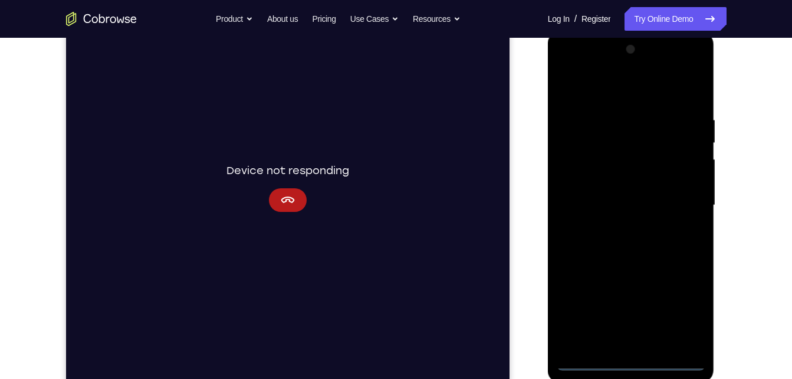
click at [679, 357] on div at bounding box center [631, 205] width 149 height 330
click at [674, 356] on div at bounding box center [631, 205] width 149 height 330
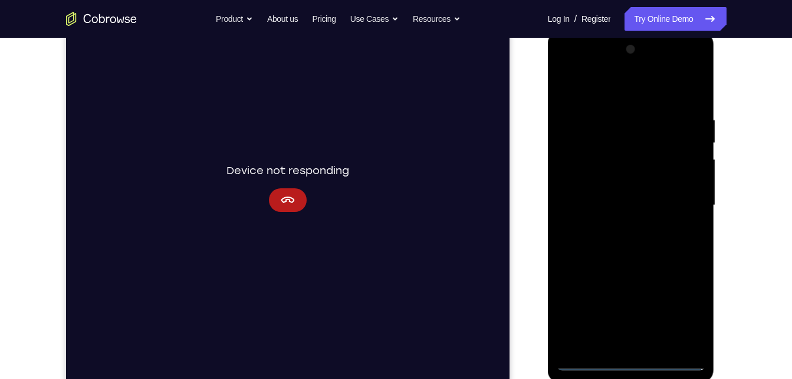
click at [674, 356] on div at bounding box center [631, 205] width 149 height 330
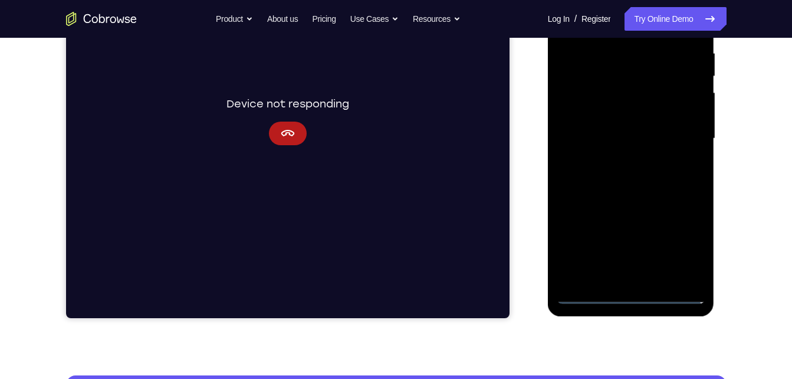
click at [681, 288] on div at bounding box center [631, 138] width 149 height 330
click at [628, 294] on div at bounding box center [631, 138] width 149 height 330
click at [690, 246] on div at bounding box center [631, 138] width 149 height 330
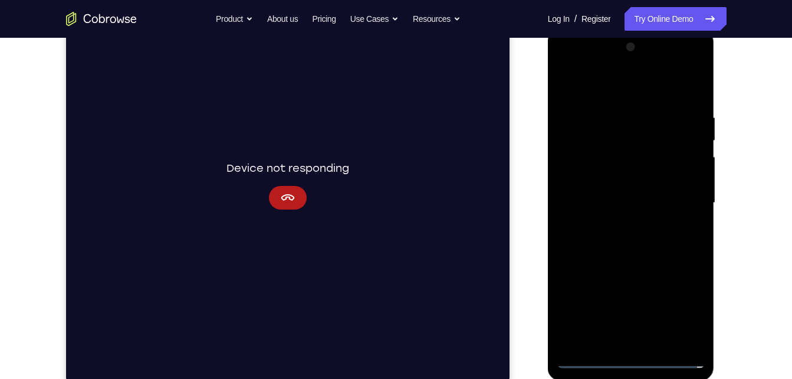
scroll to position [165, 0]
click at [643, 83] on div at bounding box center [631, 205] width 149 height 330
click at [698, 65] on div at bounding box center [631, 205] width 149 height 330
click at [656, 147] on div at bounding box center [631, 205] width 149 height 330
click at [693, 66] on div at bounding box center [631, 205] width 149 height 330
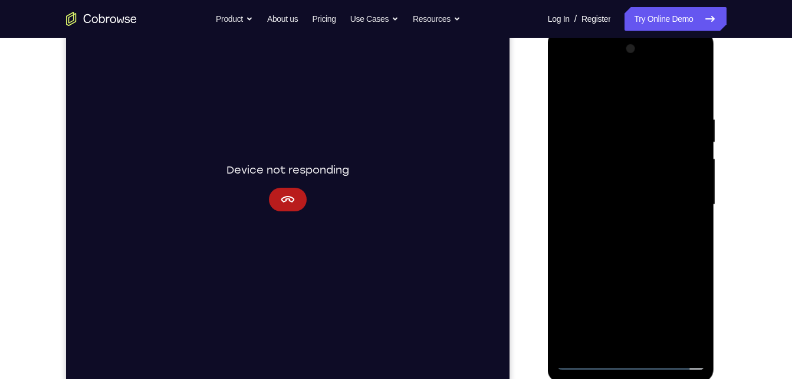
click at [680, 192] on div at bounding box center [631, 205] width 149 height 330
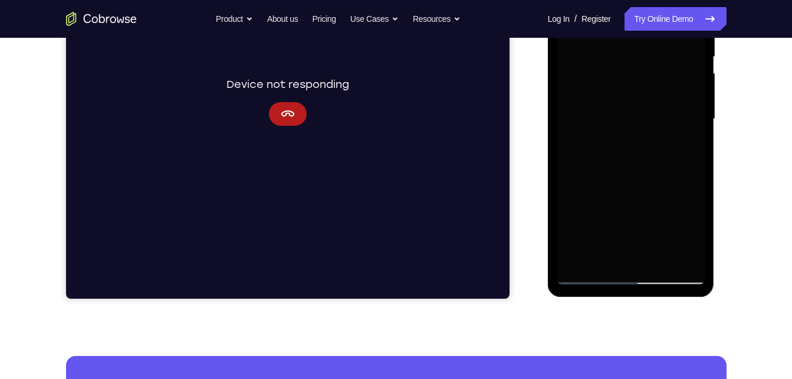
scroll to position [262, 0]
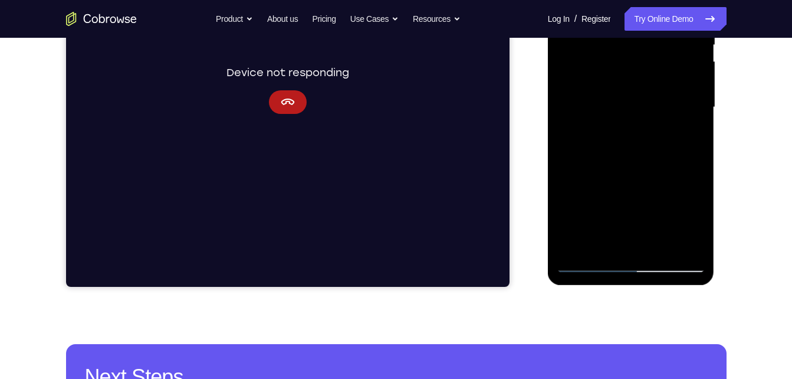
click at [637, 210] on div at bounding box center [631, 107] width 149 height 330
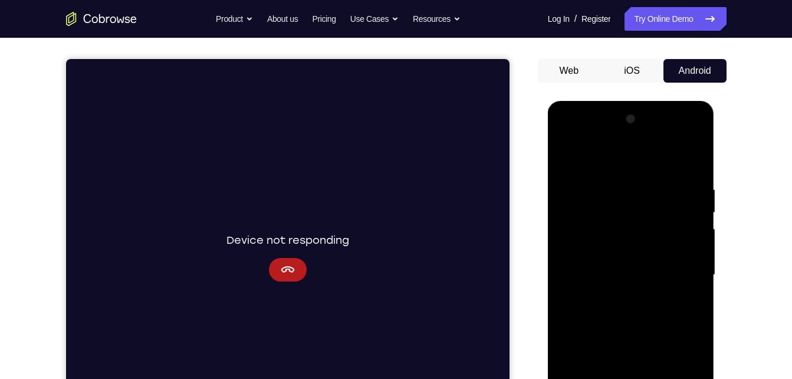
scroll to position [0, 0]
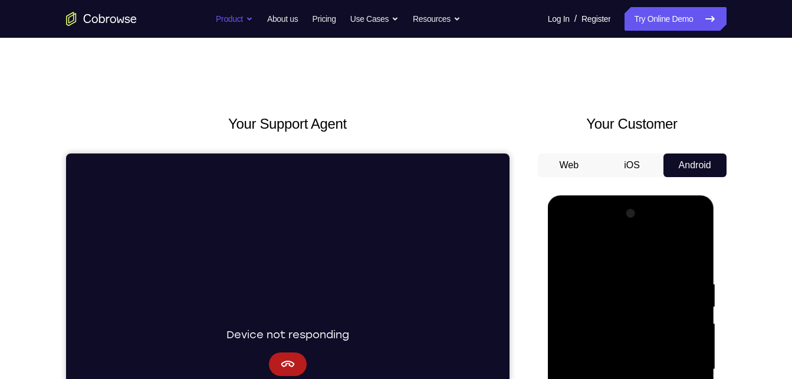
click at [232, 17] on button "Product" at bounding box center [234, 19] width 37 height 24
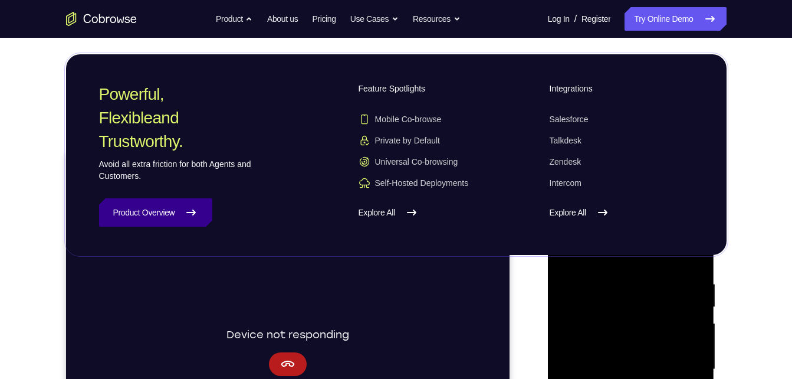
click at [195, 211] on icon at bounding box center [191, 212] width 8 height 5
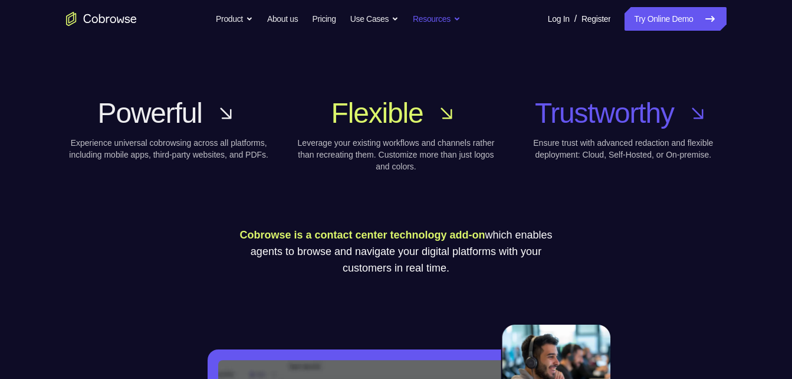
click at [459, 14] on button "Resources" at bounding box center [437, 19] width 48 height 24
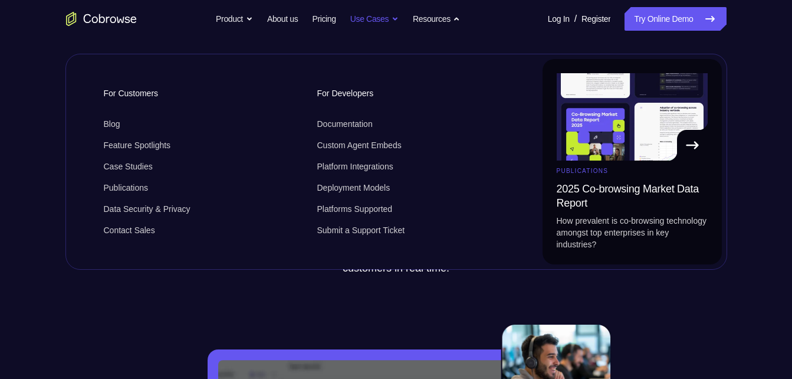
click at [350, 24] on button "Use Cases" at bounding box center [374, 19] width 48 height 24
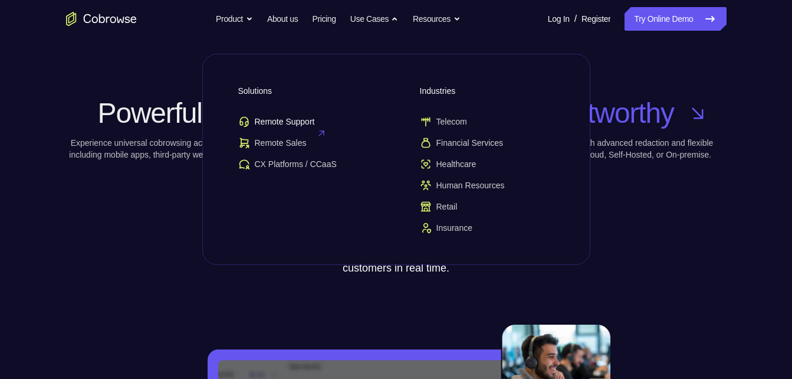
click at [295, 124] on span "Remote Support" at bounding box center [276, 122] width 77 height 12
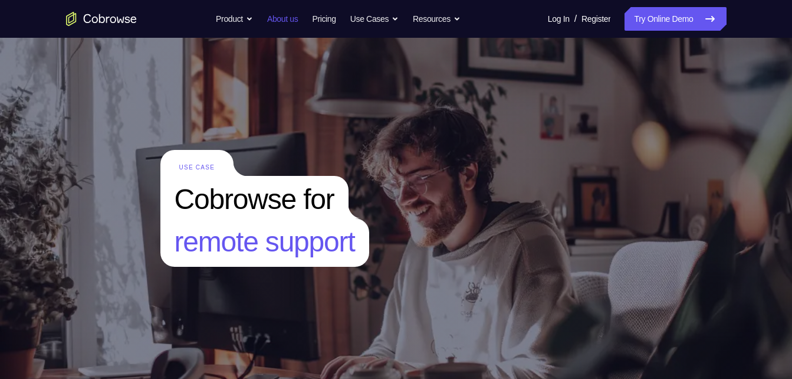
click at [270, 22] on link "About us" at bounding box center [282, 19] width 31 height 24
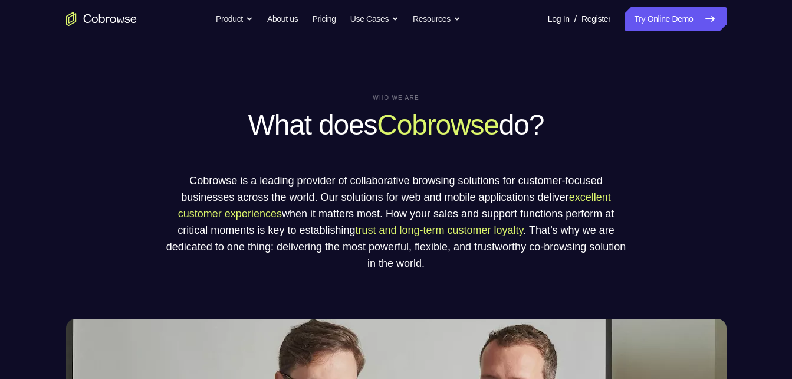
click at [102, 19] on icon "Go to the home page" at bounding box center [101, 19] width 71 height 14
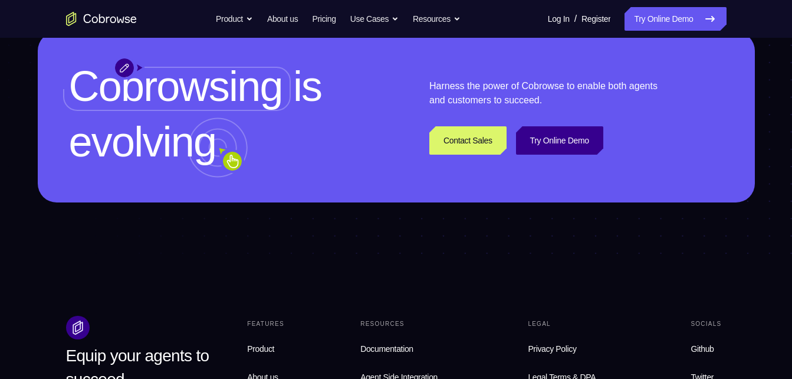
scroll to position [3344, 0]
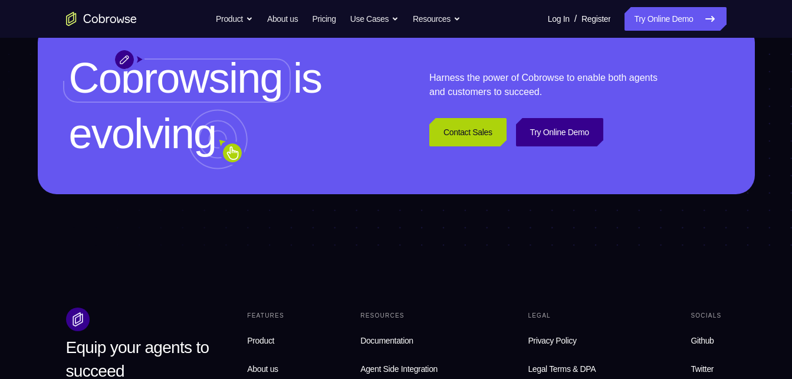
click at [461, 146] on link "Contact Sales" at bounding box center [467, 132] width 77 height 28
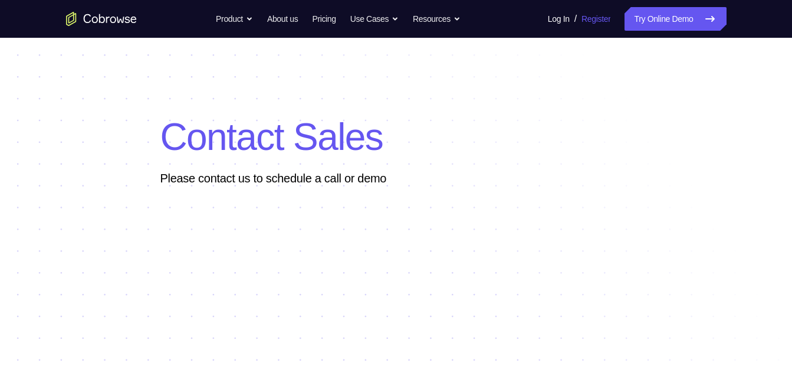
click at [592, 21] on link "Register" at bounding box center [595, 19] width 29 height 24
click at [683, 15] on link "Try Online Demo" at bounding box center [674, 19] width 101 height 24
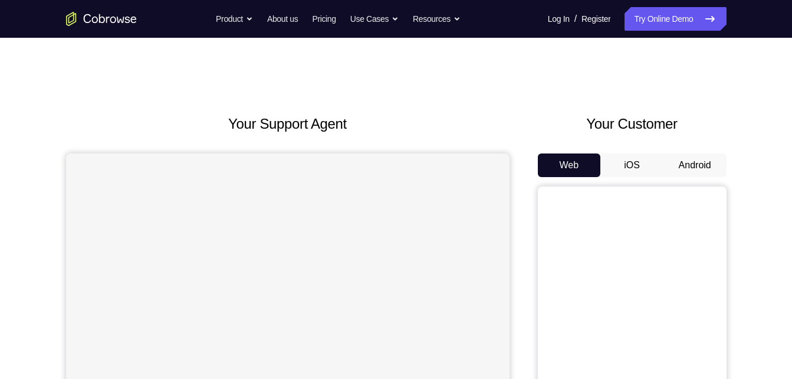
click at [688, 157] on button "Android" at bounding box center [694, 165] width 63 height 24
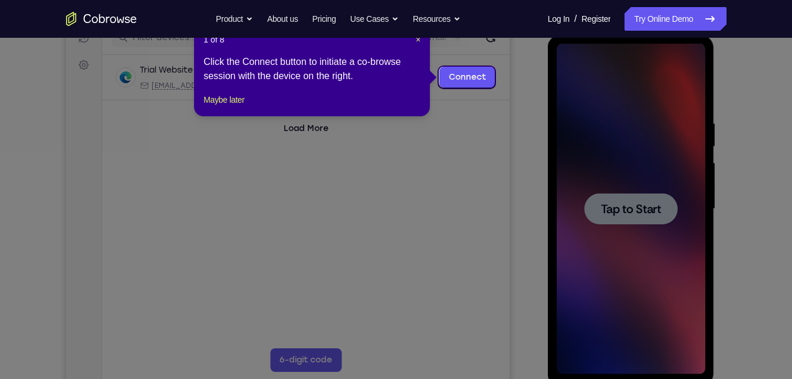
scroll to position [161, 0]
click at [461, 80] on link "Connect" at bounding box center [467, 76] width 56 height 21
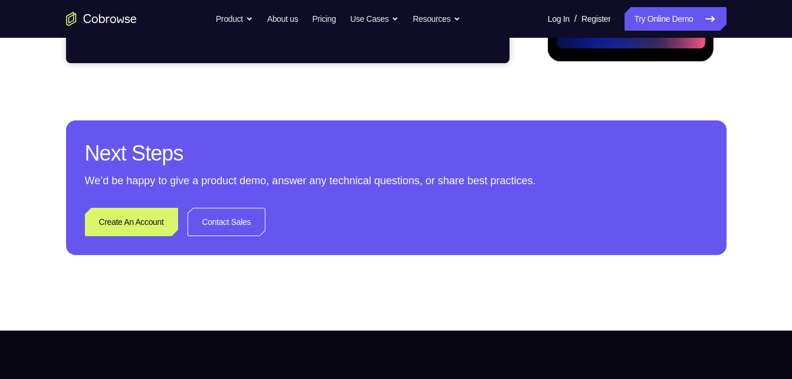
scroll to position [486, 0]
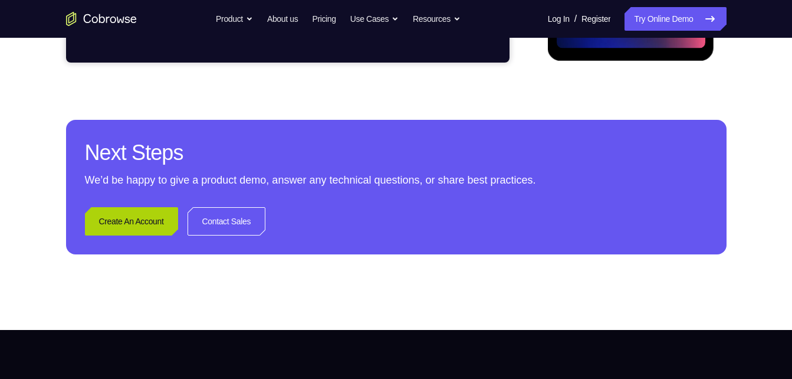
click at [142, 225] on link "Create An Account" at bounding box center [131, 221] width 93 height 28
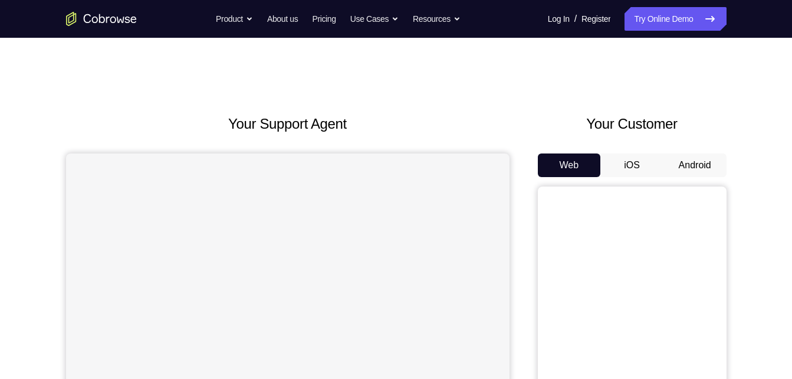
scroll to position [119, 0]
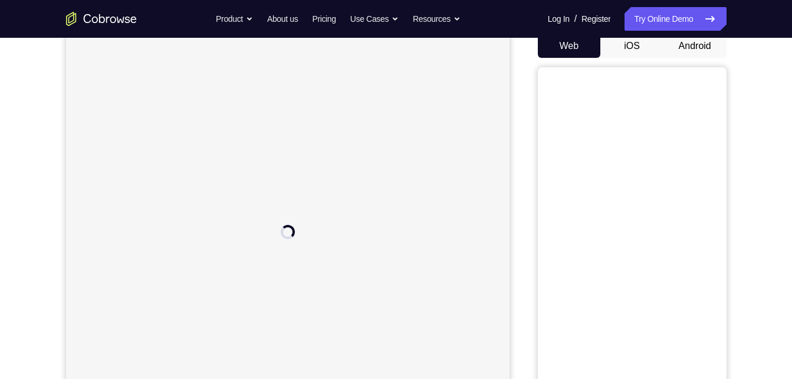
click at [696, 50] on button "Android" at bounding box center [694, 46] width 63 height 24
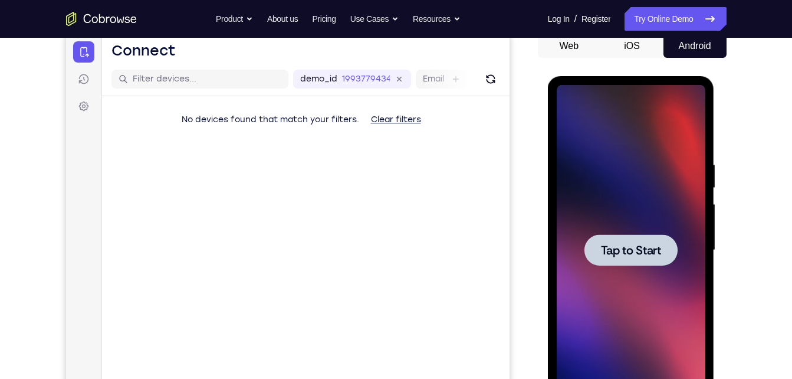
scroll to position [0, 0]
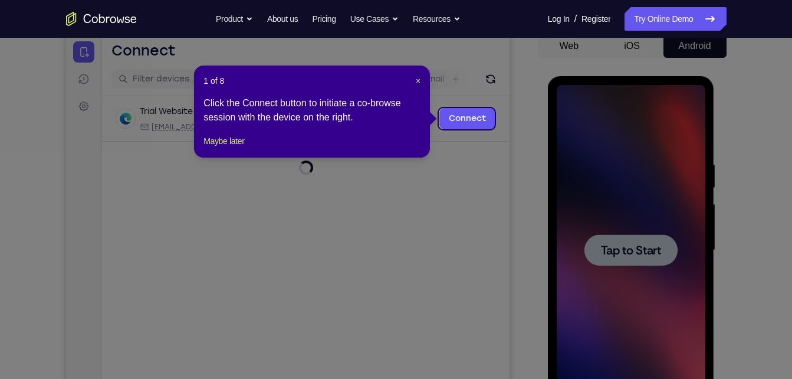
click at [399, 78] on header "1 of 8 ×" at bounding box center [311, 81] width 217 height 12
click at [453, 113] on link "Connect" at bounding box center [467, 118] width 56 height 21
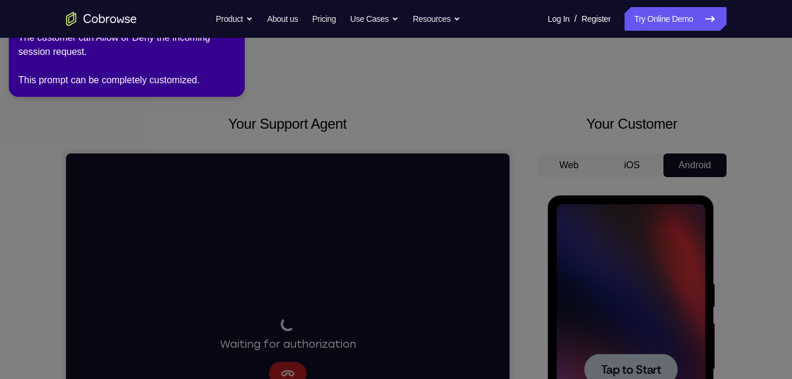
click at [274, 98] on icon at bounding box center [398, 186] width 806 height 383
click at [285, 121] on icon at bounding box center [398, 186] width 806 height 383
click at [213, 55] on div "The customer can Allow or Deny the incoming session request. This prompt can be…" at bounding box center [126, 59] width 217 height 57
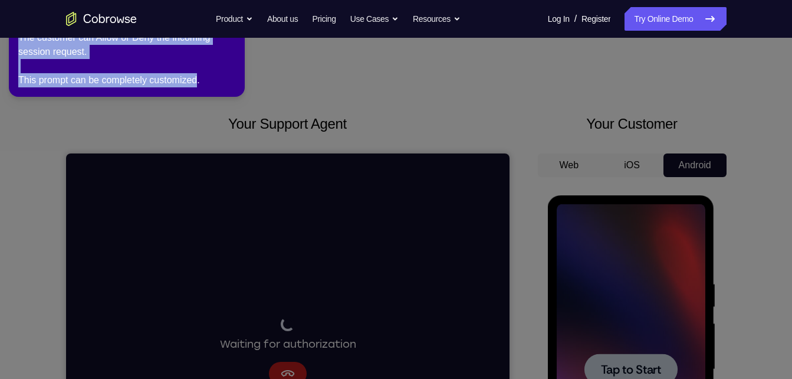
drag, startPoint x: 213, startPoint y: 55, endPoint x: 218, endPoint y: 74, distance: 18.7
click at [218, 74] on div "The customer can Allow or Deny the incoming session request. This prompt can be…" at bounding box center [126, 59] width 217 height 57
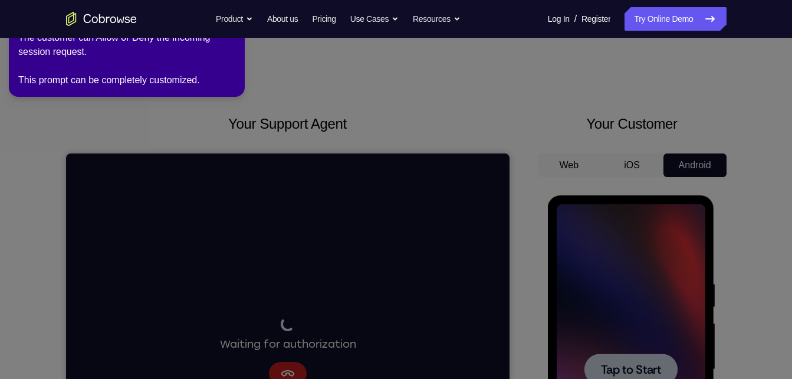
drag, startPoint x: 218, startPoint y: 74, endPoint x: 287, endPoint y: 96, distance: 72.9
click at [287, 96] on icon at bounding box center [398, 186] width 806 height 383
drag, startPoint x: 235, startPoint y: 18, endPoint x: 237, endPoint y: 41, distance: 22.5
click at [237, 41] on div "2 of 8 × The customer can Allow or Deny the incoming session request. This prom…" at bounding box center [127, 48] width 236 height 97
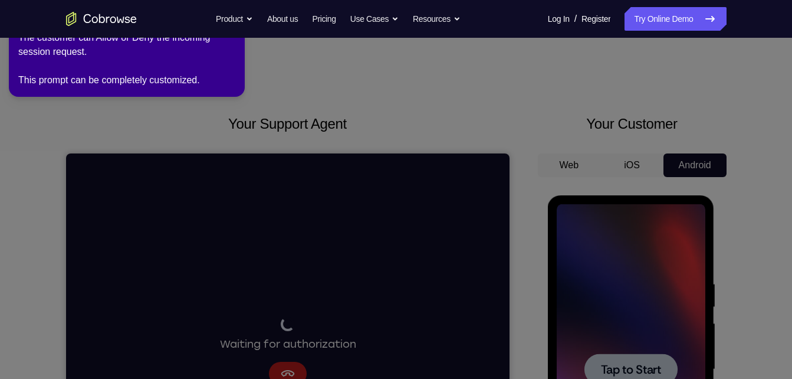
click at [328, 133] on icon at bounding box center [398, 186] width 806 height 383
click at [635, 373] on icon at bounding box center [398, 186] width 806 height 383
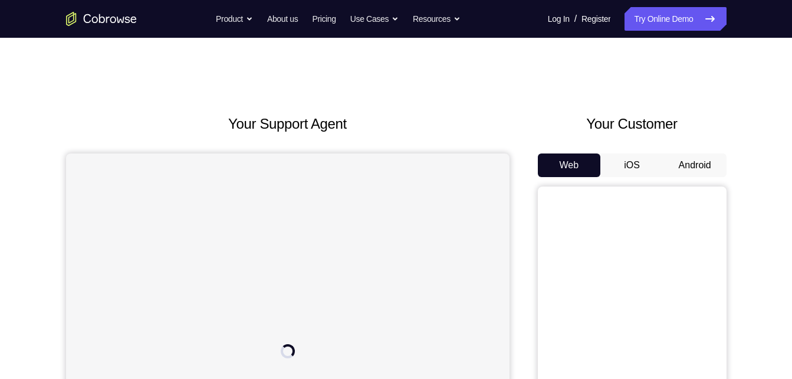
click at [699, 162] on button "Android" at bounding box center [694, 165] width 63 height 24
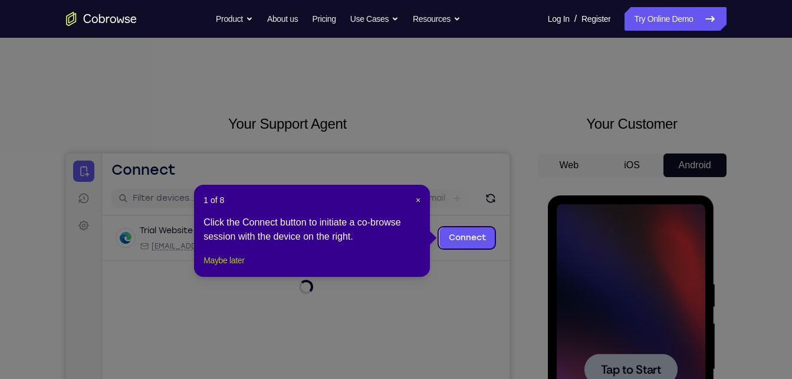
click at [238, 267] on button "Maybe later" at bounding box center [223, 260] width 41 height 14
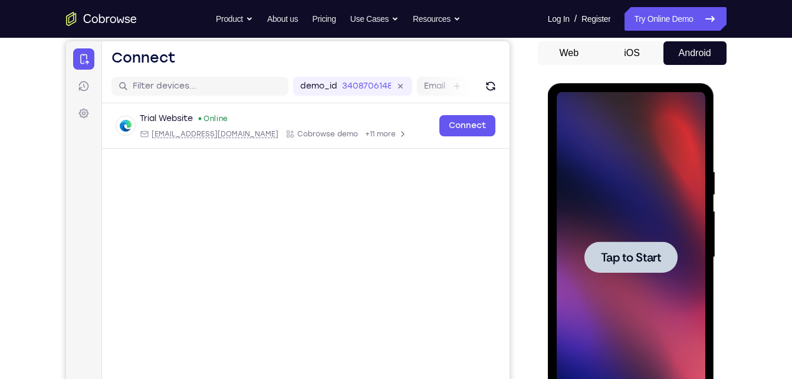
scroll to position [119, 0]
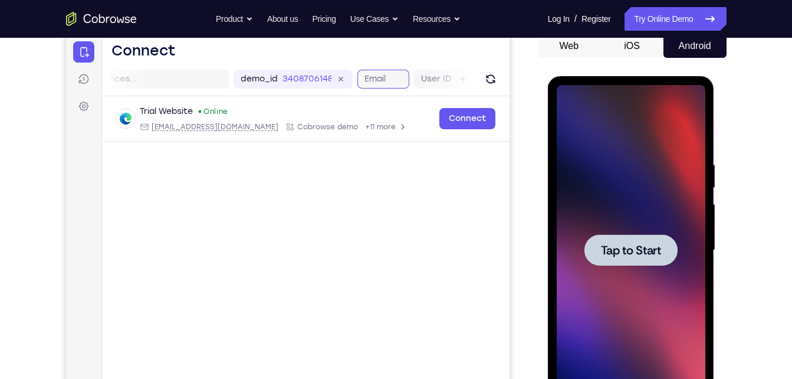
click at [451, 79] on div "demo_id 3408706148 3408706148 Email User ID Device ID Device name" at bounding box center [435, 79] width 405 height 19
click at [343, 78] on label "User ID" at bounding box center [343, 79] width 30 height 12
click at [363, 78] on input "User ID" at bounding box center [364, 79] width 2 height 12
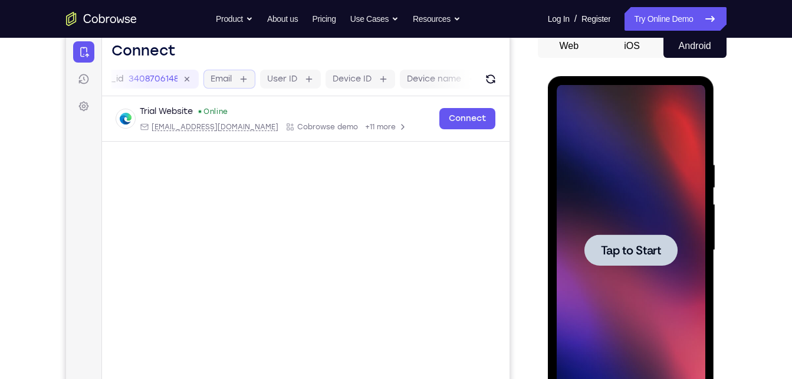
click at [219, 79] on label "Email" at bounding box center [220, 79] width 21 height 12
click at [236, 79] on input "Email" at bounding box center [237, 79] width 2 height 12
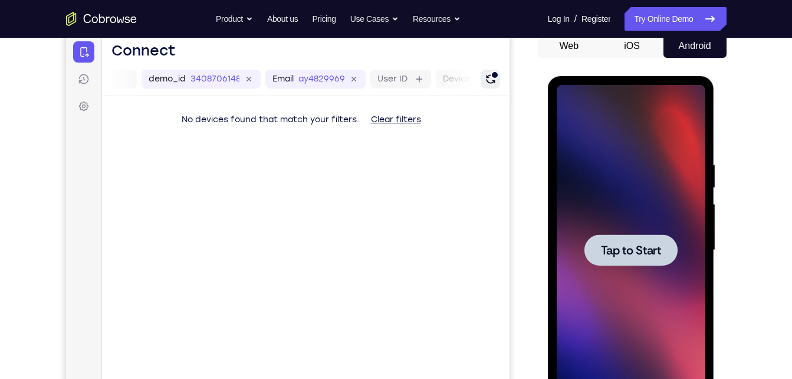
click at [490, 80] on icon "Refresh" at bounding box center [490, 79] width 13 height 13
click at [611, 258] on div at bounding box center [630, 249] width 93 height 31
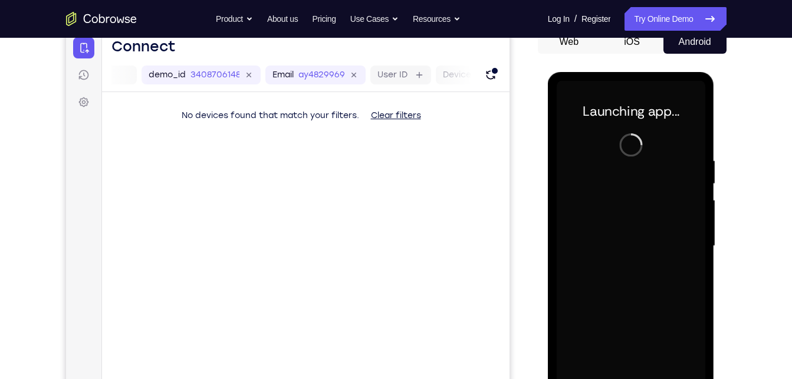
scroll to position [96, 0]
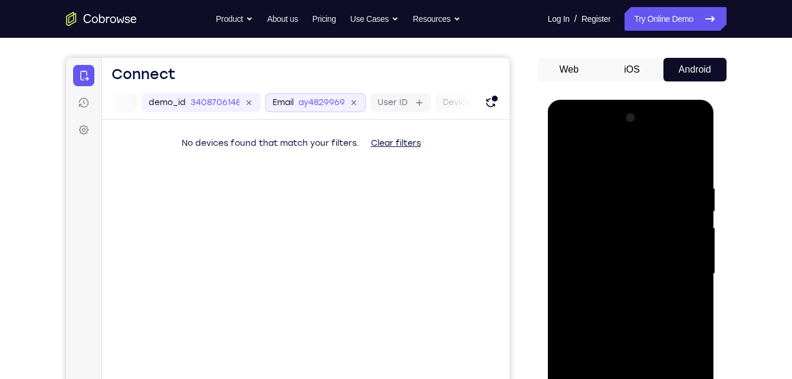
click at [347, 101] on div "ay4829969" at bounding box center [328, 103] width 60 height 12
type input "a"
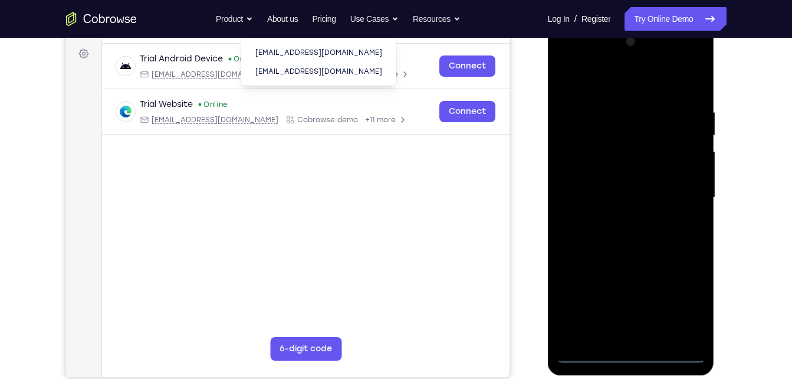
scroll to position [156, 0]
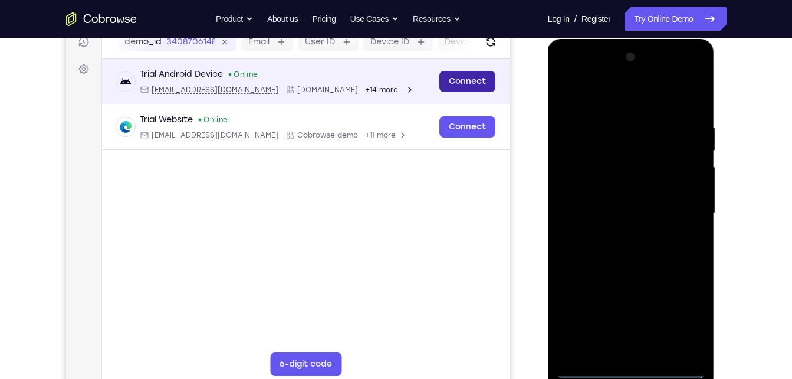
click at [471, 83] on main "demo_id 3408706148 3408706148 Email android@example.com web@example.com User ID…" at bounding box center [304, 222] width 407 height 395
click at [471, 83] on link "Connect" at bounding box center [467, 81] width 56 height 21
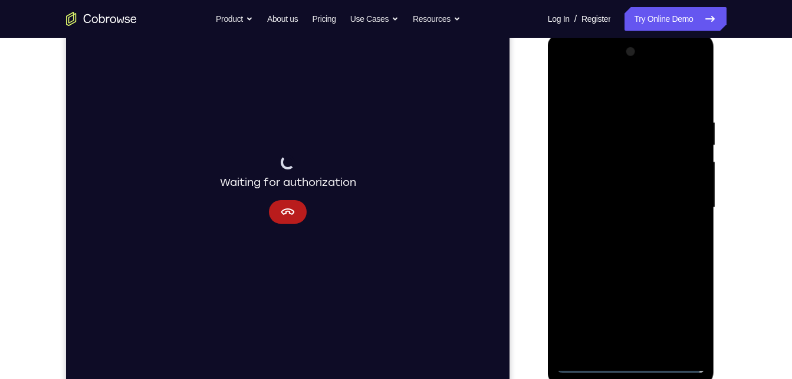
scroll to position [162, 0]
click at [676, 222] on div at bounding box center [631, 207] width 149 height 330
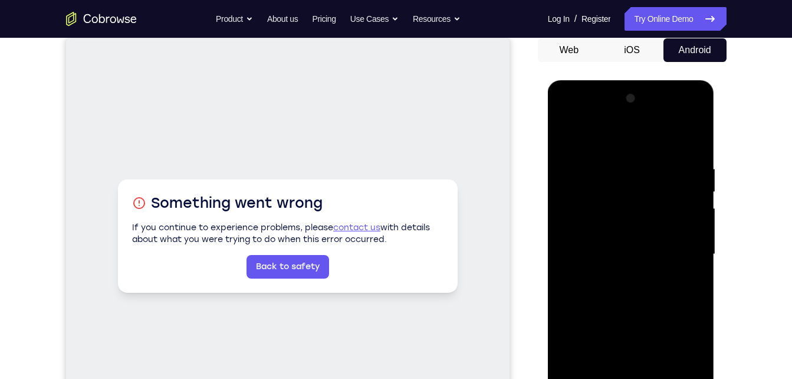
scroll to position [166, 0]
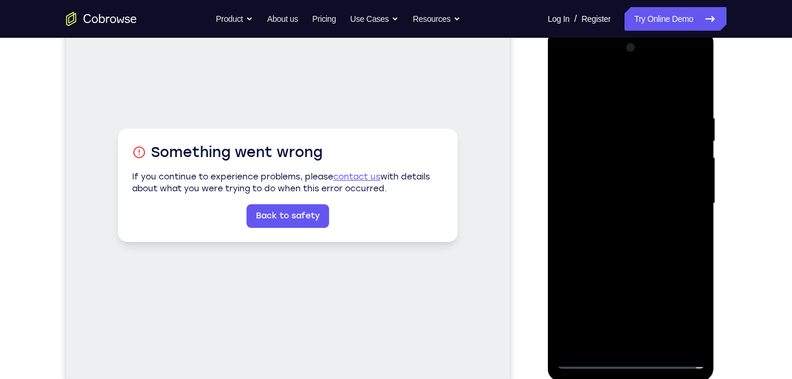
click at [646, 44] on div at bounding box center [631, 203] width 149 height 330
drag, startPoint x: 646, startPoint y: 44, endPoint x: 651, endPoint y: 199, distance: 155.8
click at [651, 199] on div at bounding box center [631, 203] width 149 height 330
drag, startPoint x: 673, startPoint y: 39, endPoint x: 650, endPoint y: 317, distance: 278.7
click at [650, 317] on div at bounding box center [631, 203] width 149 height 330
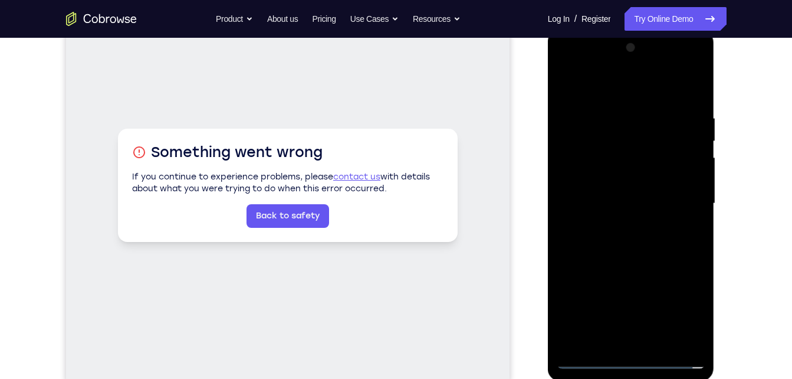
click at [597, 176] on div at bounding box center [631, 203] width 149 height 330
drag, startPoint x: 638, startPoint y: 297, endPoint x: 643, endPoint y: 82, distance: 215.3
click at [643, 82] on div at bounding box center [631, 203] width 149 height 330
click at [637, 300] on div at bounding box center [631, 203] width 149 height 330
click at [632, 358] on div at bounding box center [631, 203] width 149 height 330
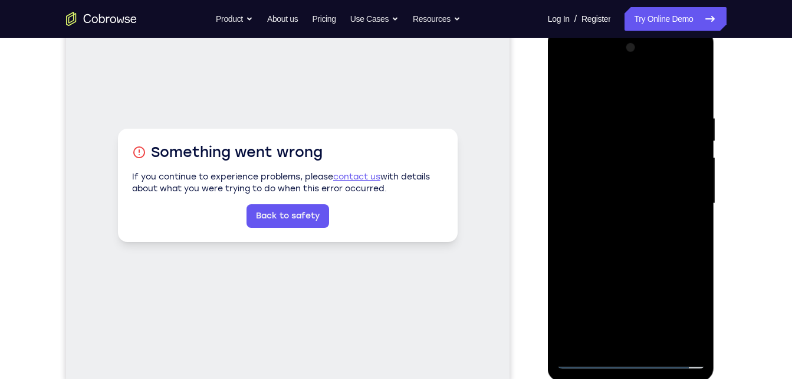
click at [632, 358] on div at bounding box center [631, 203] width 149 height 330
click at [679, 308] on div at bounding box center [631, 203] width 149 height 330
click at [631, 75] on div at bounding box center [631, 203] width 149 height 330
click at [631, 94] on div at bounding box center [631, 203] width 149 height 330
click at [679, 206] on div at bounding box center [631, 203] width 149 height 330
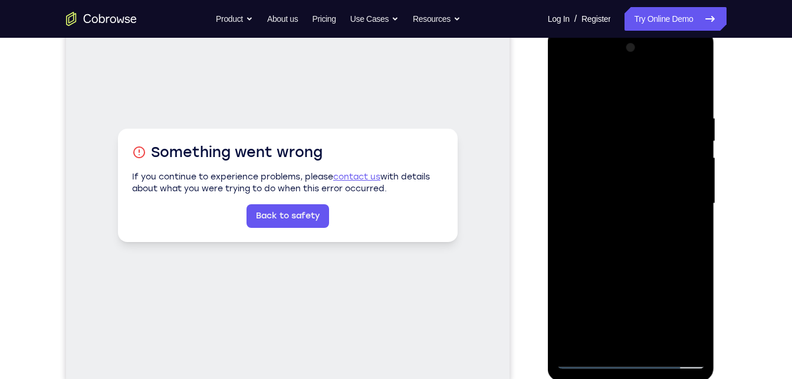
click at [620, 225] on div at bounding box center [631, 203] width 149 height 330
click at [660, 206] on div at bounding box center [631, 203] width 149 height 330
click at [640, 173] on div at bounding box center [631, 203] width 149 height 330
click at [649, 235] on div at bounding box center [631, 203] width 149 height 330
click at [650, 190] on div at bounding box center [631, 203] width 149 height 330
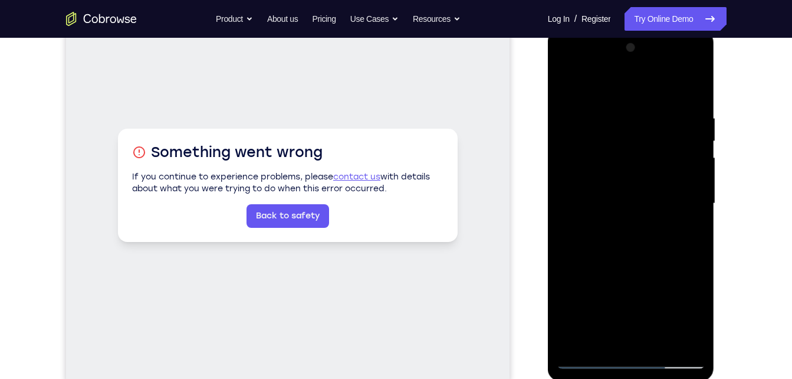
click at [630, 238] on div at bounding box center [631, 203] width 149 height 330
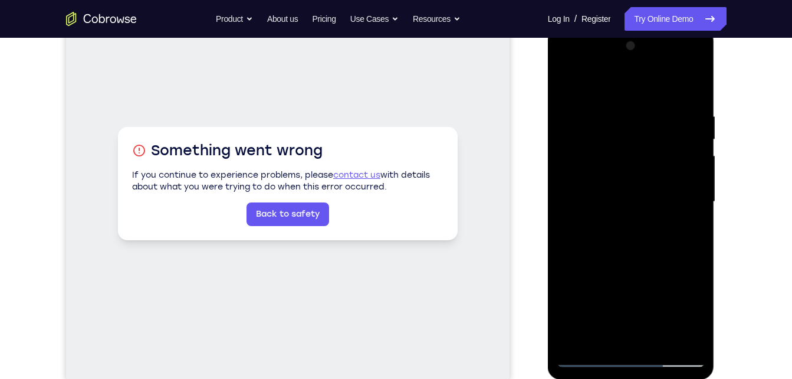
scroll to position [167, 0]
click at [637, 340] on div at bounding box center [631, 202] width 149 height 330
click at [591, 354] on div at bounding box center [631, 202] width 149 height 330
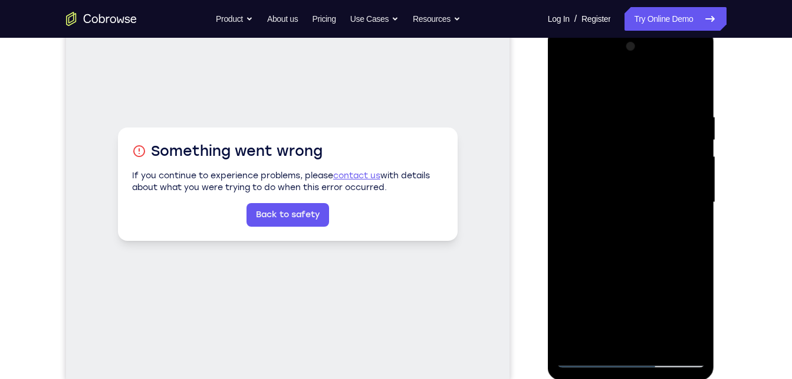
click at [591, 354] on div at bounding box center [631, 202] width 149 height 330
click at [589, 353] on div at bounding box center [631, 202] width 149 height 330
click at [657, 60] on div at bounding box center [631, 202] width 149 height 330
click at [577, 113] on div at bounding box center [631, 202] width 149 height 330
click at [642, 223] on div at bounding box center [631, 202] width 149 height 330
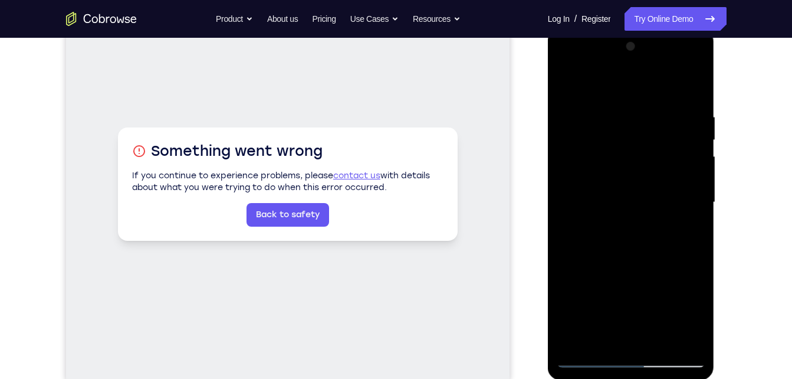
click at [567, 78] on div at bounding box center [631, 202] width 149 height 330
click at [618, 222] on div at bounding box center [631, 202] width 149 height 330
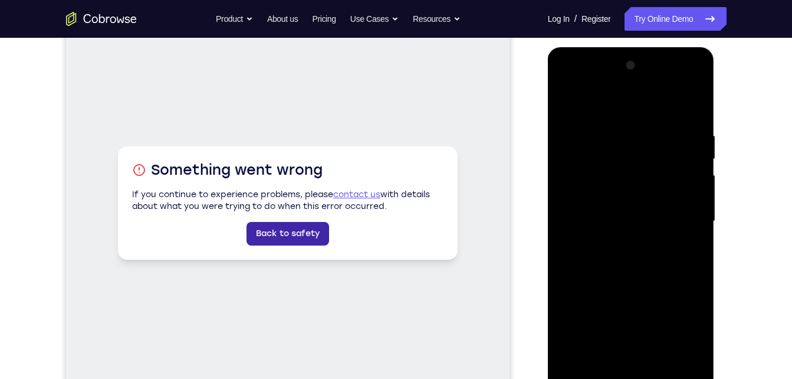
scroll to position [147, 0]
click at [307, 227] on link "Back to safety" at bounding box center [287, 234] width 83 height 24
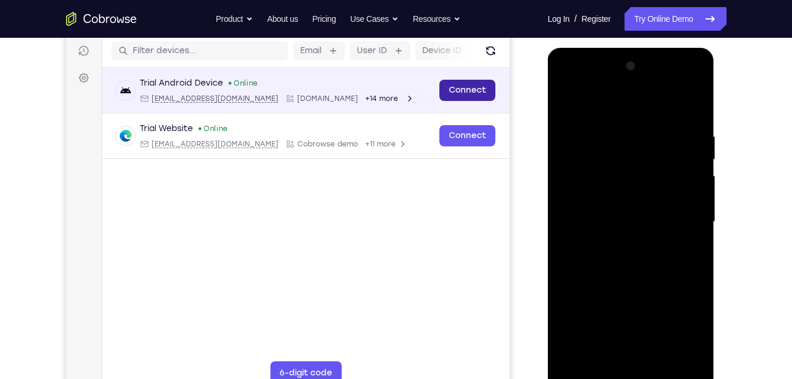
click at [466, 87] on link "Connect" at bounding box center [467, 90] width 56 height 21
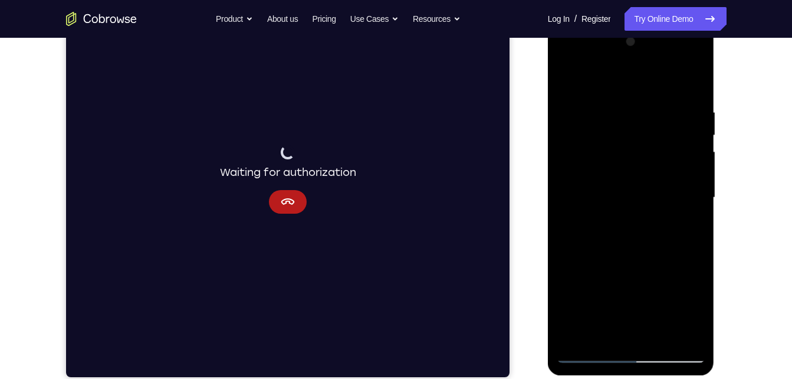
scroll to position [172, 0]
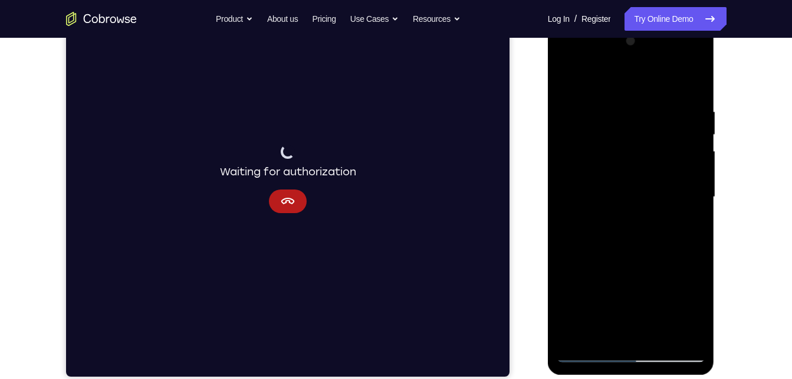
click at [656, 211] on div at bounding box center [631, 197] width 149 height 330
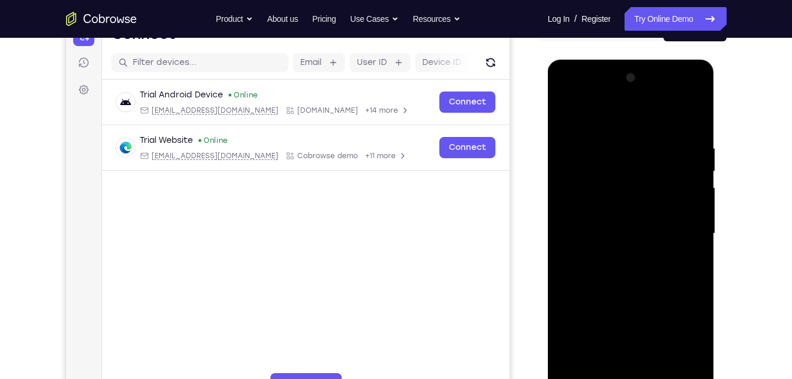
scroll to position [113, 0]
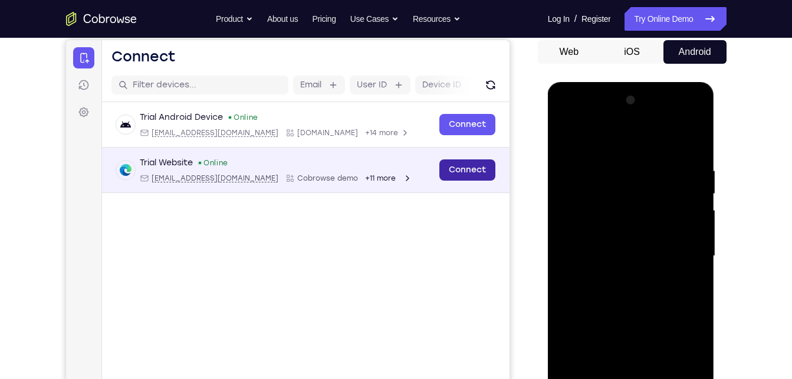
click at [472, 175] on link "Connect" at bounding box center [467, 169] width 56 height 21
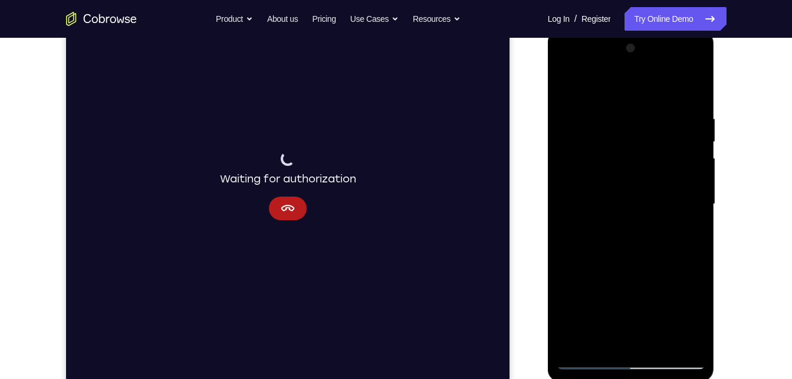
scroll to position [165, 0]
click at [286, 208] on icon "Cancel" at bounding box center [288, 208] width 14 height 6
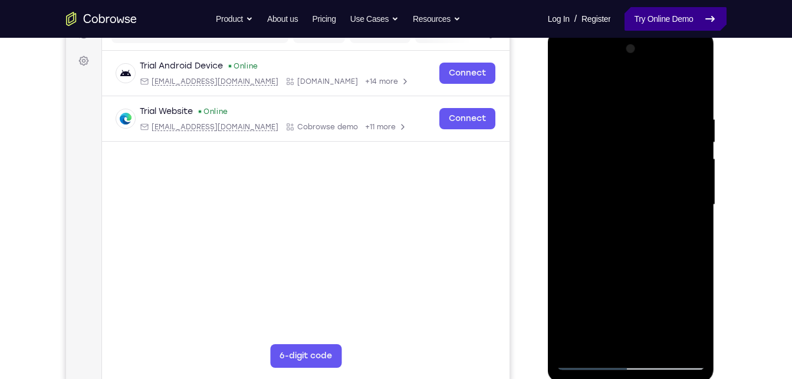
click at [645, 19] on link "Try Online Demo" at bounding box center [674, 19] width 101 height 24
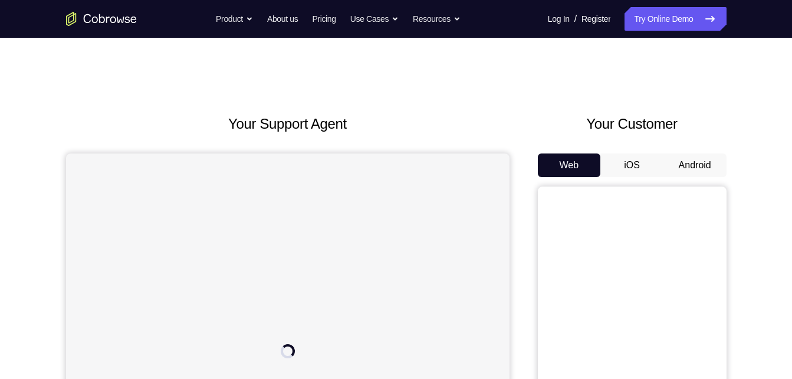
click at [693, 162] on button "Android" at bounding box center [694, 165] width 63 height 24
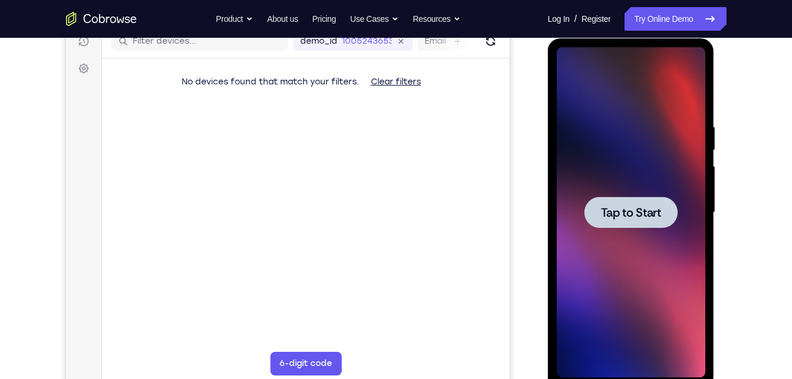
scroll to position [158, 0]
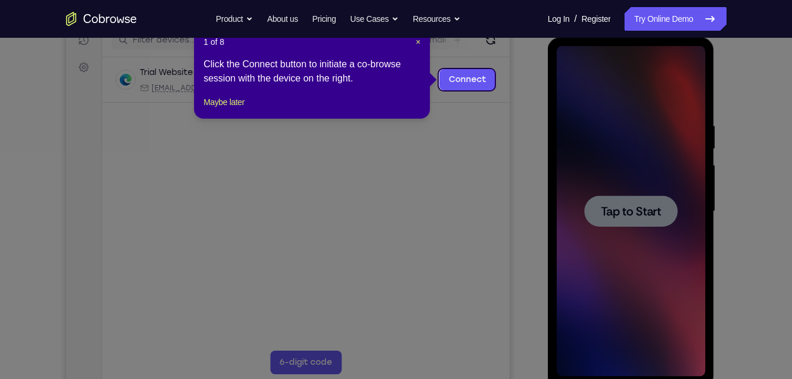
click at [646, 218] on icon at bounding box center [400, 189] width 801 height 379
click at [470, 80] on link "Connect" at bounding box center [467, 79] width 56 height 21
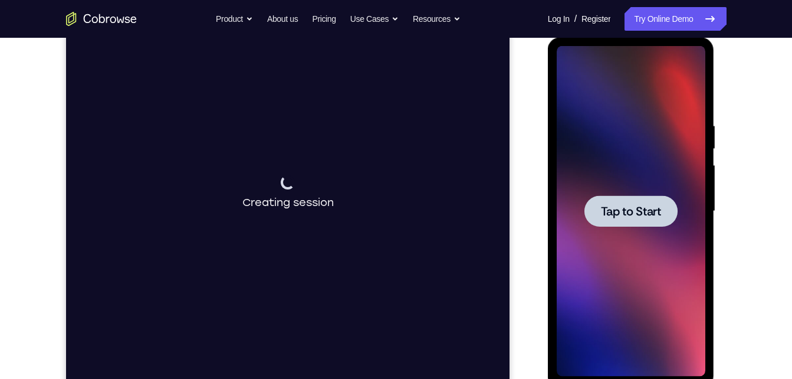
click at [615, 214] on span "Tap to Start" at bounding box center [631, 211] width 60 height 12
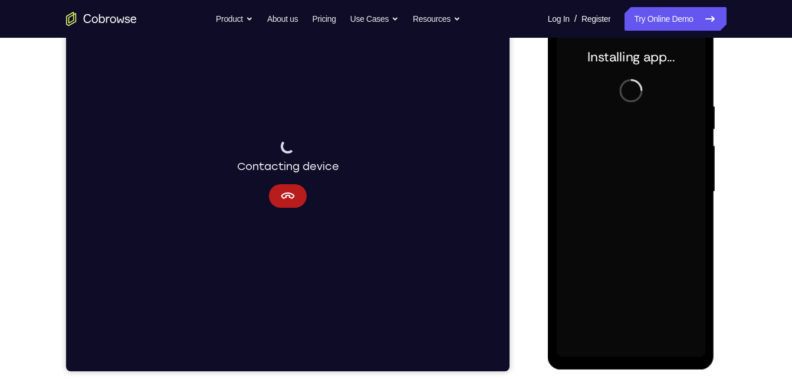
scroll to position [178, 0]
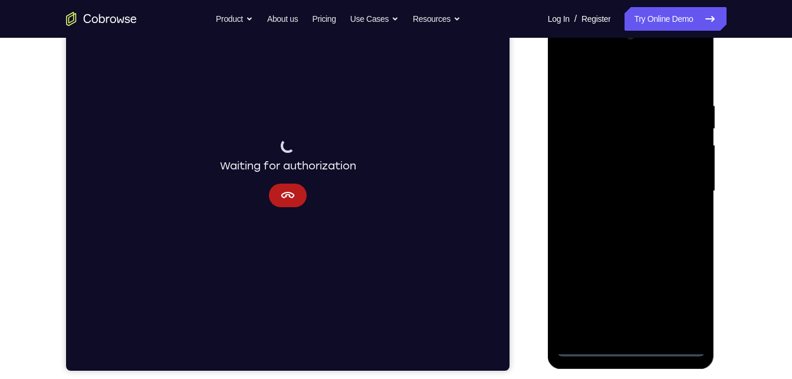
click at [635, 348] on div at bounding box center [631, 191] width 149 height 330
click at [681, 293] on div at bounding box center [631, 191] width 149 height 330
click at [653, 66] on div at bounding box center [631, 191] width 149 height 330
click at [677, 182] on div at bounding box center [631, 191] width 149 height 330
click at [619, 211] on div at bounding box center [631, 191] width 149 height 330
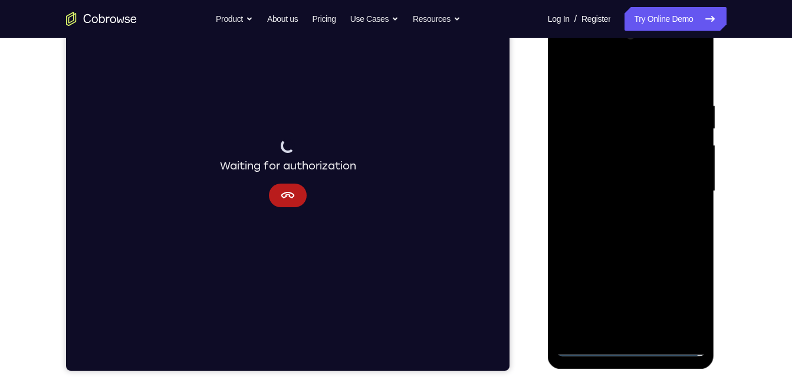
click at [644, 245] on div at bounding box center [631, 191] width 149 height 330
click at [619, 126] on div at bounding box center [631, 191] width 149 height 330
click at [635, 160] on div at bounding box center [631, 191] width 149 height 330
click at [650, 328] on div at bounding box center [631, 191] width 149 height 330
click at [641, 142] on div at bounding box center [631, 191] width 149 height 330
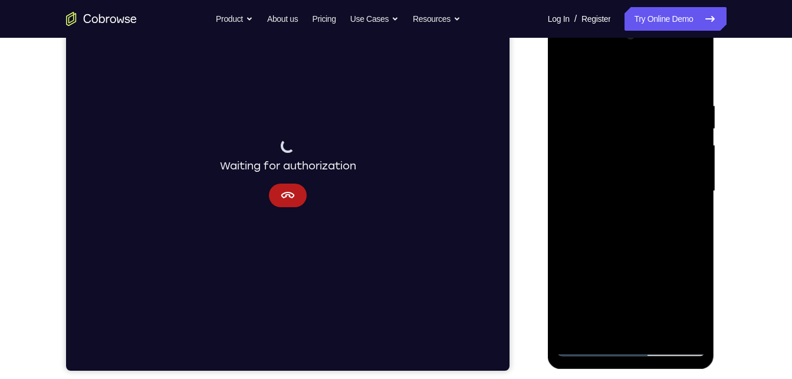
click at [641, 142] on div at bounding box center [631, 191] width 149 height 330
click at [635, 164] on div at bounding box center [631, 191] width 149 height 330
click at [650, 223] on div at bounding box center [631, 191] width 149 height 330
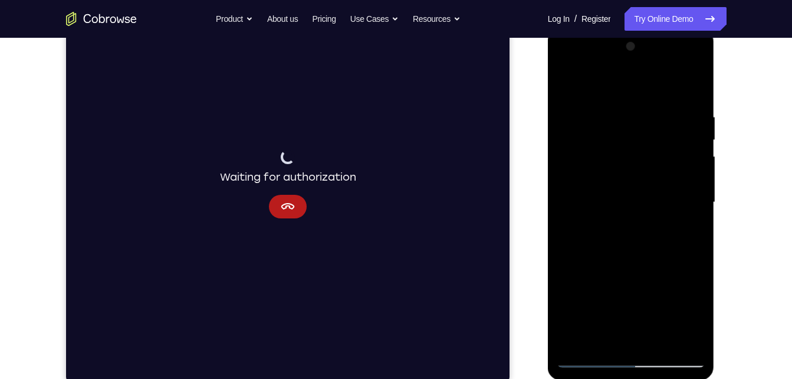
scroll to position [165, 0]
click at [635, 341] on div at bounding box center [631, 204] width 149 height 330
click at [687, 344] on div at bounding box center [631, 204] width 149 height 330
click at [603, 339] on div at bounding box center [631, 204] width 149 height 330
click at [637, 81] on div at bounding box center [631, 204] width 149 height 330
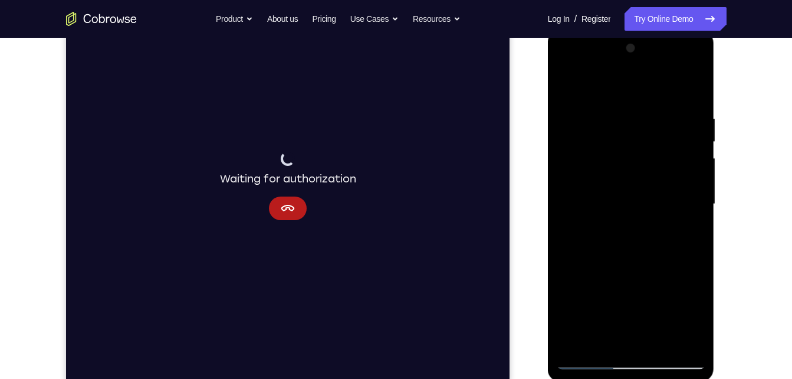
click at [688, 86] on div at bounding box center [631, 204] width 149 height 330
click at [685, 338] on div at bounding box center [631, 204] width 149 height 330
click at [633, 189] on div at bounding box center [631, 204] width 149 height 330
click at [649, 96] on div at bounding box center [631, 204] width 149 height 330
click at [570, 96] on div at bounding box center [631, 204] width 149 height 330
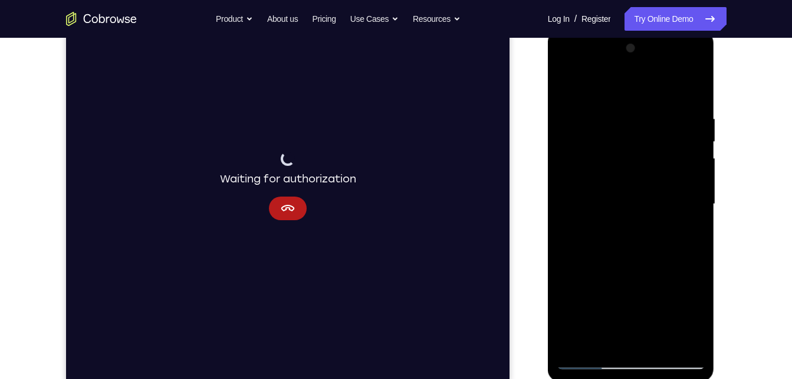
drag, startPoint x: 603, startPoint y: 219, endPoint x: 623, endPoint y: 108, distance: 113.3
click at [623, 108] on div at bounding box center [631, 204] width 149 height 330
click at [601, 342] on div at bounding box center [631, 204] width 149 height 330
drag, startPoint x: 618, startPoint y: 303, endPoint x: 620, endPoint y: 102, distance: 201.1
click at [620, 102] on div at bounding box center [631, 204] width 149 height 330
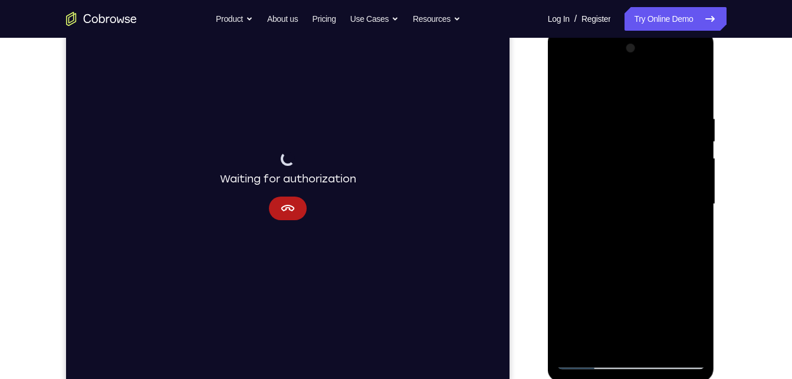
drag, startPoint x: 643, startPoint y: 246, endPoint x: 649, endPoint y: 363, distance: 116.3
click at [649, 363] on div at bounding box center [631, 204] width 149 height 330
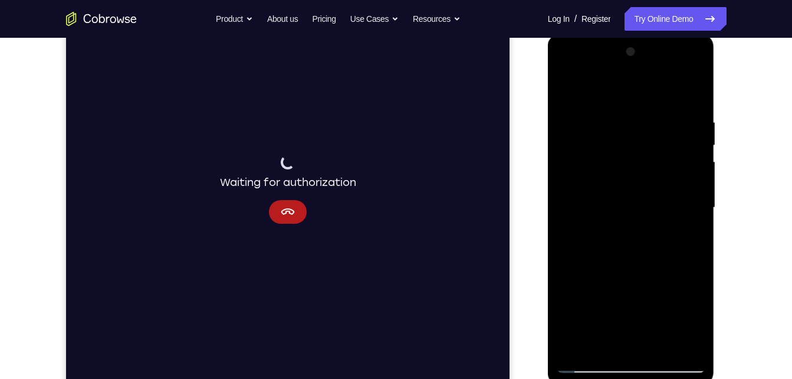
scroll to position [160, 0]
click at [659, 341] on div at bounding box center [631, 209] width 149 height 330
click at [649, 266] on div at bounding box center [631, 209] width 149 height 330
click at [571, 85] on div at bounding box center [631, 209] width 149 height 330
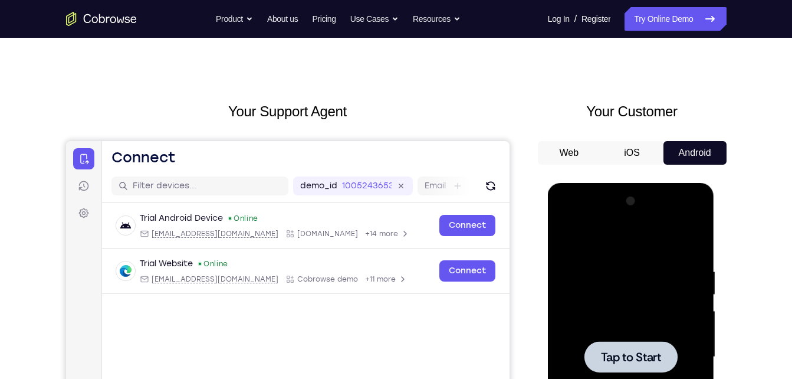
scroll to position [0, 0]
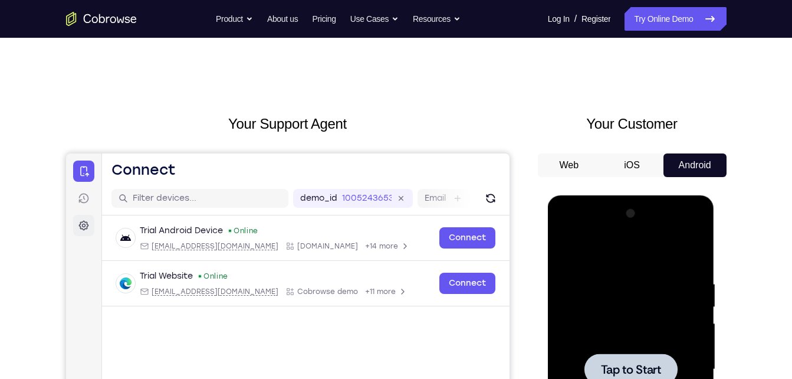
click at [83, 216] on link "Settings" at bounding box center [83, 225] width 21 height 21
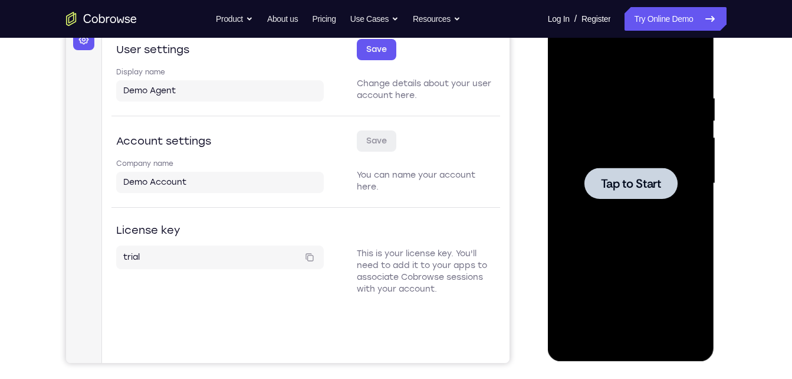
scroll to position [186, 0]
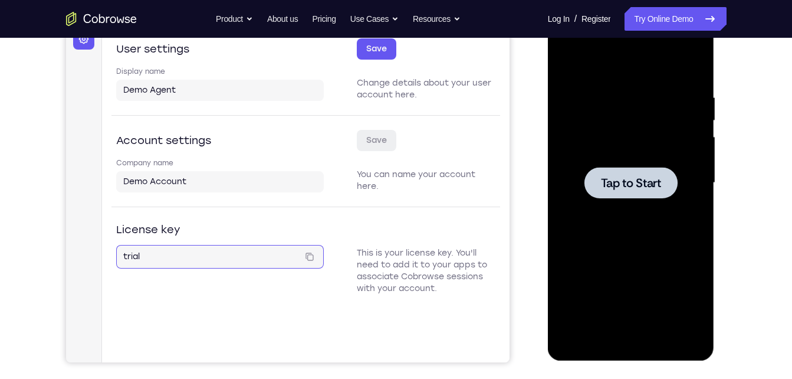
click at [247, 254] on input "trial" at bounding box center [210, 257] width 175 height 12
drag, startPoint x: 247, startPoint y: 254, endPoint x: 235, endPoint y: 232, distance: 24.3
click at [235, 232] on div "License key" at bounding box center [220, 229] width 208 height 17
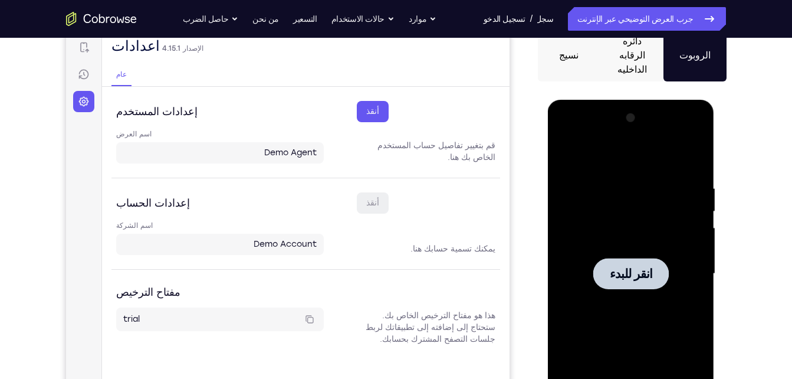
scroll to position [121, 0]
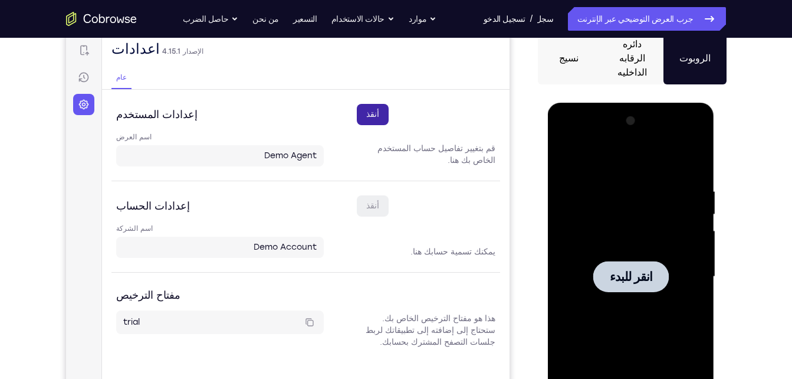
click at [370, 109] on button "أنقذ" at bounding box center [372, 114] width 32 height 21
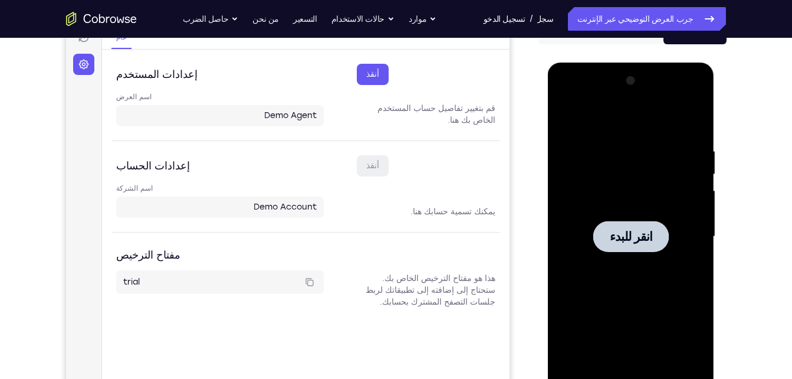
scroll to position [162, 0]
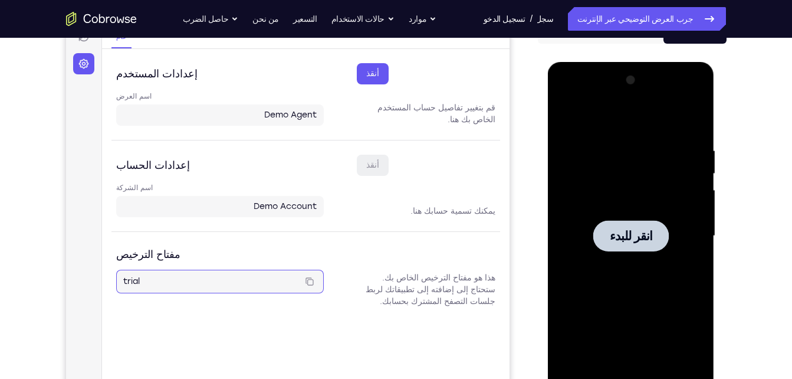
click at [241, 281] on input "trial" at bounding box center [210, 281] width 175 height 12
drag, startPoint x: 241, startPoint y: 281, endPoint x: 224, endPoint y: 276, distance: 17.3
click at [224, 276] on input "trial" at bounding box center [210, 281] width 175 height 12
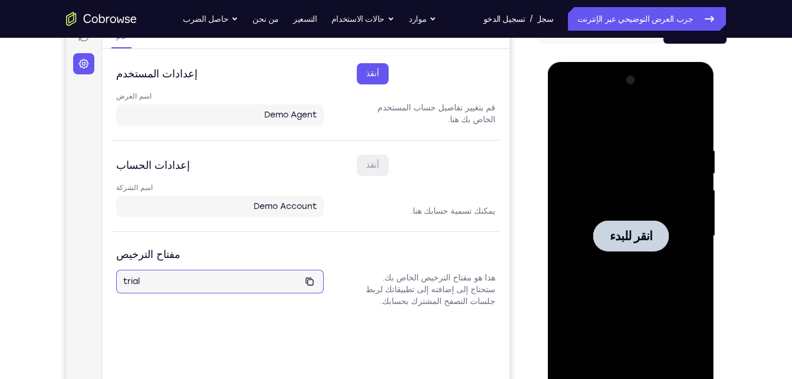
click at [312, 281] on icon at bounding box center [308, 281] width 9 height 9
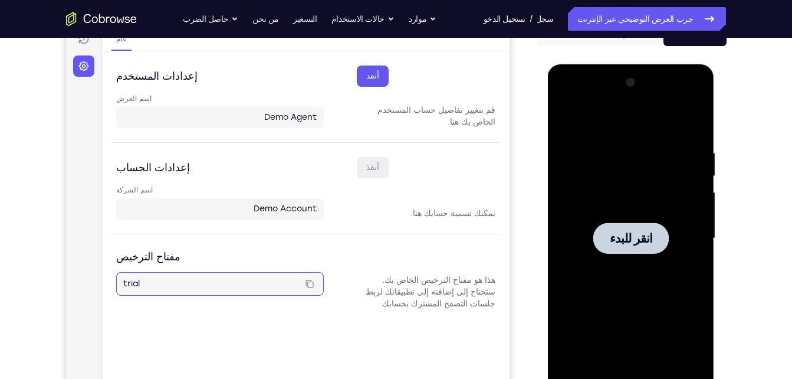
scroll to position [104, 0]
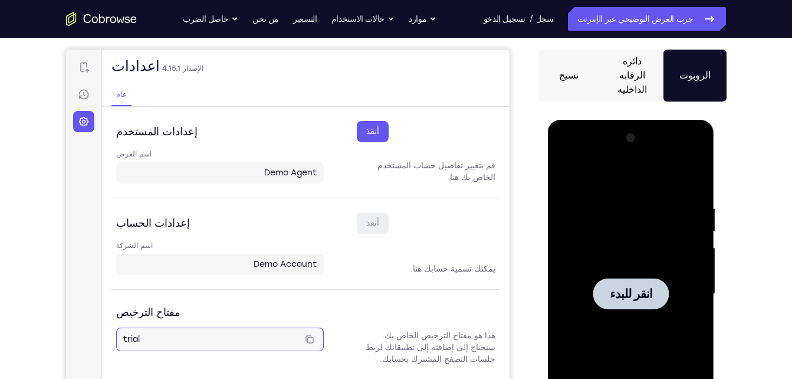
click at [177, 339] on input "trial" at bounding box center [210, 339] width 175 height 12
click at [299, 176] on input "Demo Agent" at bounding box center [219, 173] width 193 height 12
click at [88, 90] on icon at bounding box center [83, 94] width 12 height 12
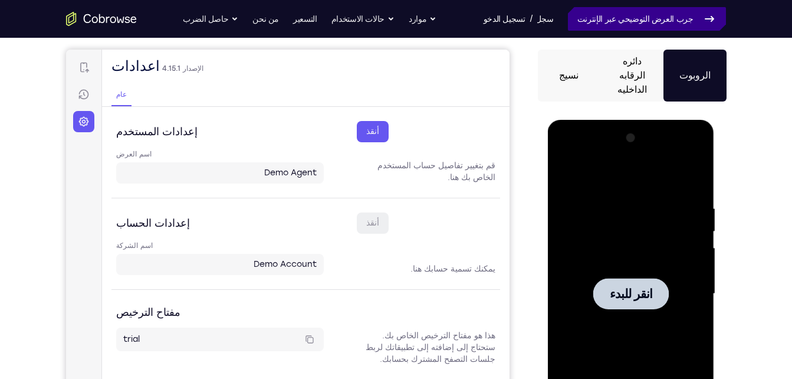
click at [641, 26] on link "جرب العرض التوضيحي عبر الإنترنت" at bounding box center [647, 19] width 159 height 24
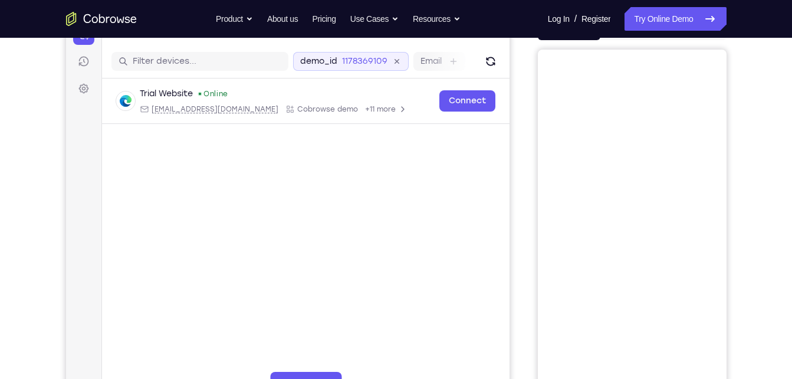
scroll to position [137, 0]
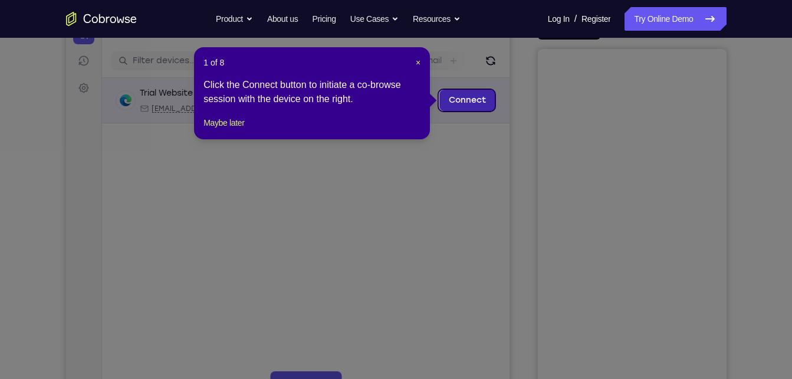
click at [474, 103] on link "Connect" at bounding box center [467, 100] width 56 height 21
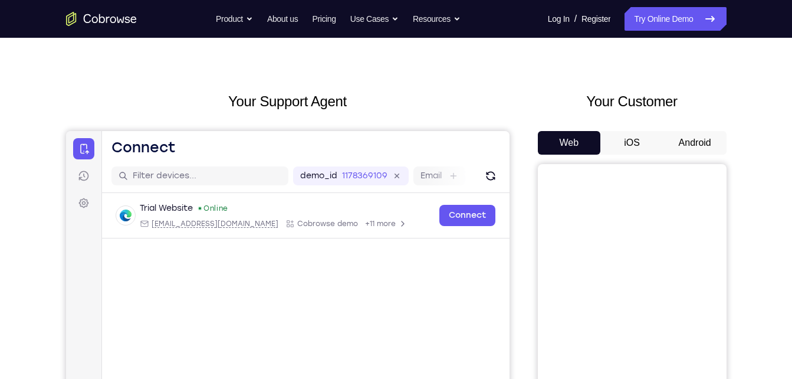
scroll to position [13, 0]
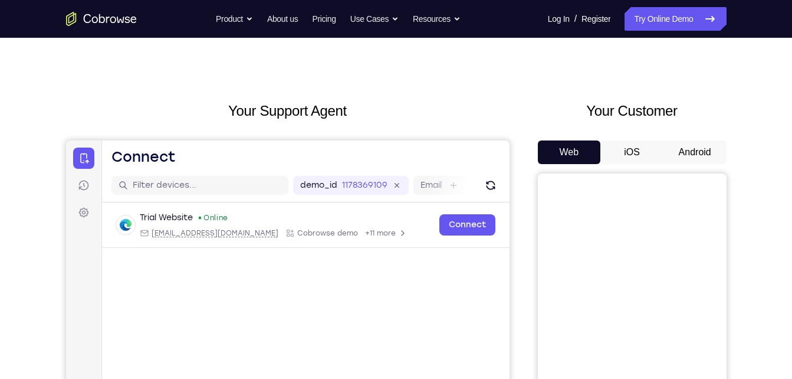
click at [693, 143] on button "Android" at bounding box center [694, 152] width 63 height 24
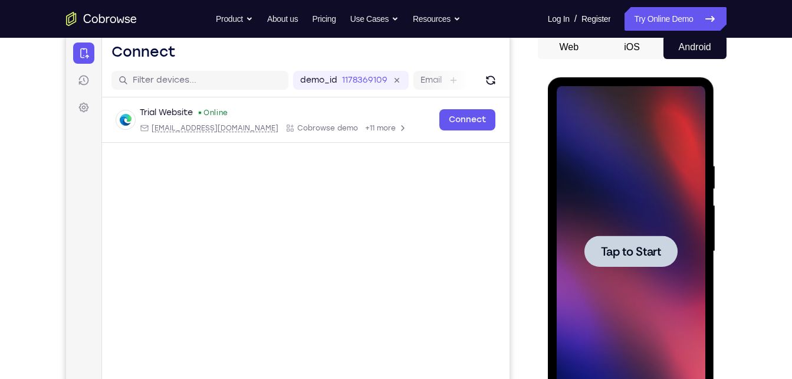
scroll to position [0, 0]
click at [635, 255] on span "Tap to Start" at bounding box center [631, 251] width 60 height 12
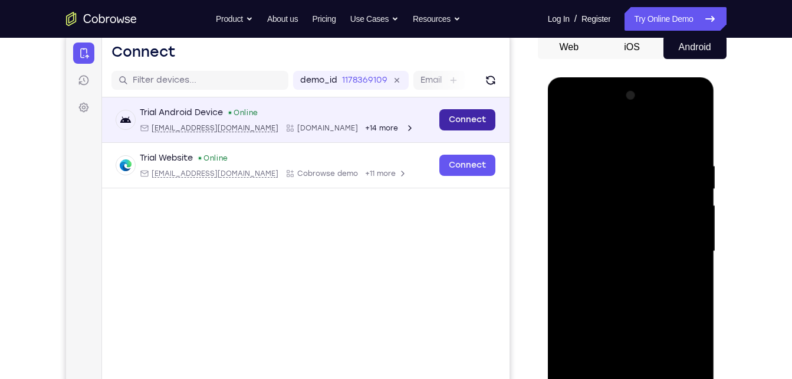
click at [475, 115] on link "Connect" at bounding box center [467, 119] width 56 height 21
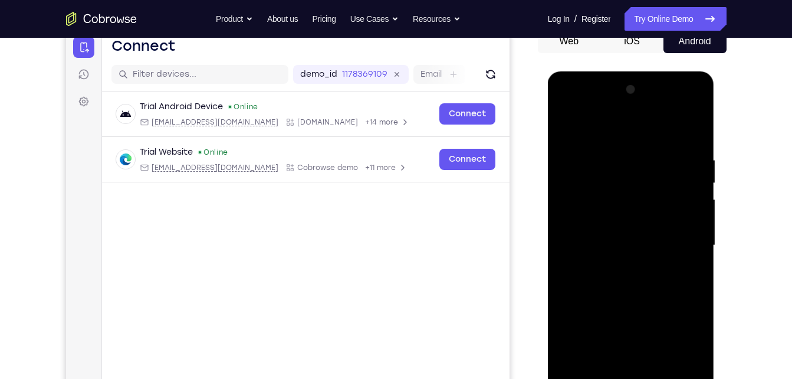
scroll to position [123, 0]
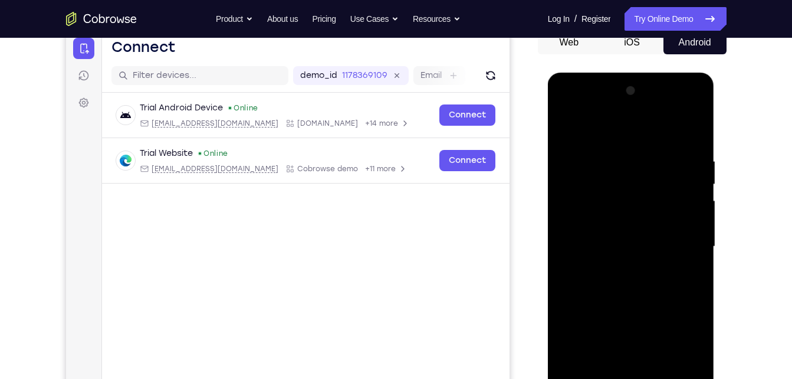
click at [680, 264] on div at bounding box center [631, 246] width 149 height 330
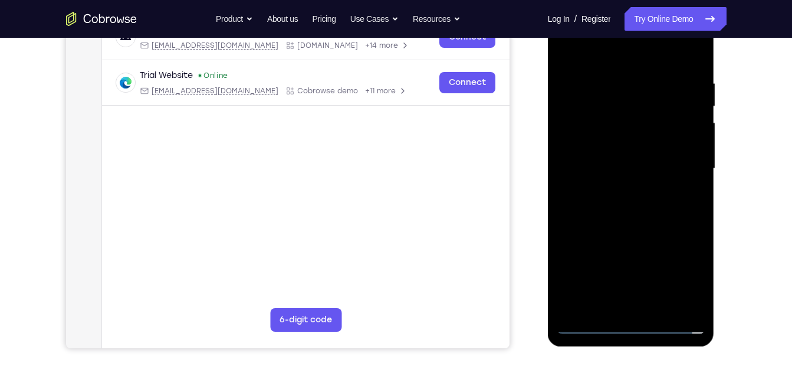
click at [630, 325] on div at bounding box center [631, 169] width 149 height 330
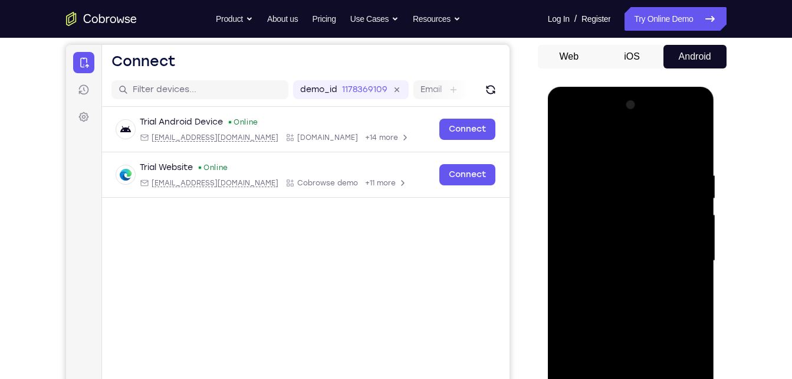
scroll to position [107, 0]
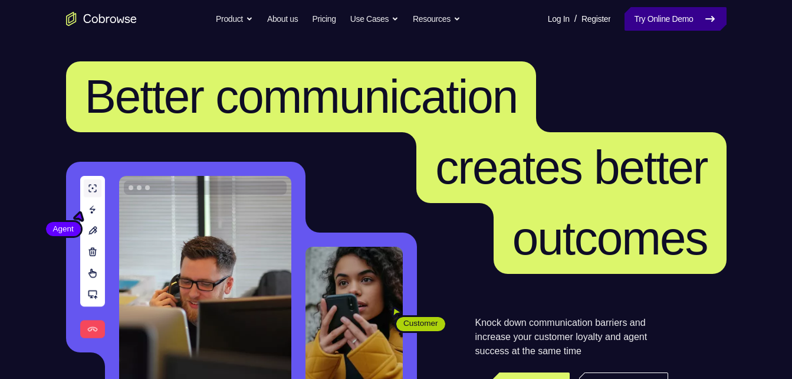
click at [681, 24] on link "Try Online Demo" at bounding box center [674, 19] width 101 height 24
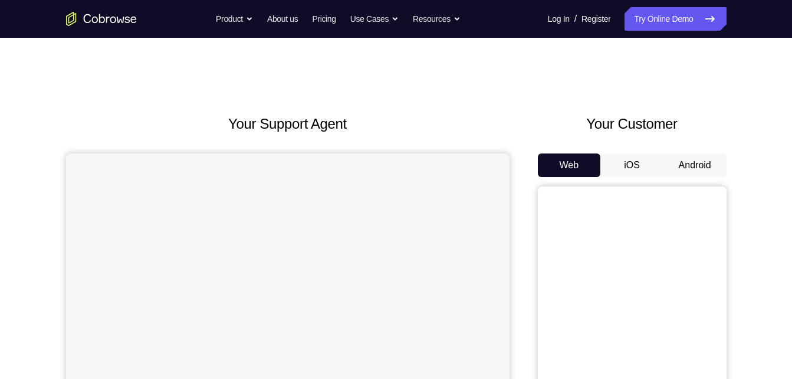
click at [681, 171] on button "Android" at bounding box center [694, 165] width 63 height 24
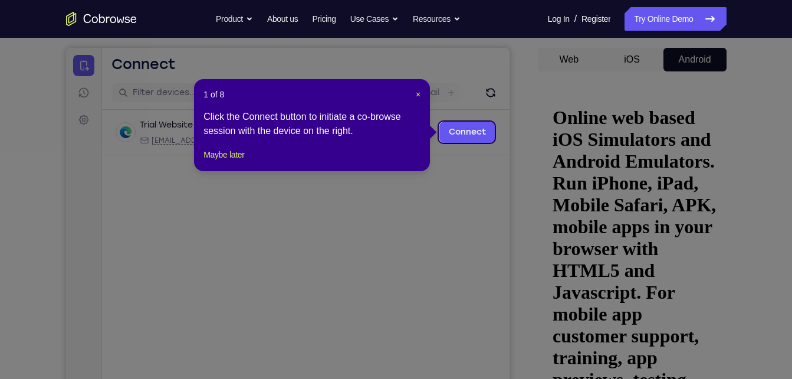
click at [550, 235] on icon at bounding box center [400, 189] width 801 height 379
click at [416, 97] on span "×" at bounding box center [418, 94] width 5 height 9
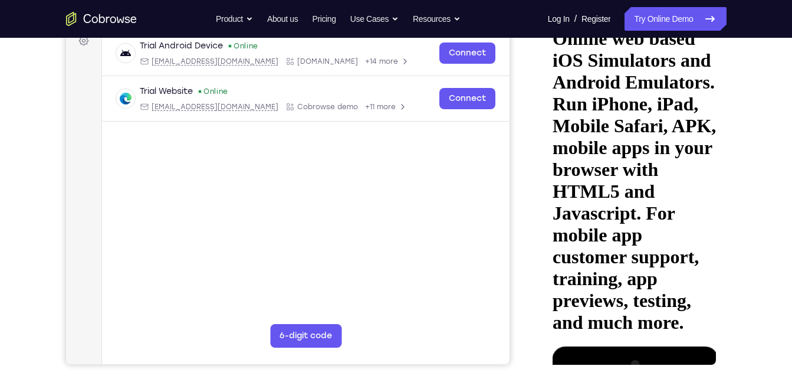
scroll to position [185, 0]
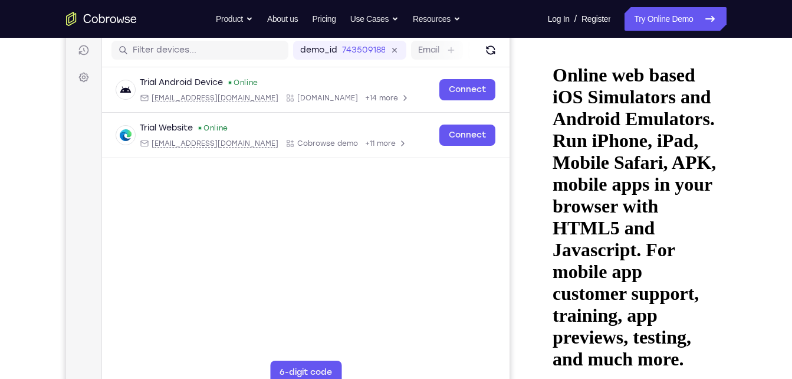
scroll to position [147, 0]
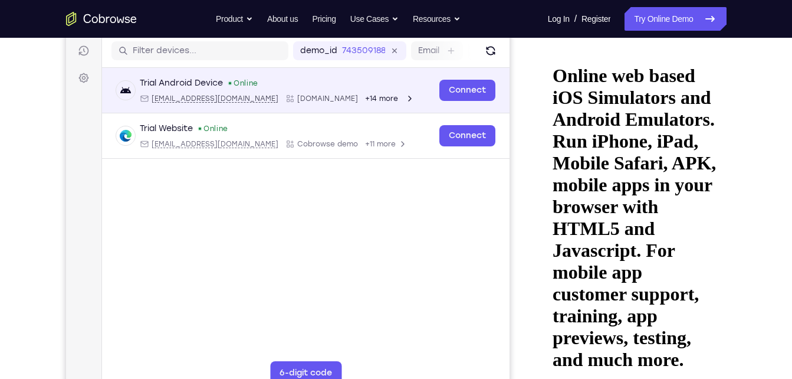
click at [216, 98] on span "[EMAIL_ADDRESS][DOMAIN_NAME]" at bounding box center [214, 98] width 127 height 9
type input "[EMAIL_ADDRESS][DOMAIN_NAME]"
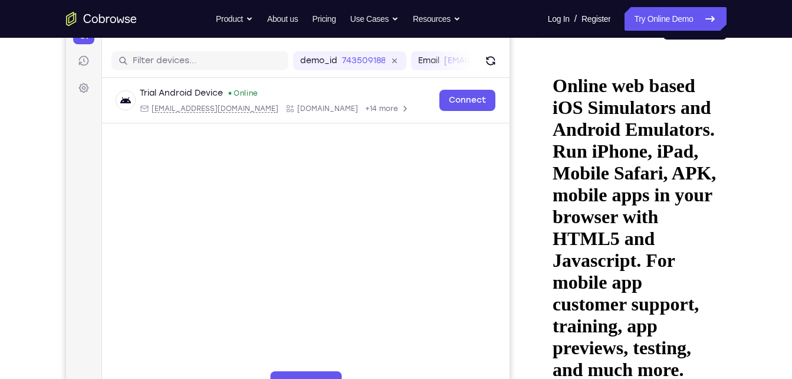
scroll to position [137, 0]
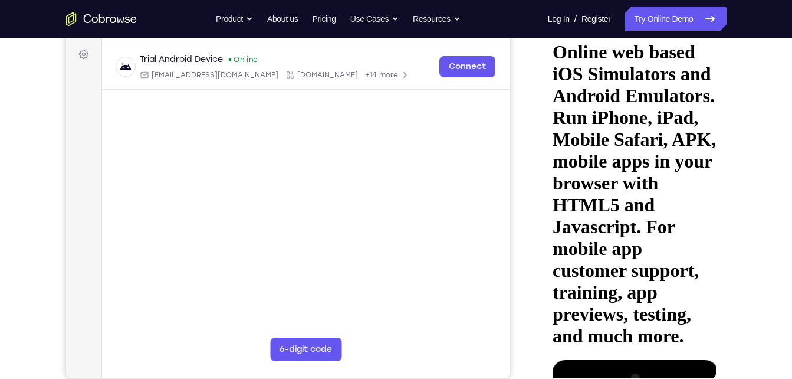
scroll to position [169, 0]
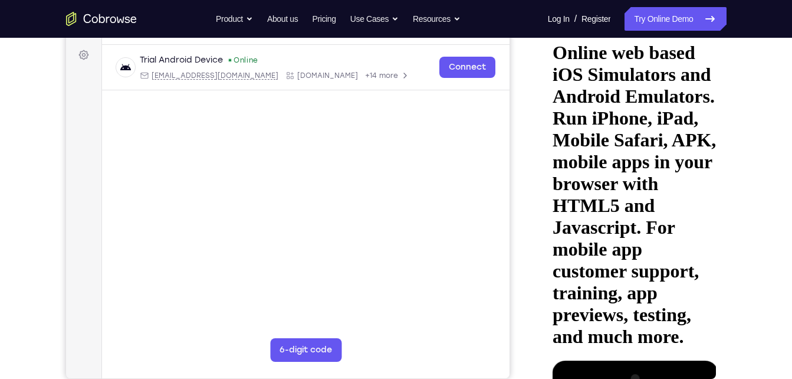
scroll to position [166, 0]
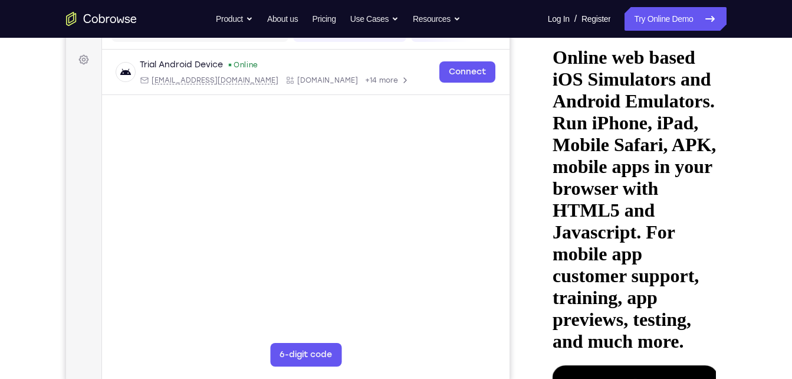
drag, startPoint x: 642, startPoint y: 260, endPoint x: 645, endPoint y: 210, distance: 50.2
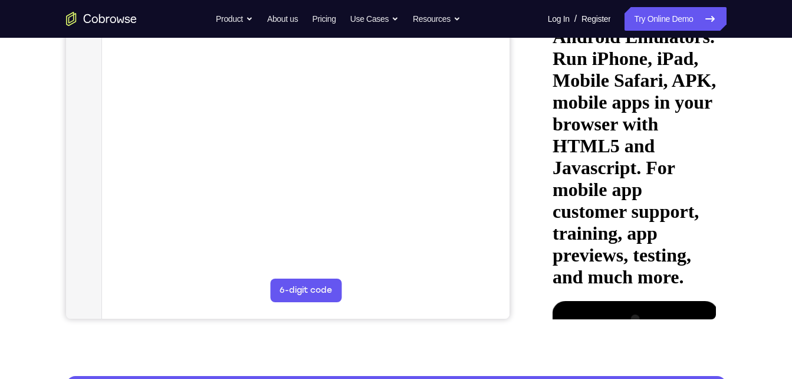
scroll to position [231, 0]
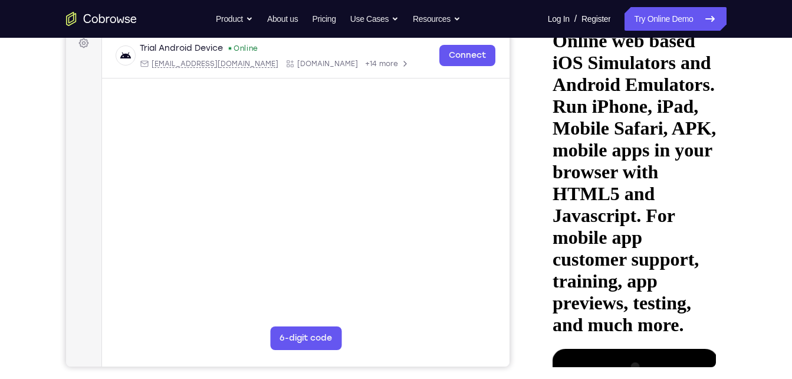
scroll to position [182, 0]
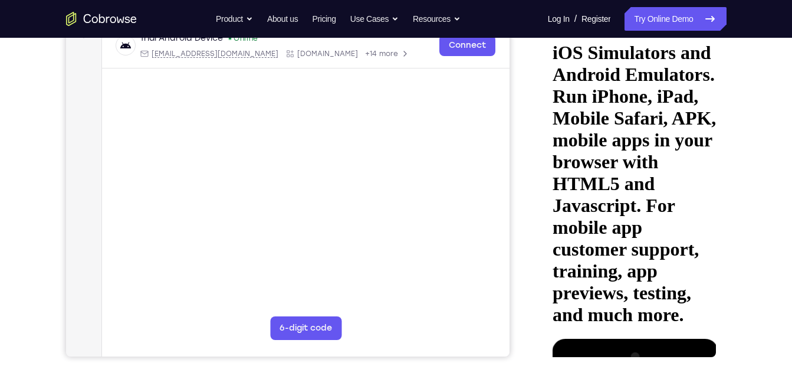
scroll to position [193, 0]
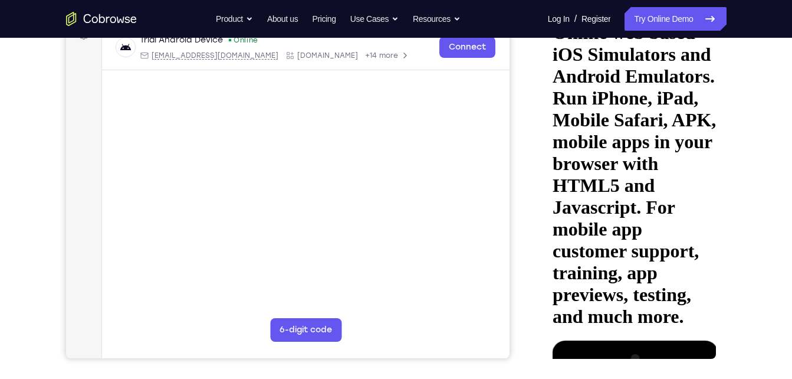
scroll to position [190, 0]
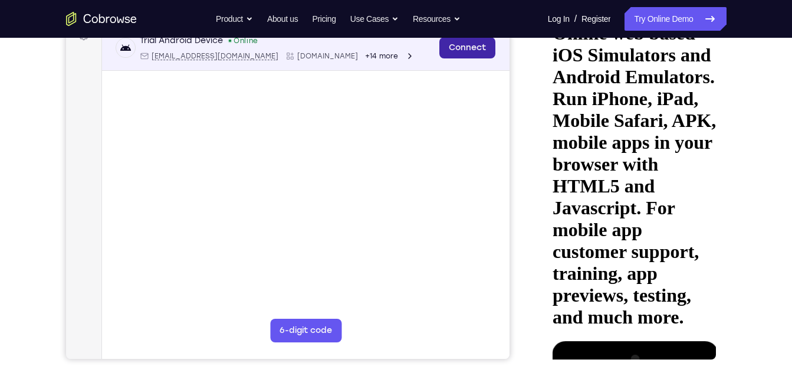
click at [479, 40] on link "Connect" at bounding box center [467, 47] width 56 height 21
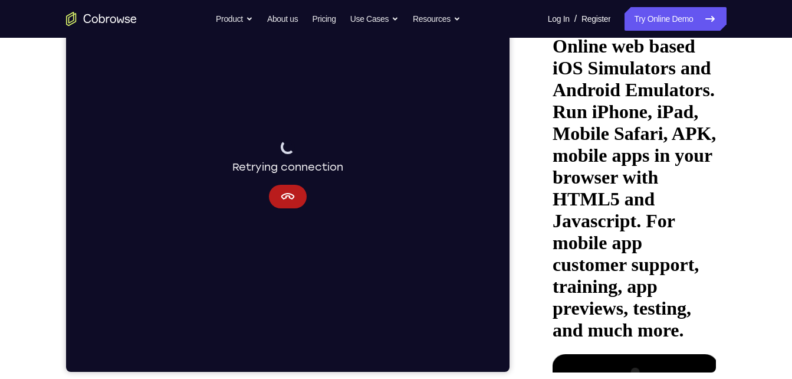
scroll to position [177, 0]
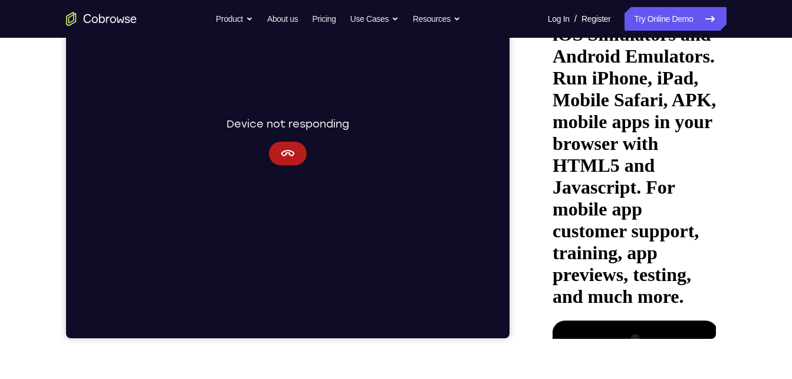
scroll to position [208, 0]
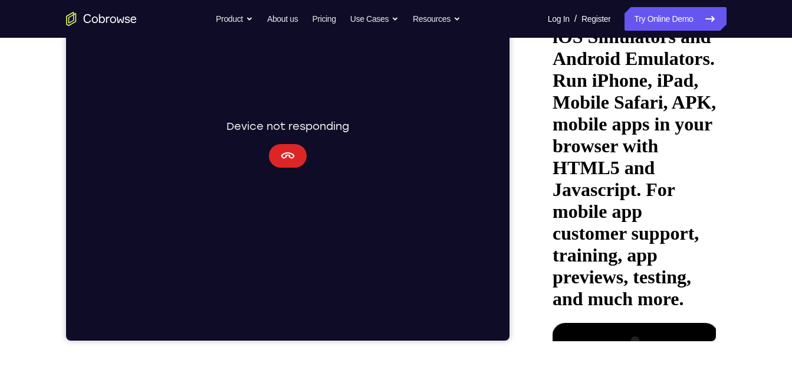
click at [296, 152] on button "Cancel" at bounding box center [287, 156] width 38 height 24
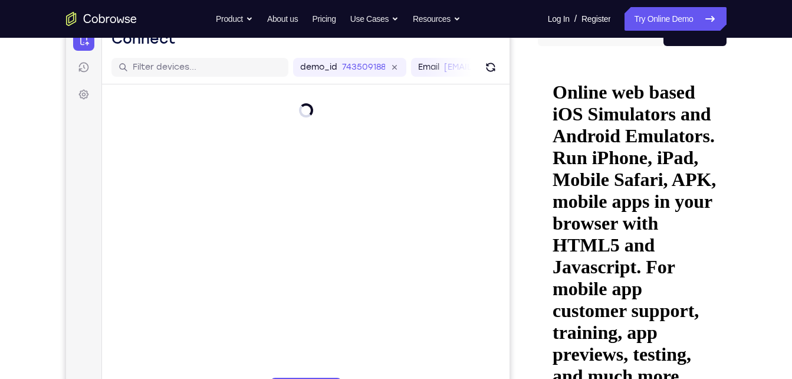
scroll to position [130, 0]
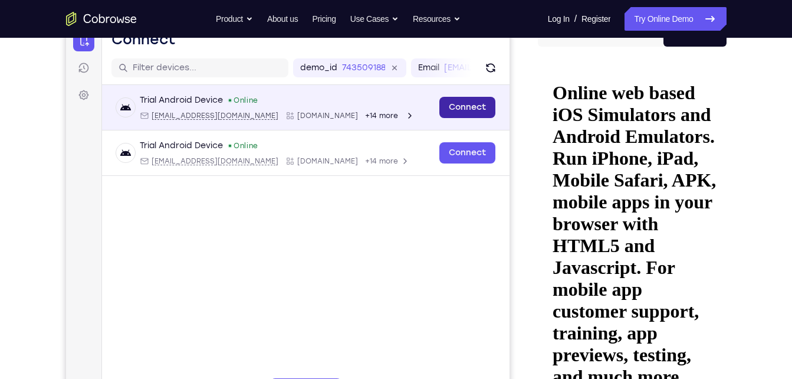
click at [465, 102] on link "Connect" at bounding box center [467, 107] width 56 height 21
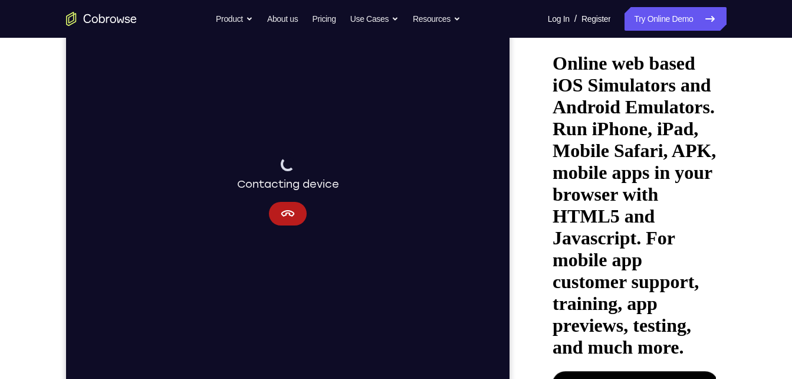
scroll to position [160, 0]
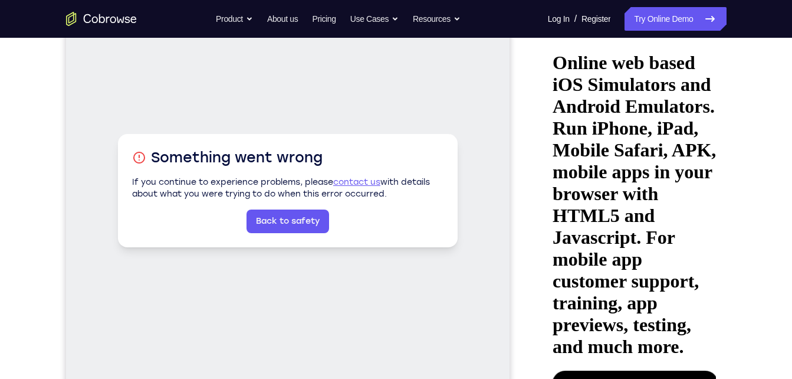
drag, startPoint x: 660, startPoint y: 46, endPoint x: 632, endPoint y: 138, distance: 96.2
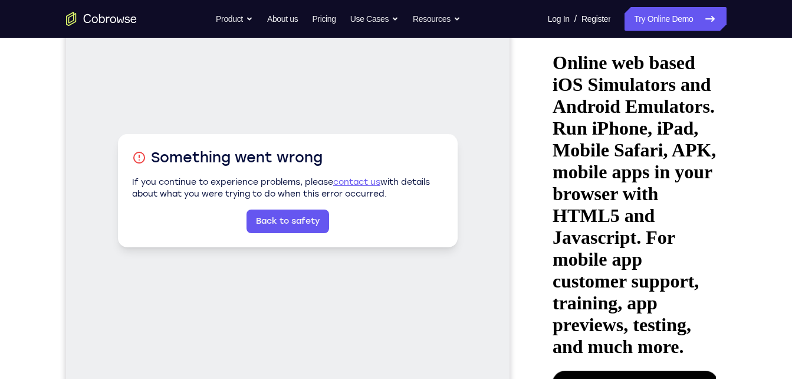
drag, startPoint x: 664, startPoint y: 48, endPoint x: 676, endPoint y: 248, distance: 200.3
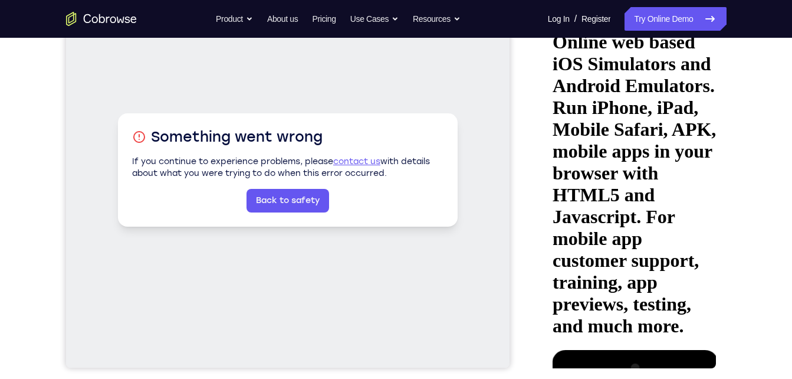
scroll to position [182, 0]
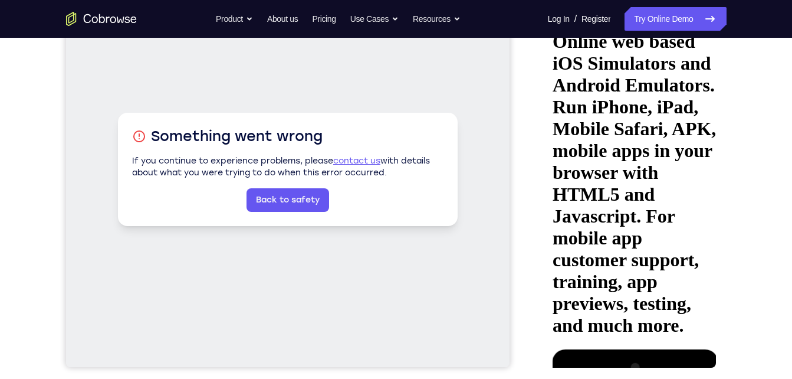
click at [369, 159] on link "contact us" at bounding box center [356, 161] width 47 height 10
click at [288, 190] on link "Back to safety" at bounding box center [287, 200] width 83 height 24
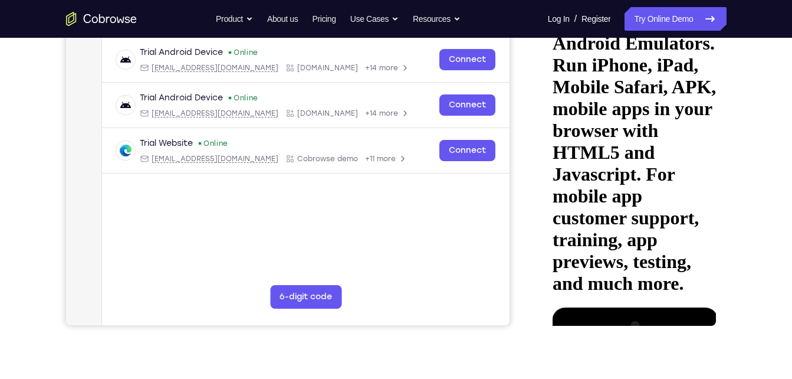
scroll to position [224, 0]
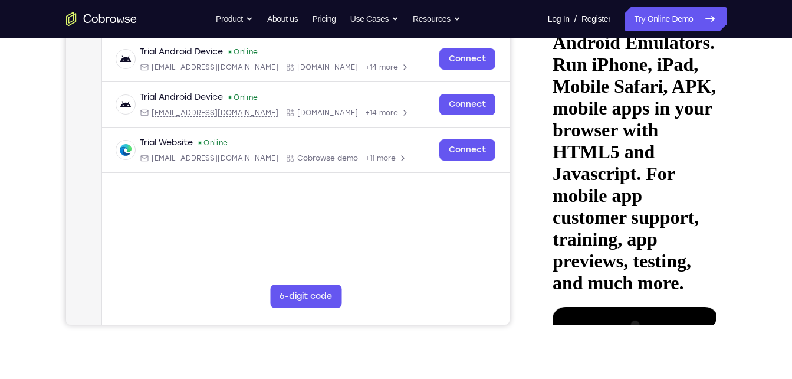
click at [573, 378] on button at bounding box center [563, 386] width 19 height 15
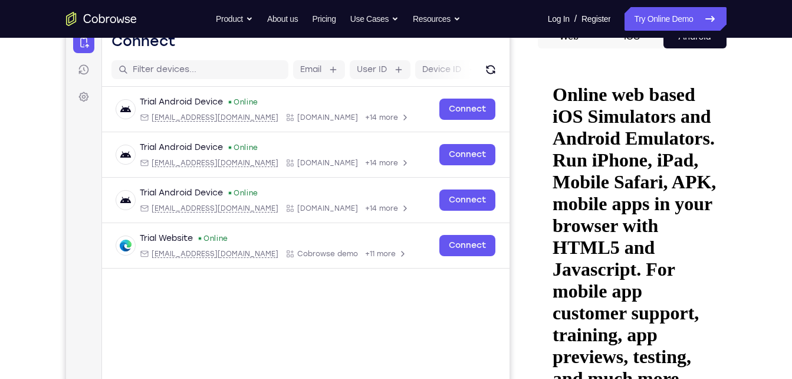
scroll to position [128, 0]
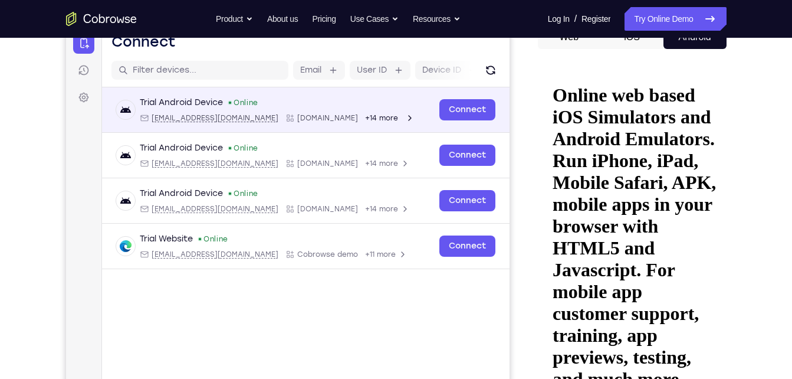
click at [301, 117] on div "[EMAIL_ADDRESS][DOMAIN_NAME] [DOMAIN_NAME] +14 more" at bounding box center [276, 117] width 275 height 9
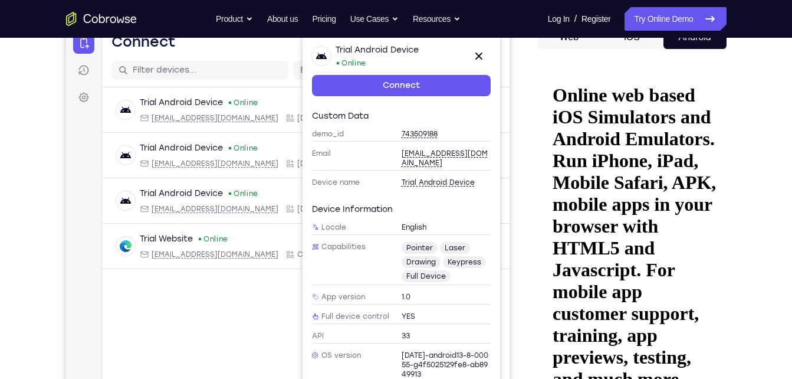
click at [415, 128] on div "demo_id 743509188" at bounding box center [400, 134] width 179 height 15
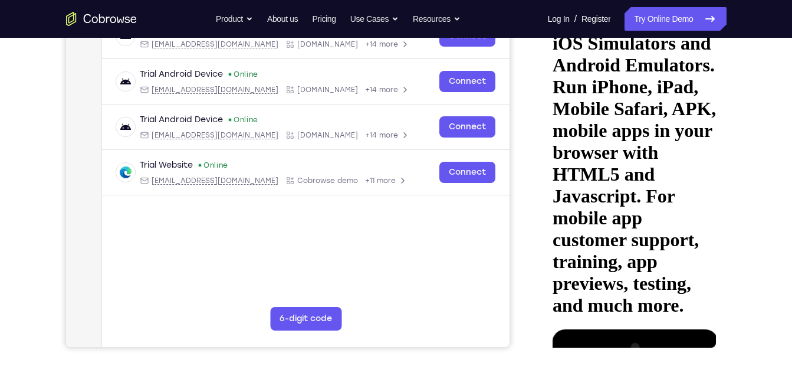
scroll to position [80, 0]
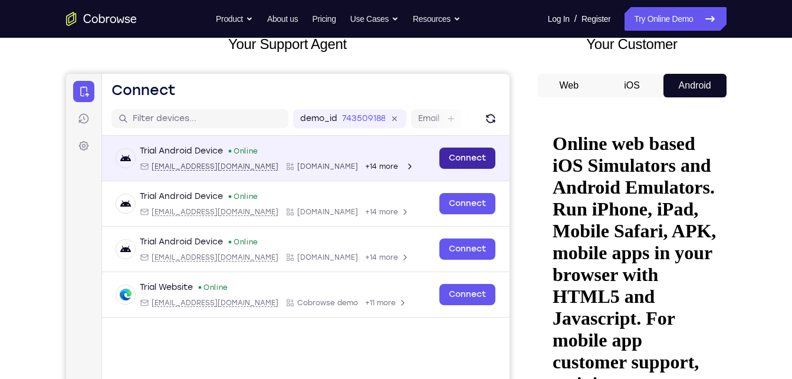
click at [470, 155] on link "Connect" at bounding box center [467, 157] width 56 height 21
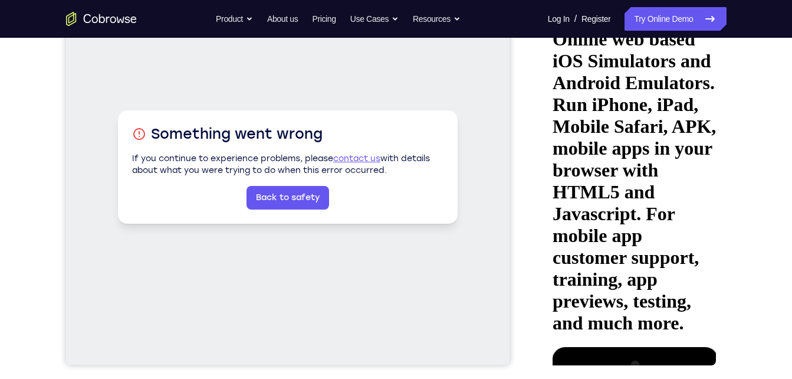
scroll to position [185, 0]
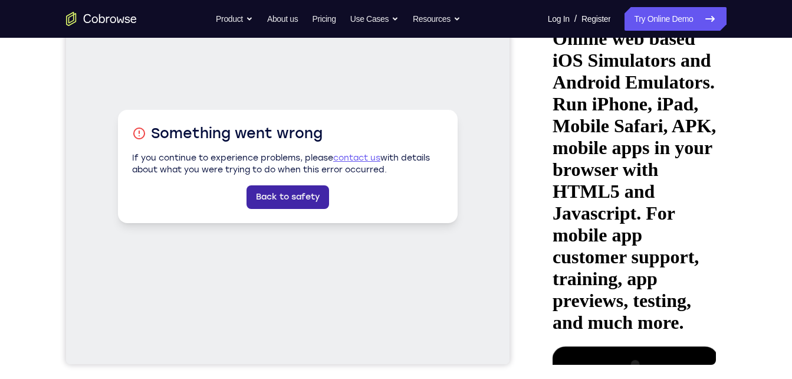
click at [287, 194] on link "Back to safety" at bounding box center [287, 197] width 83 height 24
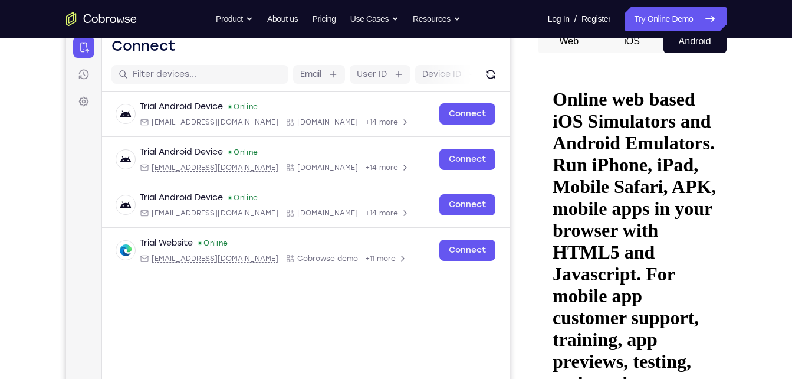
scroll to position [123, 0]
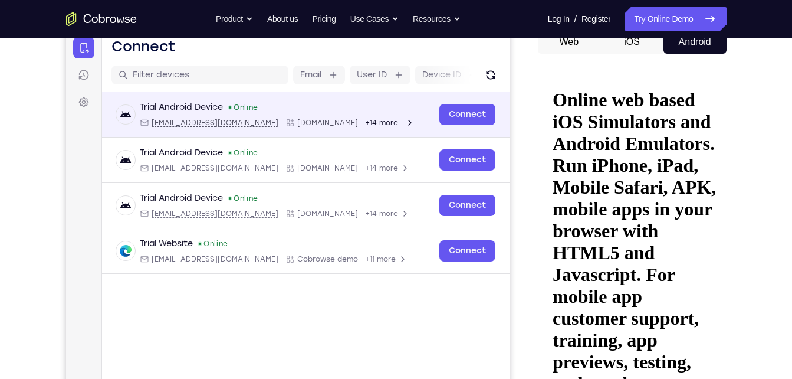
click at [213, 124] on span "[EMAIL_ADDRESS][DOMAIN_NAME]" at bounding box center [214, 122] width 127 height 9
type input "[EMAIL_ADDRESS][DOMAIN_NAME]"
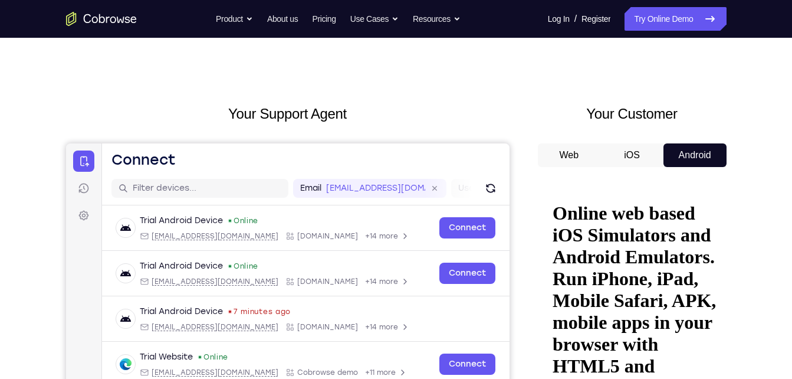
scroll to position [9, 0]
click at [620, 152] on button "iOS" at bounding box center [631, 156] width 63 height 24
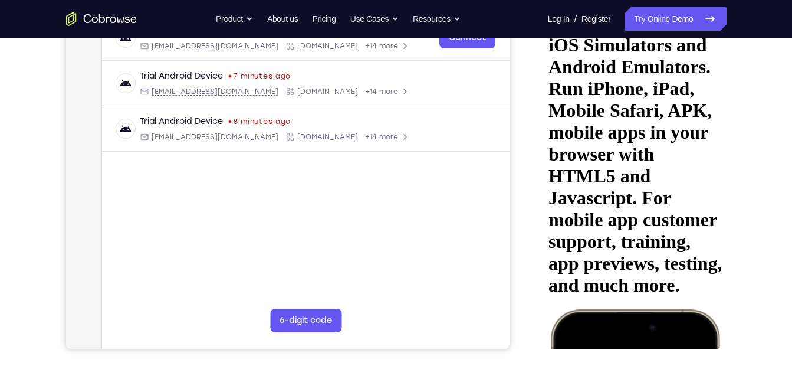
scroll to position [200, 0]
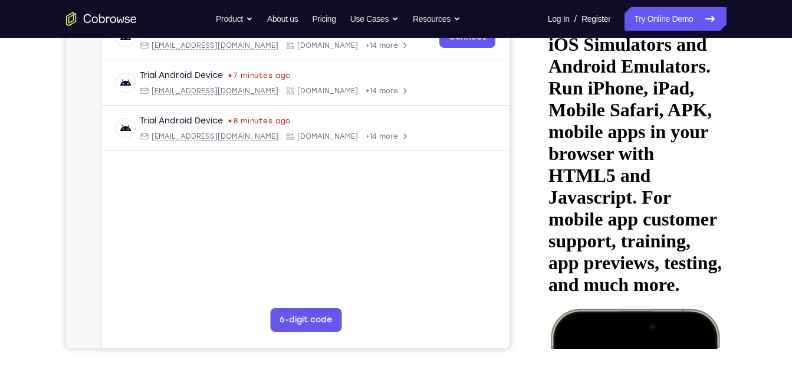
drag, startPoint x: 647, startPoint y: 333, endPoint x: 658, endPoint y: 314, distance: 22.2
drag, startPoint x: 622, startPoint y: 334, endPoint x: 724, endPoint y: 285, distance: 113.2
click at [720, 285] on html "Online web based iOS Simulators and Android Emulators. Run iPhone, iPad, Mobile…" at bounding box center [631, 176] width 177 height 363
drag, startPoint x: 609, startPoint y: 331, endPoint x: 691, endPoint y: 323, distance: 82.4
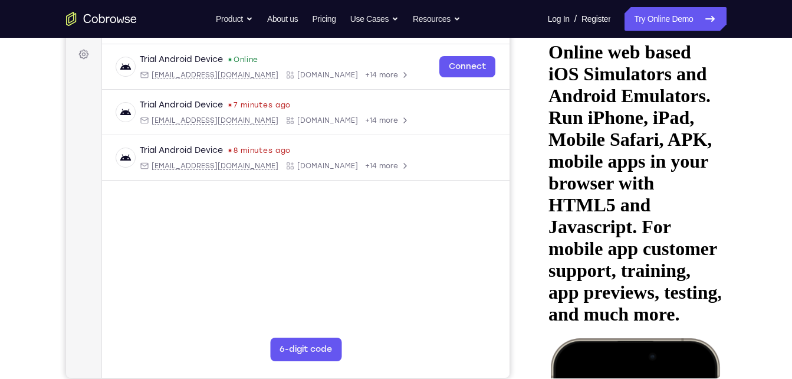
scroll to position [181, 0]
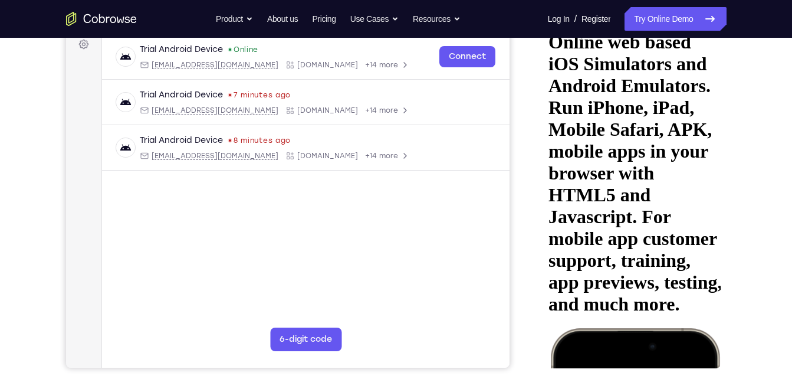
drag, startPoint x: 637, startPoint y: 354, endPoint x: 630, endPoint y: 241, distance: 114.0
drag, startPoint x: 627, startPoint y: 351, endPoint x: 627, endPoint y: 307, distance: 44.2
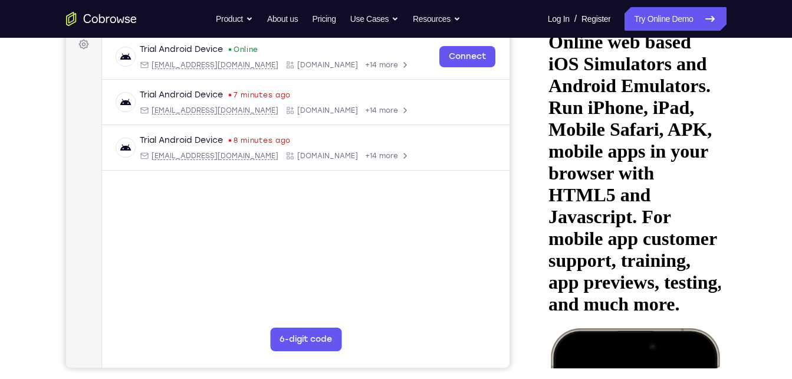
drag, startPoint x: 632, startPoint y: 356, endPoint x: 628, endPoint y: 305, distance: 51.4
drag, startPoint x: 630, startPoint y: 350, endPoint x: 632, endPoint y: 296, distance: 54.3
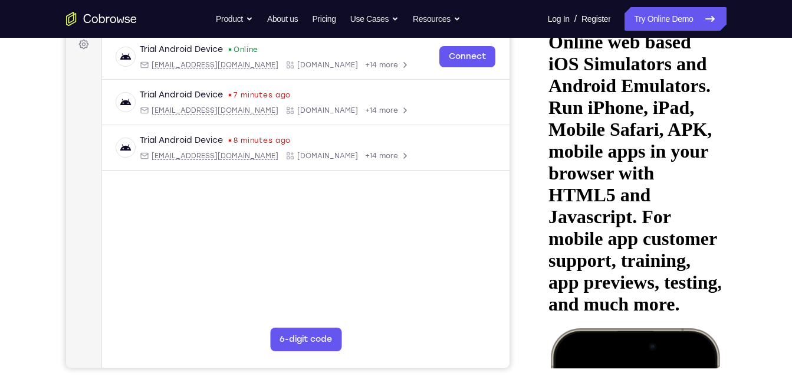
drag, startPoint x: 642, startPoint y: 353, endPoint x: 636, endPoint y: 321, distance: 31.9
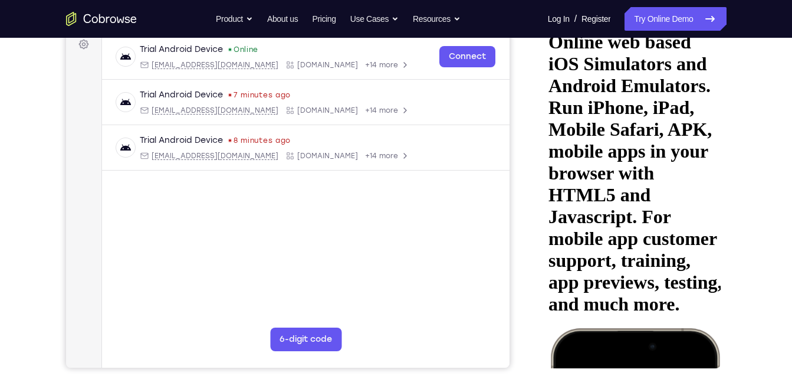
drag, startPoint x: 706, startPoint y: 305, endPoint x: 640, endPoint y: 307, distance: 66.1
drag, startPoint x: 705, startPoint y: 273, endPoint x: 652, endPoint y: 265, distance: 53.7
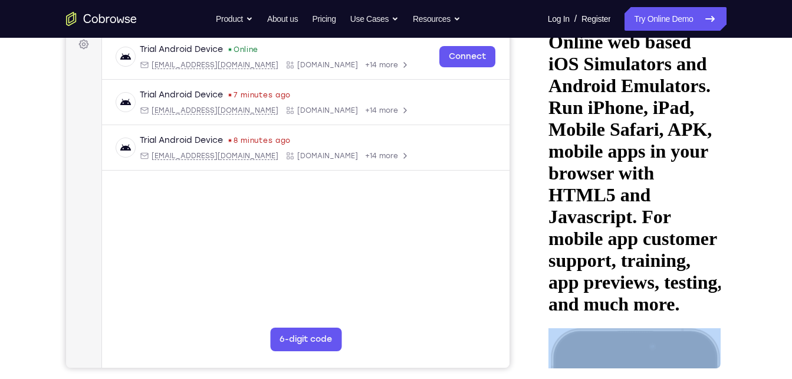
drag, startPoint x: 708, startPoint y: 185, endPoint x: 646, endPoint y: 199, distance: 63.5
drag, startPoint x: 646, startPoint y: 199, endPoint x: 711, endPoint y: 188, distance: 65.4
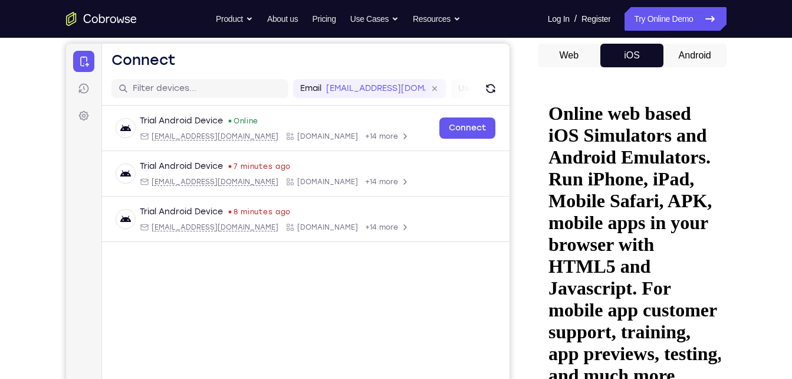
drag, startPoint x: 669, startPoint y: 93, endPoint x: 657, endPoint y: 211, distance: 118.6
drag, startPoint x: 580, startPoint y: 94, endPoint x: 618, endPoint y: 225, distance: 136.2
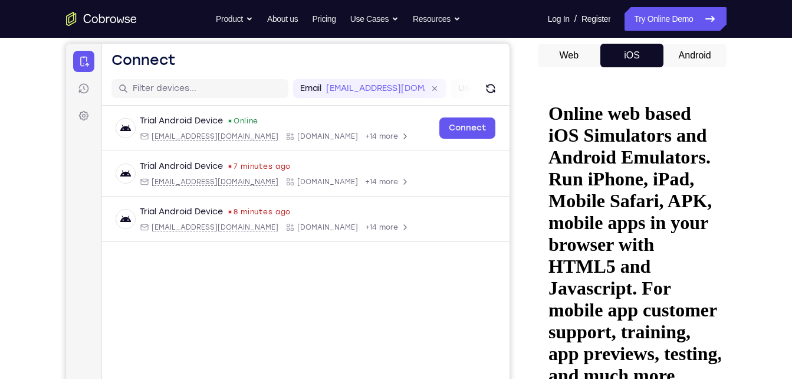
drag, startPoint x: 580, startPoint y: 100, endPoint x: 599, endPoint y: 278, distance: 179.7
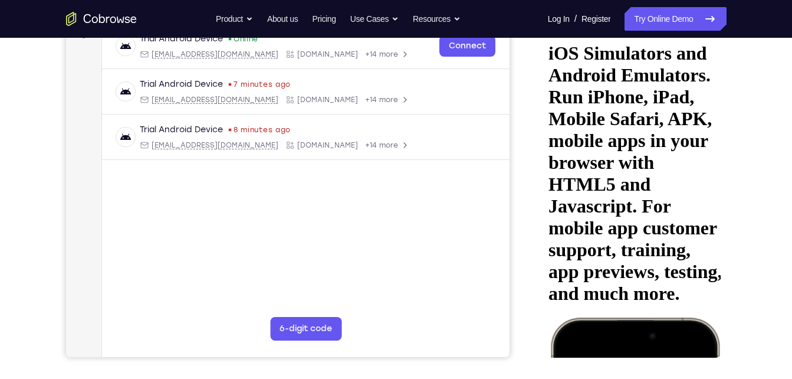
scroll to position [183, 0]
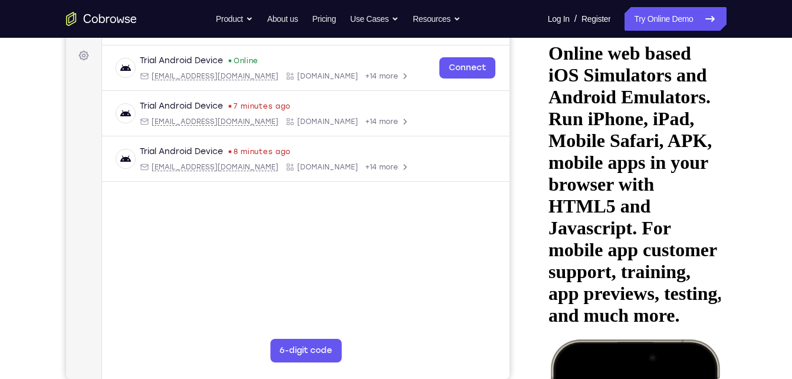
scroll to position [169, 0]
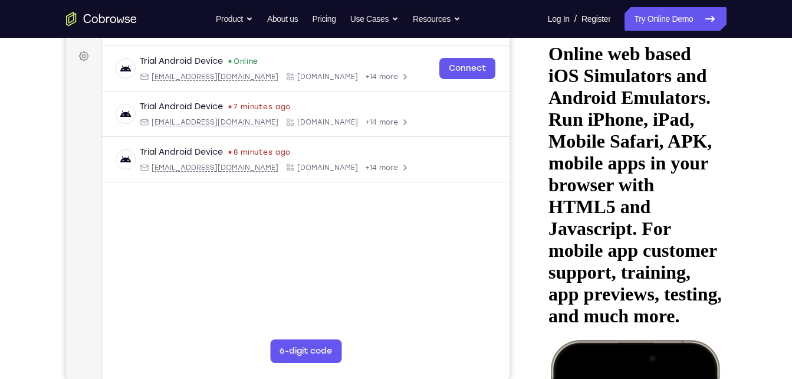
drag, startPoint x: 573, startPoint y: 43, endPoint x: 692, endPoint y: 315, distance: 297.1
drag, startPoint x: 643, startPoint y: 38, endPoint x: 633, endPoint y: 190, distance: 153.1
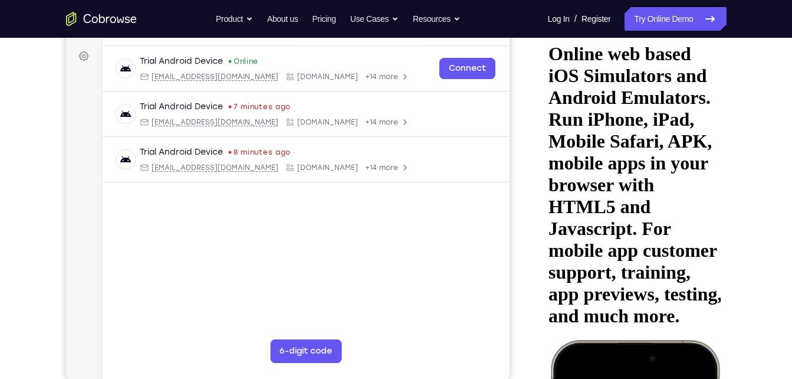
drag, startPoint x: 702, startPoint y: 45, endPoint x: 608, endPoint y: 109, distance: 114.2
drag, startPoint x: 705, startPoint y: 65, endPoint x: 640, endPoint y: 117, distance: 83.1
drag, startPoint x: 631, startPoint y: 248, endPoint x: 622, endPoint y: 89, distance: 159.5
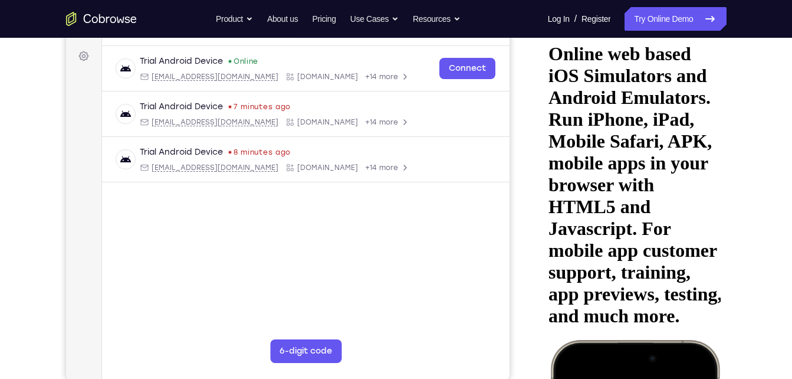
drag, startPoint x: 630, startPoint y: 329, endPoint x: 653, endPoint y: -2, distance: 332.2
click at [653, 26] on html "Online web based iOS Simulators and Android Emulators. Run iPhone, iPad, Mobile…" at bounding box center [631, 207] width 177 height 363
drag, startPoint x: 636, startPoint y: 311, endPoint x: 636, endPoint y: 65, distance: 245.9
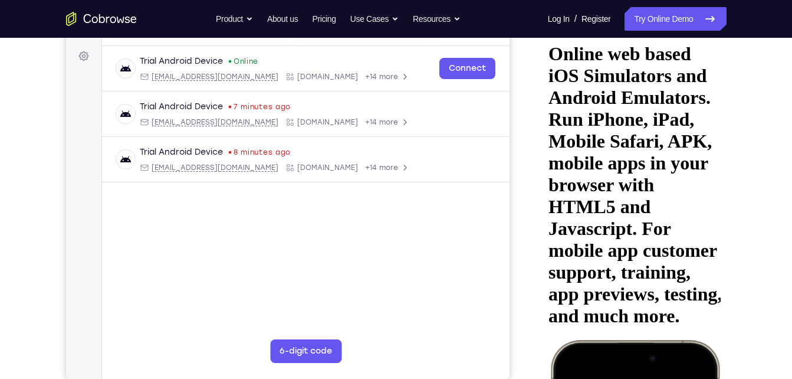
drag, startPoint x: 640, startPoint y: 363, endPoint x: 626, endPoint y: 146, distance: 218.0
drag, startPoint x: 640, startPoint y: 365, endPoint x: 634, endPoint y: 203, distance: 161.7
drag, startPoint x: 633, startPoint y: 362, endPoint x: 633, endPoint y: 230, distance: 132.1
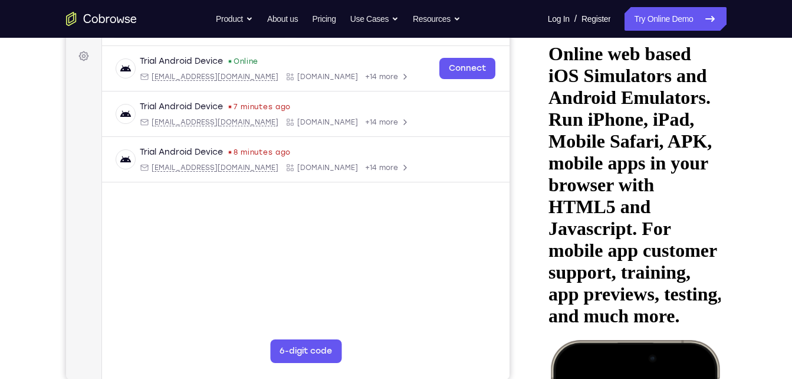
drag, startPoint x: 632, startPoint y: 364, endPoint x: 606, endPoint y: 133, distance: 233.3
drag, startPoint x: 567, startPoint y: 72, endPoint x: 583, endPoint y: 238, distance: 166.5
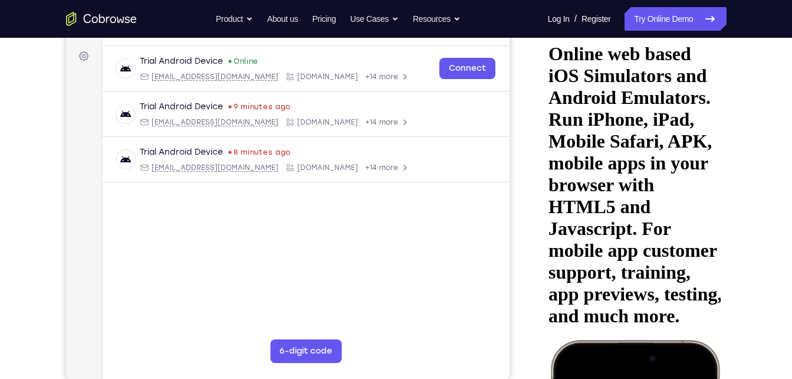
drag, startPoint x: 707, startPoint y: 104, endPoint x: 550, endPoint y: 126, distance: 159.0
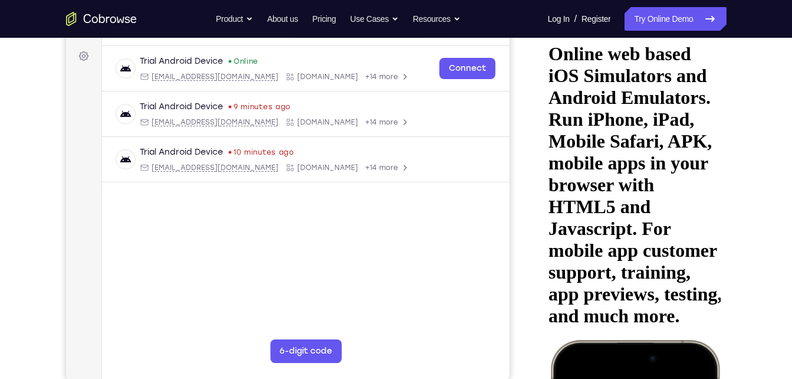
drag, startPoint x: 703, startPoint y: 126, endPoint x: 522, endPoint y: 117, distance: 180.7
click at [543, 117] on html "Online web based iOS Simulators and Android Emulators. Run iPhone, iPad, Mobile…" at bounding box center [631, 207] width 177 height 363
drag, startPoint x: 630, startPoint y: 366, endPoint x: 627, endPoint y: 281, distance: 85.0
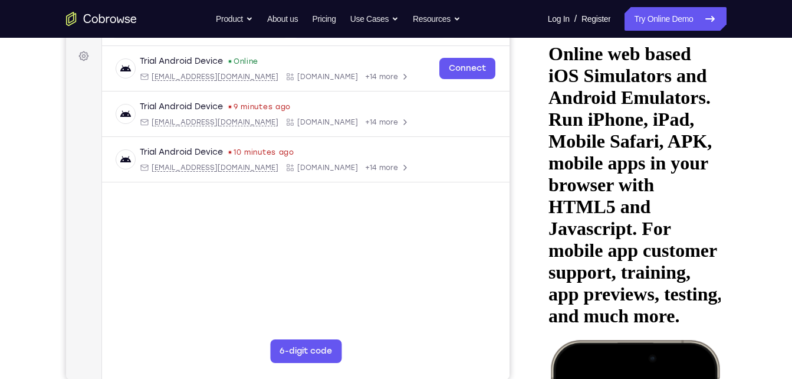
drag, startPoint x: 629, startPoint y: 364, endPoint x: 612, endPoint y: 285, distance: 80.3
drag, startPoint x: 626, startPoint y: 363, endPoint x: 603, endPoint y: 271, distance: 94.7
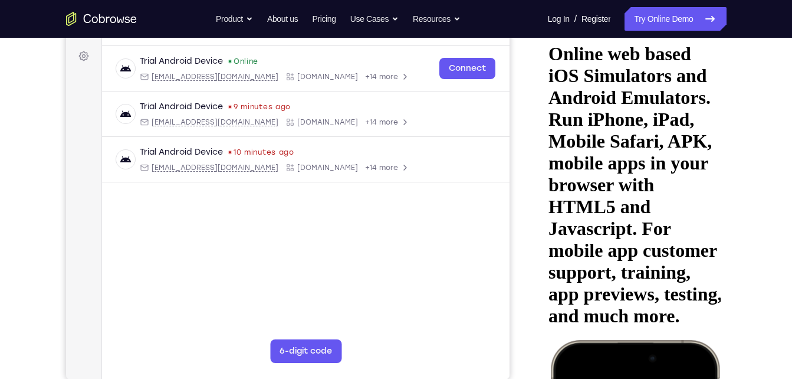
drag, startPoint x: 627, startPoint y: 364, endPoint x: 611, endPoint y: 296, distance: 70.4
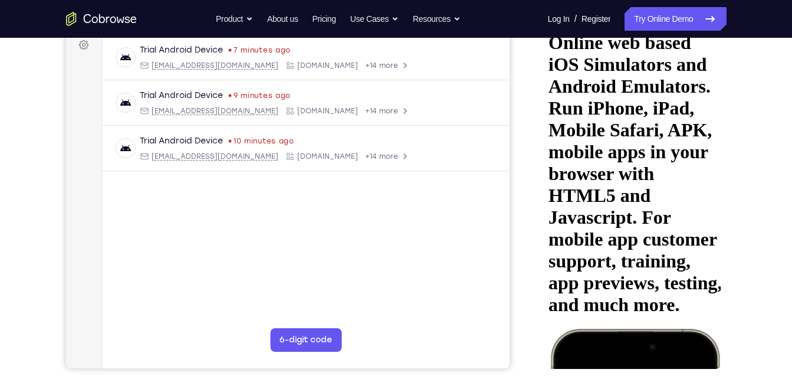
scroll to position [181, 0]
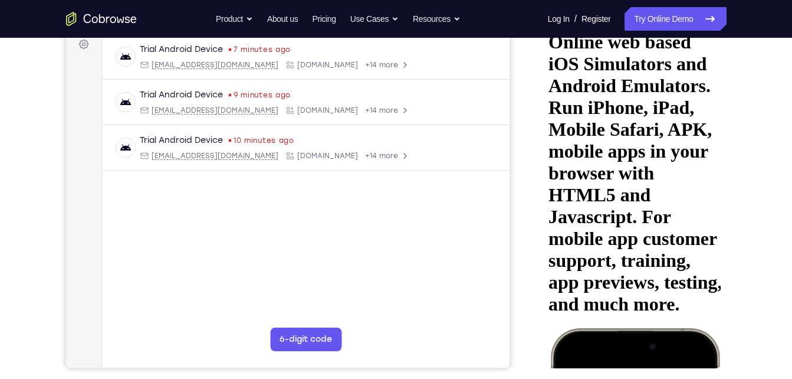
drag, startPoint x: 631, startPoint y: 353, endPoint x: 623, endPoint y: 263, distance: 90.0
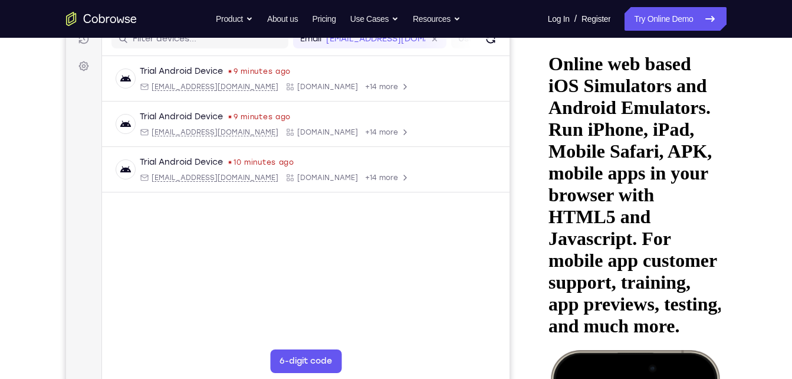
scroll to position [160, 0]
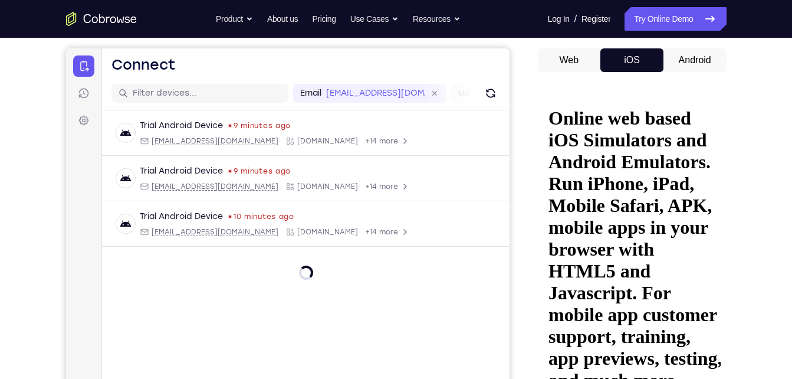
scroll to position [104, 0]
drag, startPoint x: 559, startPoint y: 142, endPoint x: 686, endPoint y: 177, distance: 132.2
drag, startPoint x: 554, startPoint y: 160, endPoint x: 666, endPoint y: 149, distance: 112.0
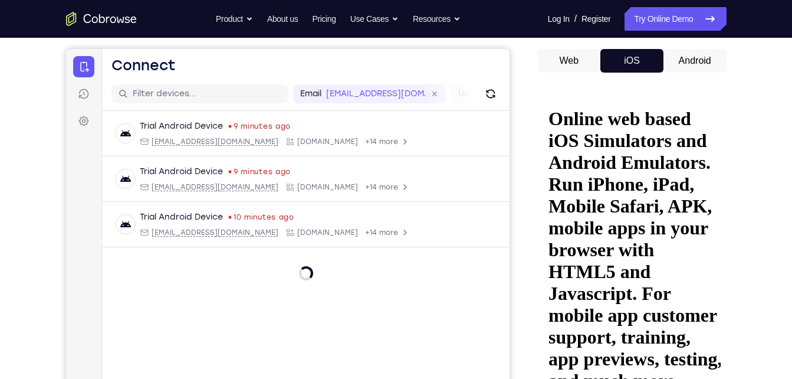
drag, startPoint x: 552, startPoint y: 197, endPoint x: 657, endPoint y: 153, distance: 113.9
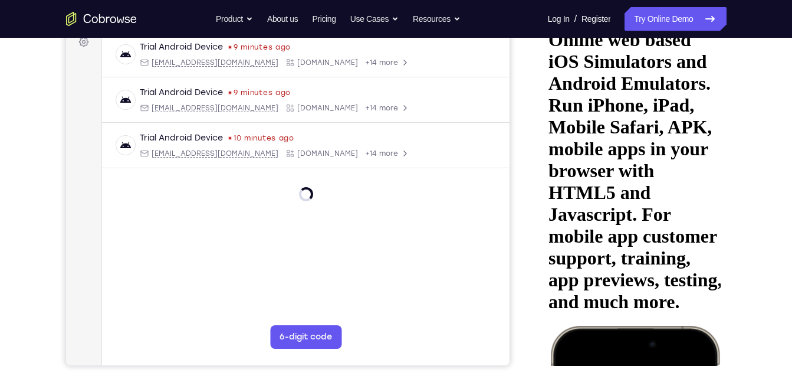
scroll to position [185, 0]
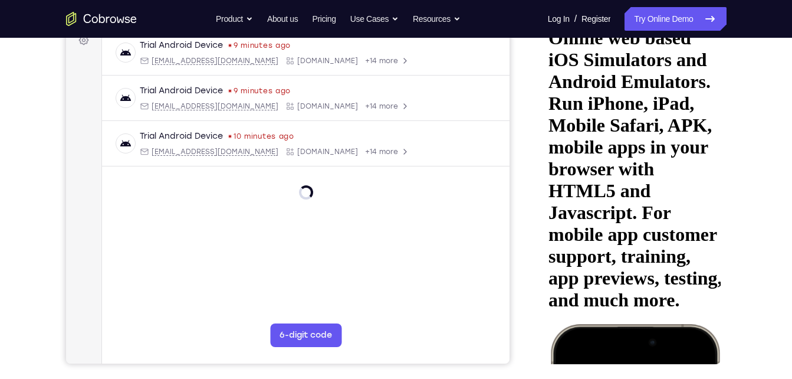
drag, startPoint x: 554, startPoint y: 208, endPoint x: 603, endPoint y: 179, distance: 56.5
drag, startPoint x: 602, startPoint y: 349, endPoint x: 635, endPoint y: 307, distance: 53.0
drag, startPoint x: 604, startPoint y: 349, endPoint x: 617, endPoint y: 305, distance: 46.3
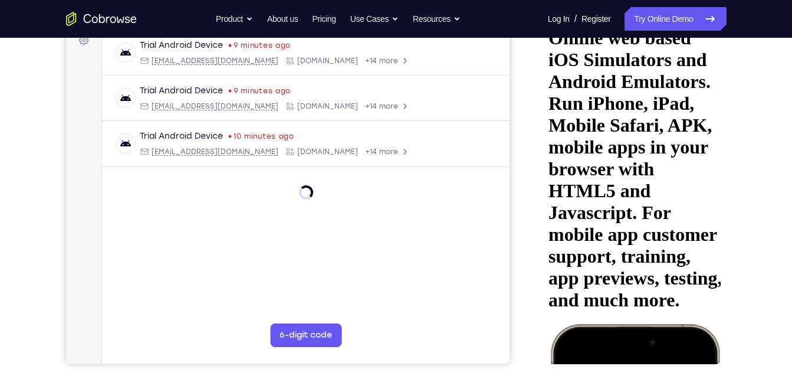
drag, startPoint x: 633, startPoint y: 349, endPoint x: 628, endPoint y: 303, distance: 46.3
drag, startPoint x: 645, startPoint y: 349, endPoint x: 643, endPoint y: 320, distance: 28.9
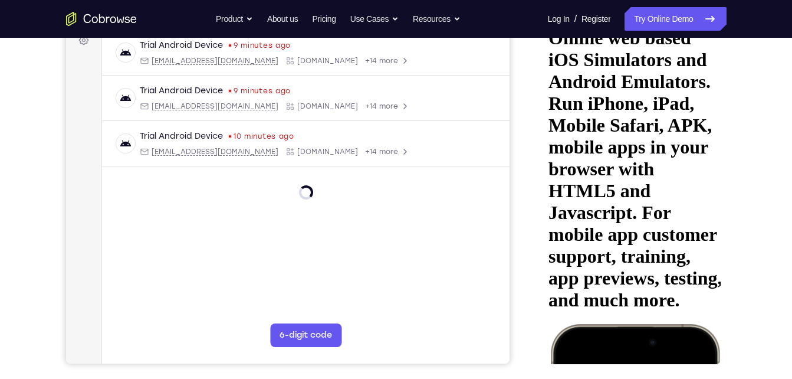
drag, startPoint x: 655, startPoint y: 347, endPoint x: 633, endPoint y: 287, distance: 64.0
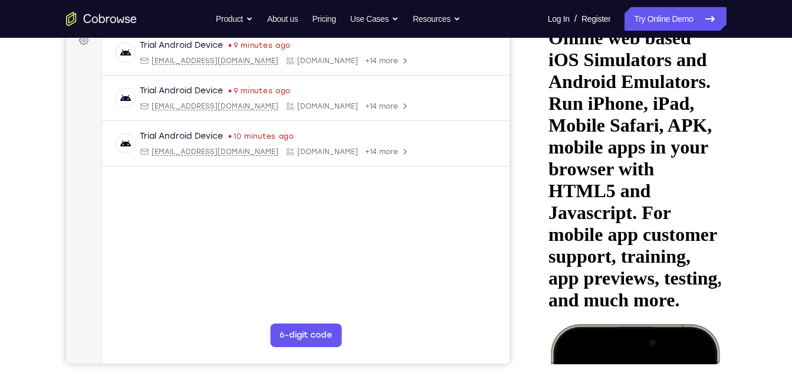
drag, startPoint x: 656, startPoint y: 350, endPoint x: 648, endPoint y: 300, distance: 50.7
drag, startPoint x: 641, startPoint y: 347, endPoint x: 641, endPoint y: 302, distance: 45.4
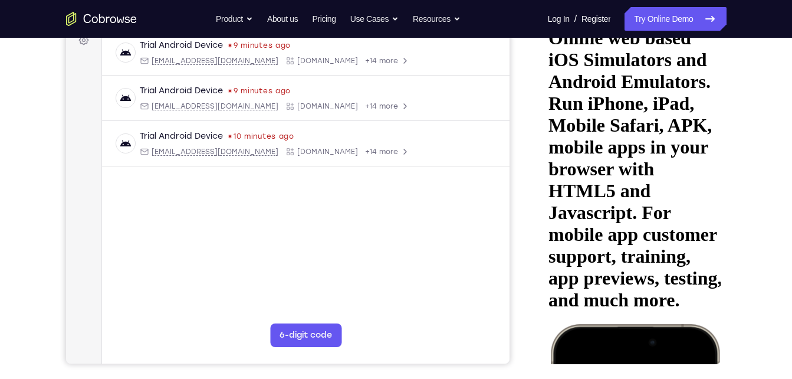
drag, startPoint x: 643, startPoint y: 349, endPoint x: 643, endPoint y: 297, distance: 51.3
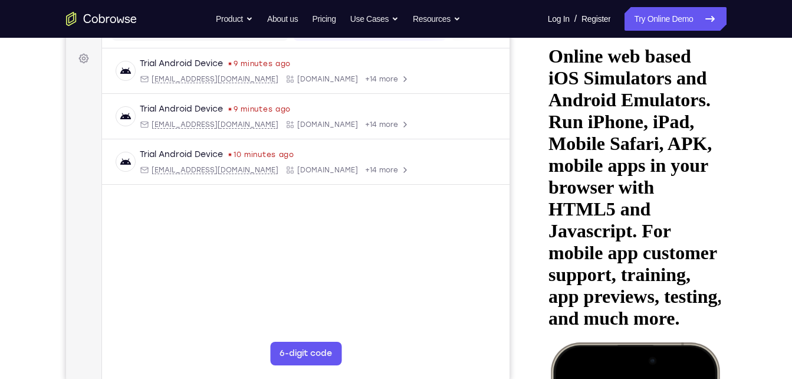
scroll to position [166, 0]
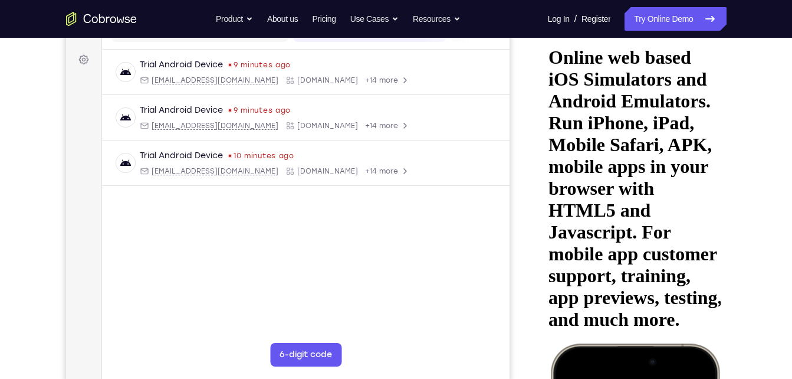
drag, startPoint x: 660, startPoint y: 272, endPoint x: 675, endPoint y: 256, distance: 21.7
drag, startPoint x: 577, startPoint y: 51, endPoint x: 593, endPoint y: 105, distance: 56.7
drag, startPoint x: 574, startPoint y: 47, endPoint x: 607, endPoint y: 137, distance: 95.9
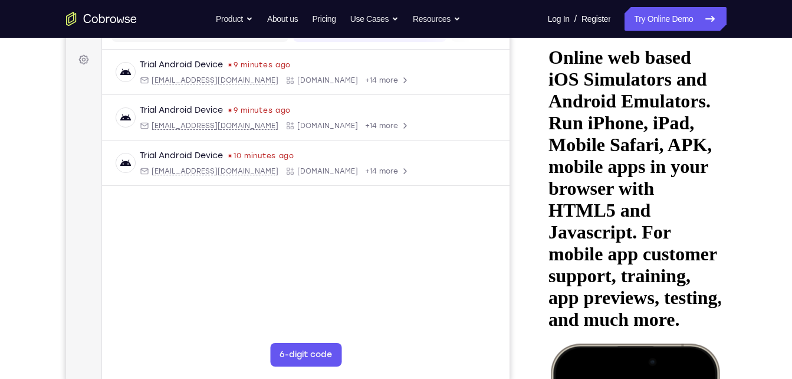
drag, startPoint x: 580, startPoint y: 50, endPoint x: 633, endPoint y: 273, distance: 229.8
drag, startPoint x: 580, startPoint y: 45, endPoint x: 654, endPoint y: 307, distance: 271.4
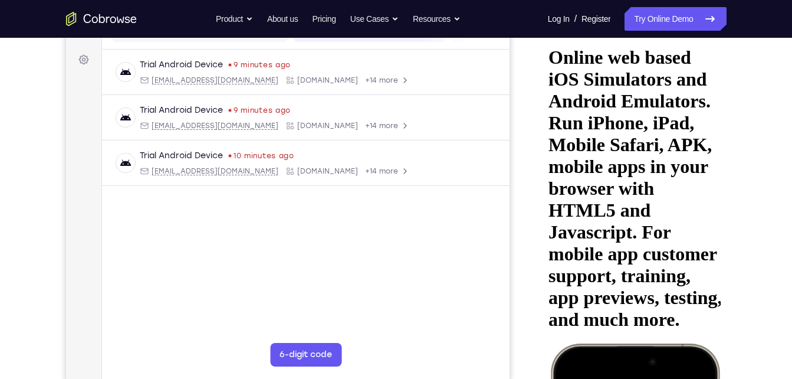
drag, startPoint x: 589, startPoint y: 159, endPoint x: 724, endPoint y: 164, distance: 135.1
click at [720, 164] on html "Online web based iOS Simulators and Android Emulators. Run iPhone, iPad, Mobile…" at bounding box center [631, 210] width 177 height 363
drag, startPoint x: 652, startPoint y: 133, endPoint x: 521, endPoint y: 120, distance: 132.2
click at [543, 120] on html "Online web based iOS Simulators and Android Emulators. Run iPhone, iPad, Mobile…" at bounding box center [631, 210] width 177 height 363
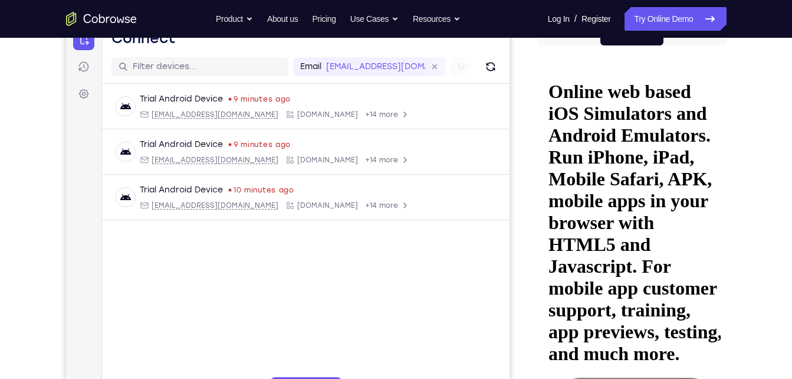
scroll to position [131, 0]
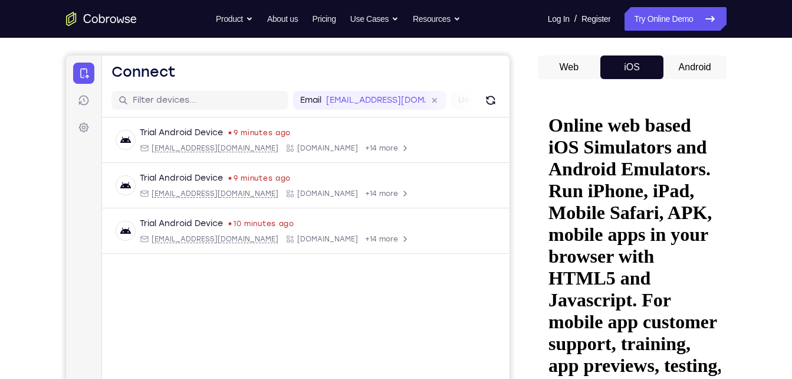
scroll to position [98, 0]
drag, startPoint x: 686, startPoint y: 117, endPoint x: 515, endPoint y: 211, distance: 195.3
click at [543, 211] on html "Online web based iOS Simulators and Android Emulators. Run iPhone, iPad, Mobile…" at bounding box center [631, 278] width 177 height 363
drag, startPoint x: 649, startPoint y: 221, endPoint x: 646, endPoint y: 108, distance: 112.7
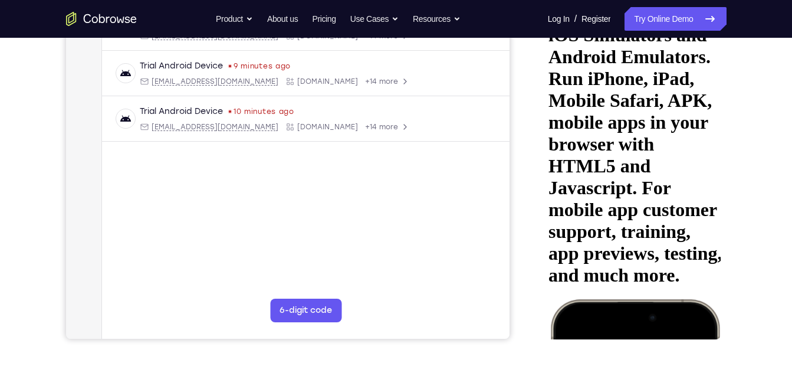
scroll to position [211, 0]
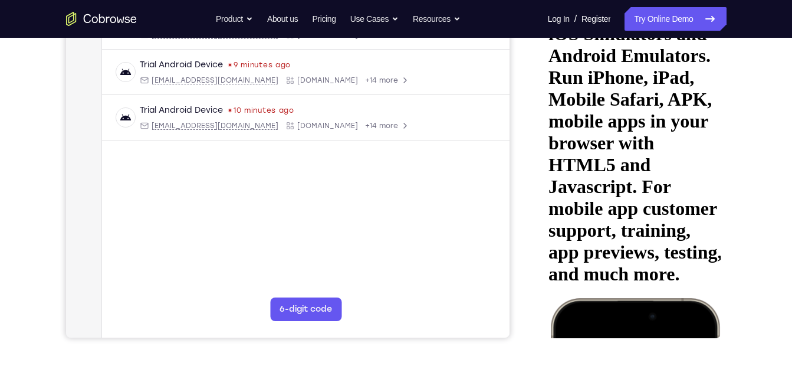
drag, startPoint x: 633, startPoint y: 159, endPoint x: 655, endPoint y: 163, distance: 21.5
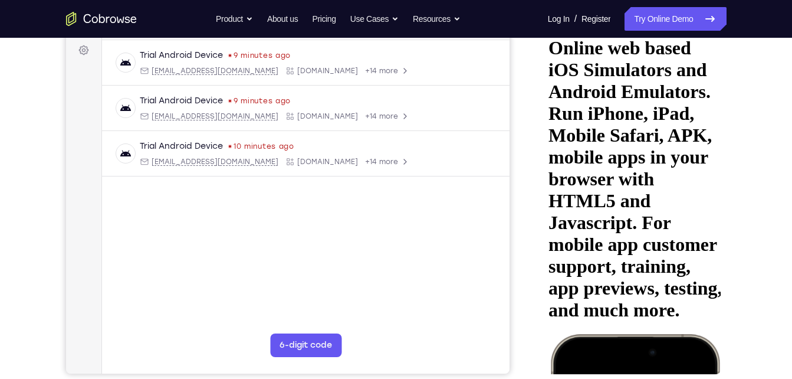
scroll to position [179, 0]
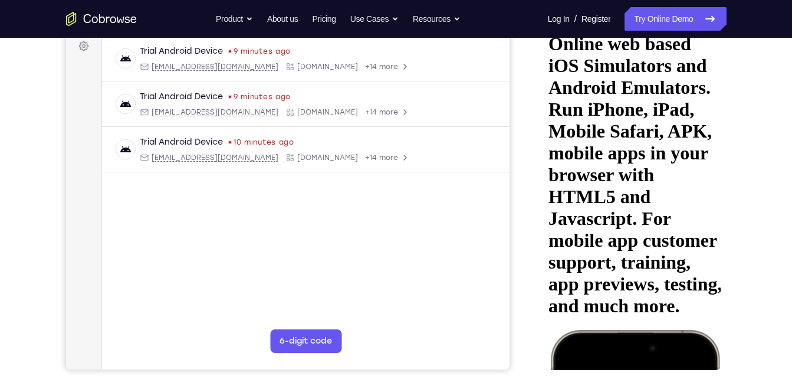
drag, startPoint x: 637, startPoint y: 358, endPoint x: 639, endPoint y: 326, distance: 31.9
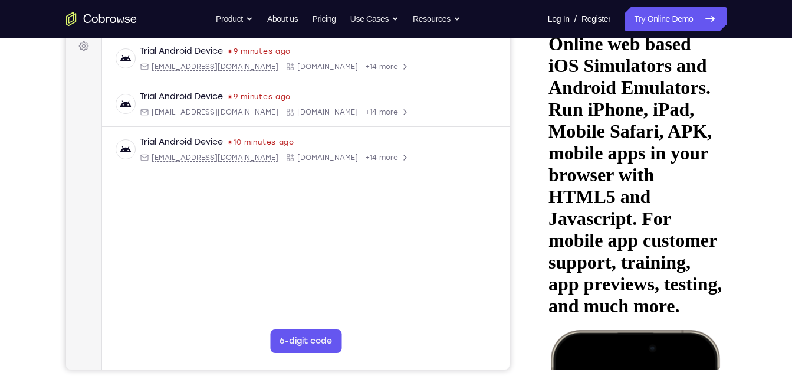
drag, startPoint x: 600, startPoint y: 249, endPoint x: 682, endPoint y: 245, distance: 82.0
drag, startPoint x: 623, startPoint y: 339, endPoint x: 584, endPoint y: 326, distance: 41.0
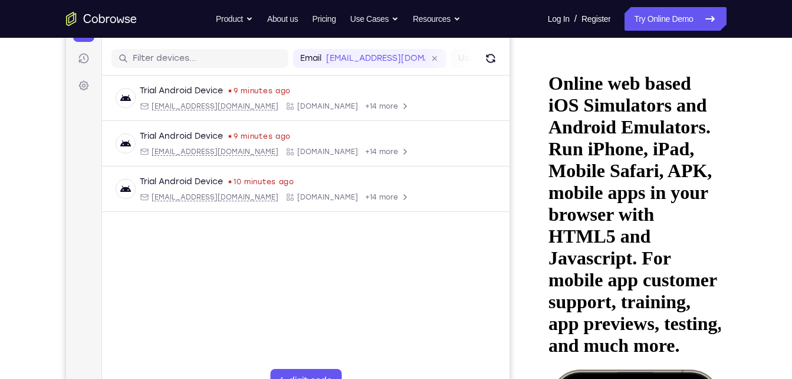
scroll to position [139, 0]
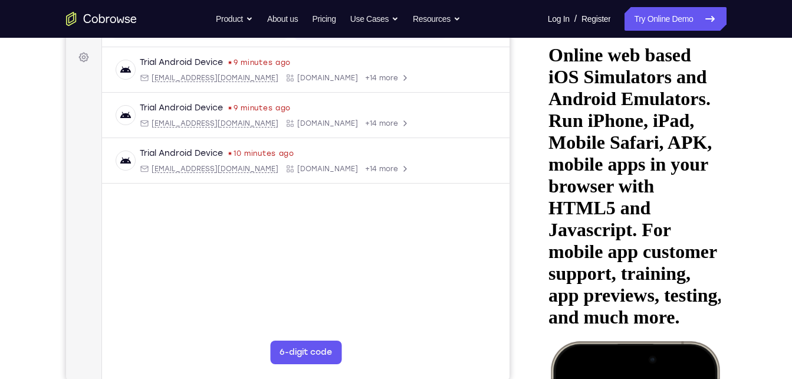
scroll to position [169, 0]
drag, startPoint x: 654, startPoint y: 363, endPoint x: 647, endPoint y: 254, distance: 108.7
drag, startPoint x: 631, startPoint y: 367, endPoint x: 651, endPoint y: 224, distance: 144.7
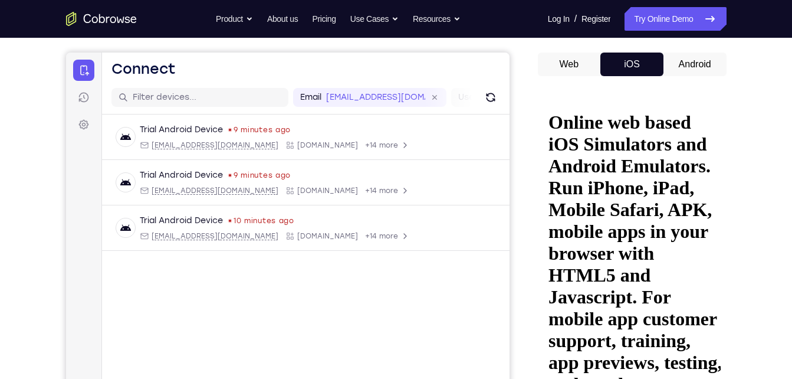
scroll to position [100, 0]
click at [632, 68] on button "iOS" at bounding box center [631, 65] width 63 height 24
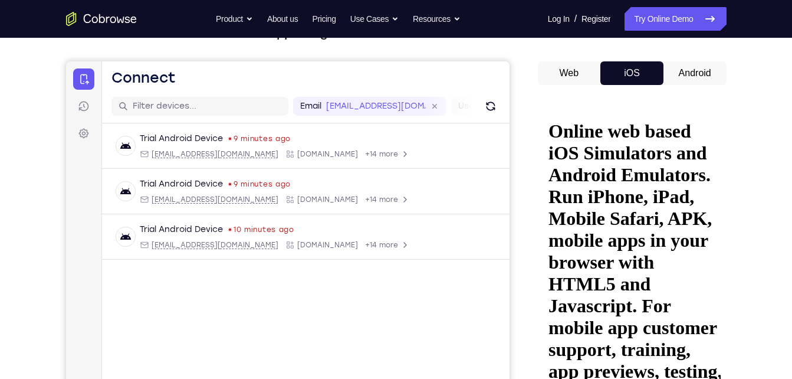
scroll to position [91, 0]
drag, startPoint x: 93, startPoint y: 124, endPoint x: 83, endPoint y: 136, distance: 15.0
click at [83, 136] on div "Connect Sessions Settings" at bounding box center [83, 106] width 21 height 75
click at [83, 136] on icon at bounding box center [83, 134] width 4 height 4
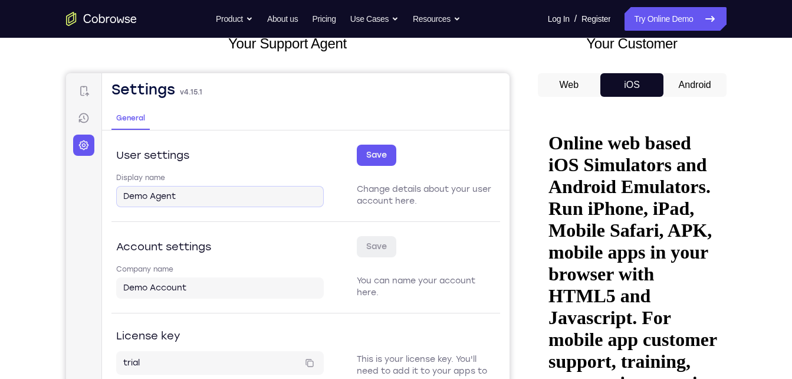
scroll to position [80, 0]
click at [77, 92] on icon at bounding box center [83, 92] width 12 height 12
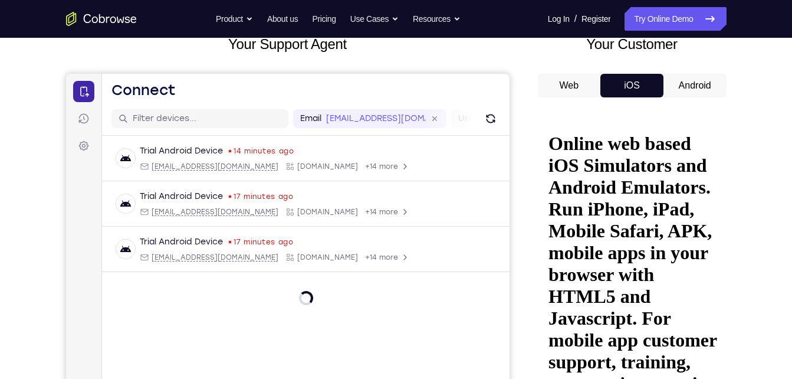
click at [77, 92] on icon at bounding box center [83, 92] width 12 height 12
click at [684, 81] on button "Android" at bounding box center [694, 86] width 63 height 24
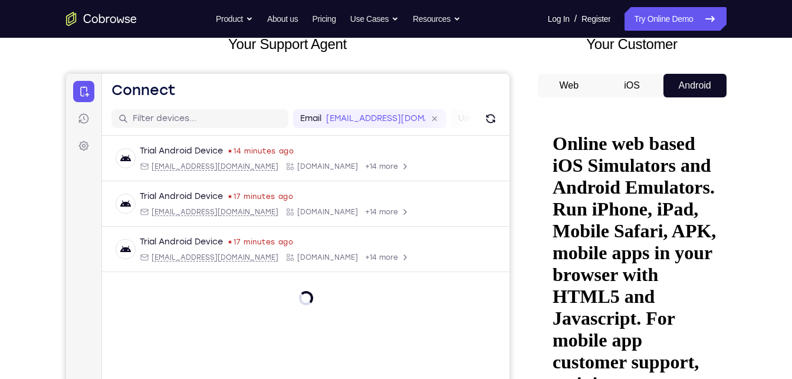
click at [630, 83] on button "iOS" at bounding box center [631, 86] width 63 height 24
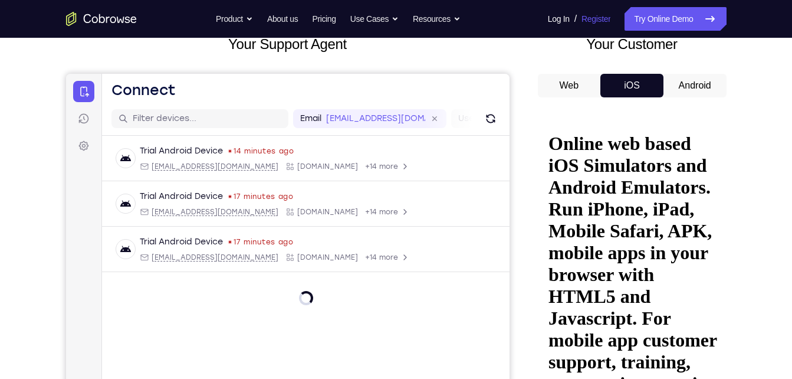
click at [595, 17] on link "Register" at bounding box center [595, 19] width 29 height 24
